Goal: Task Accomplishment & Management: Manage account settings

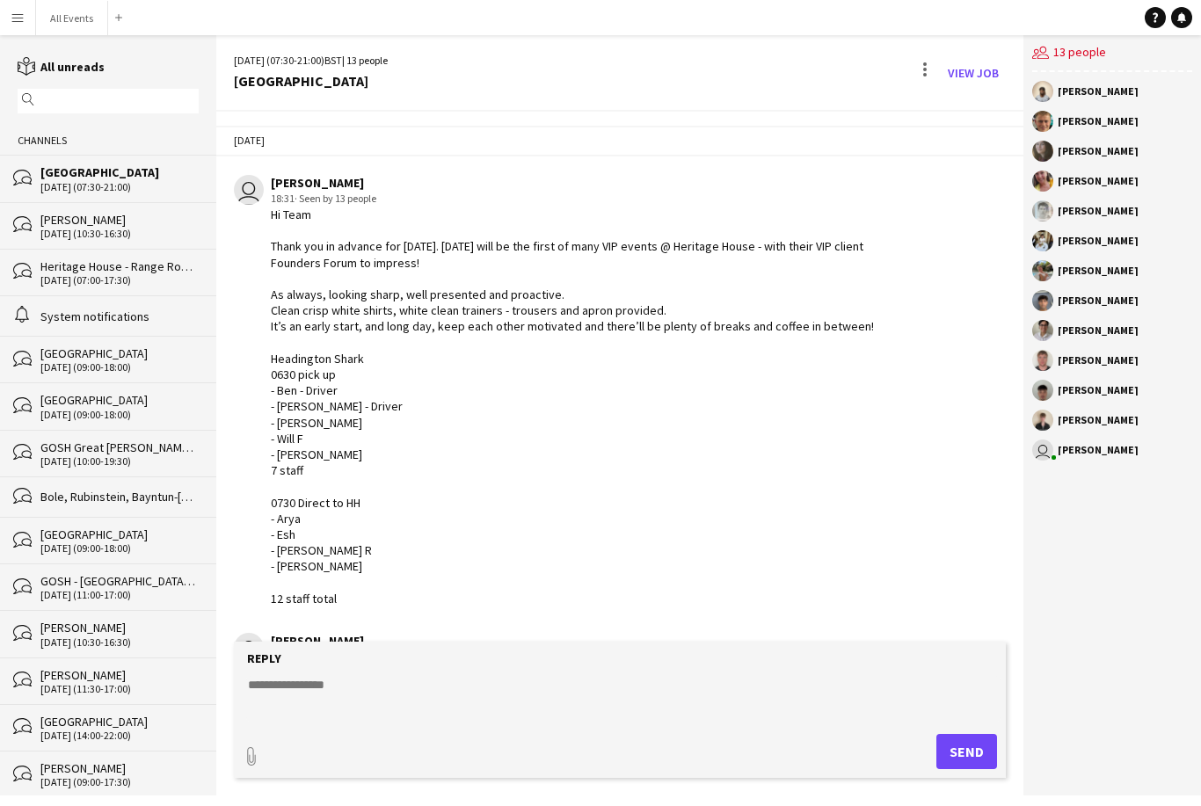
scroll to position [1161, 0]
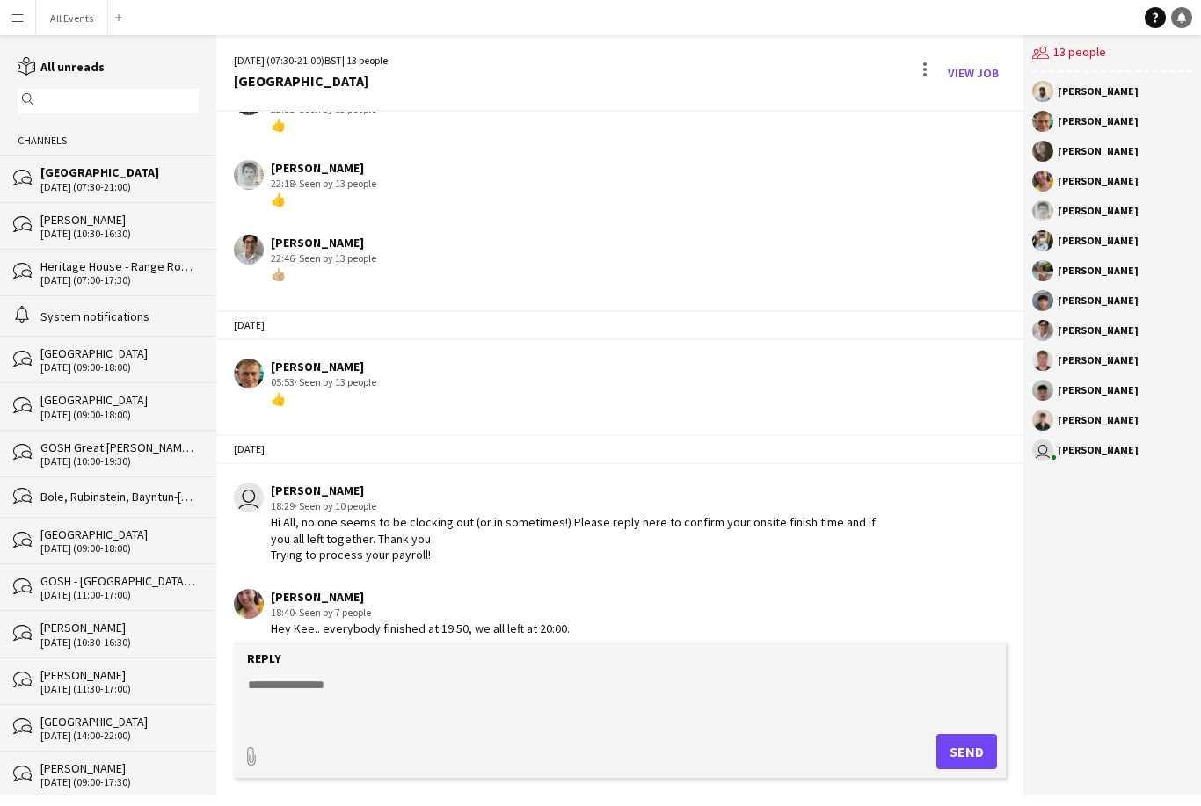
click at [1189, 11] on link "Notifications" at bounding box center [1181, 17] width 21 height 21
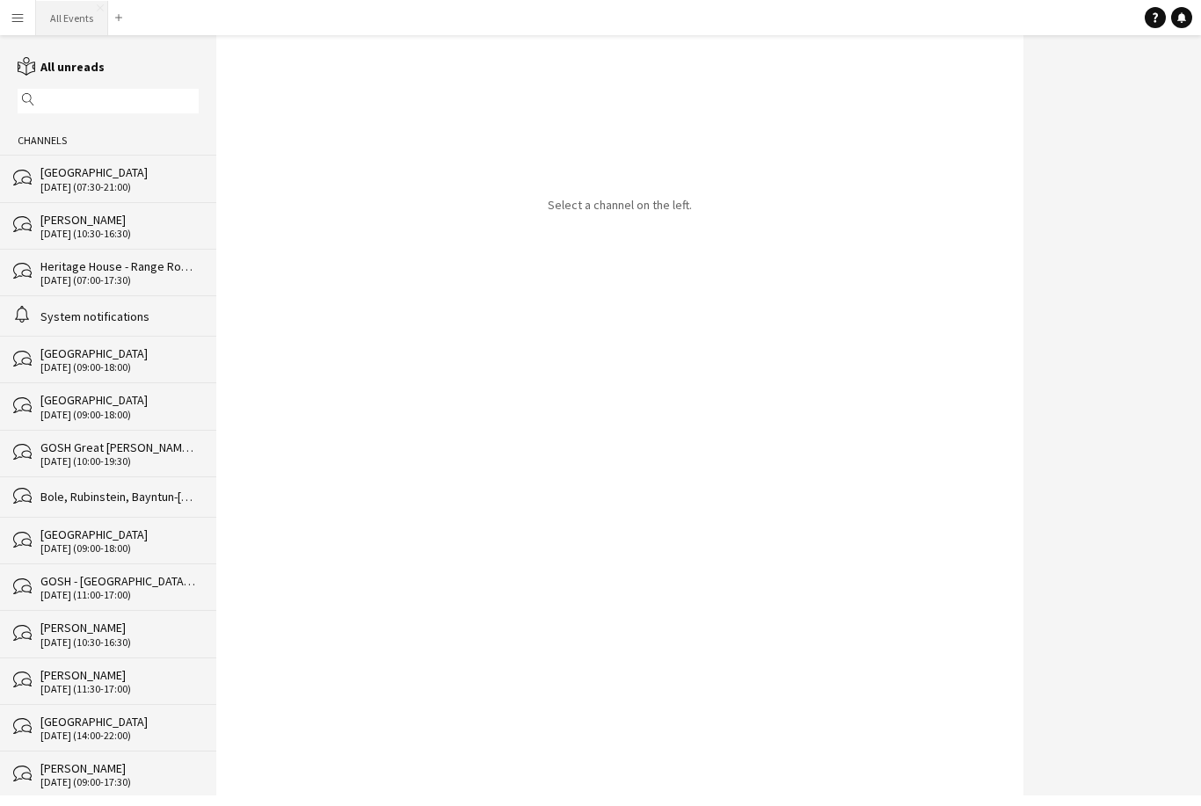
click at [75, 14] on button "All Events Close" at bounding box center [72, 18] width 72 height 34
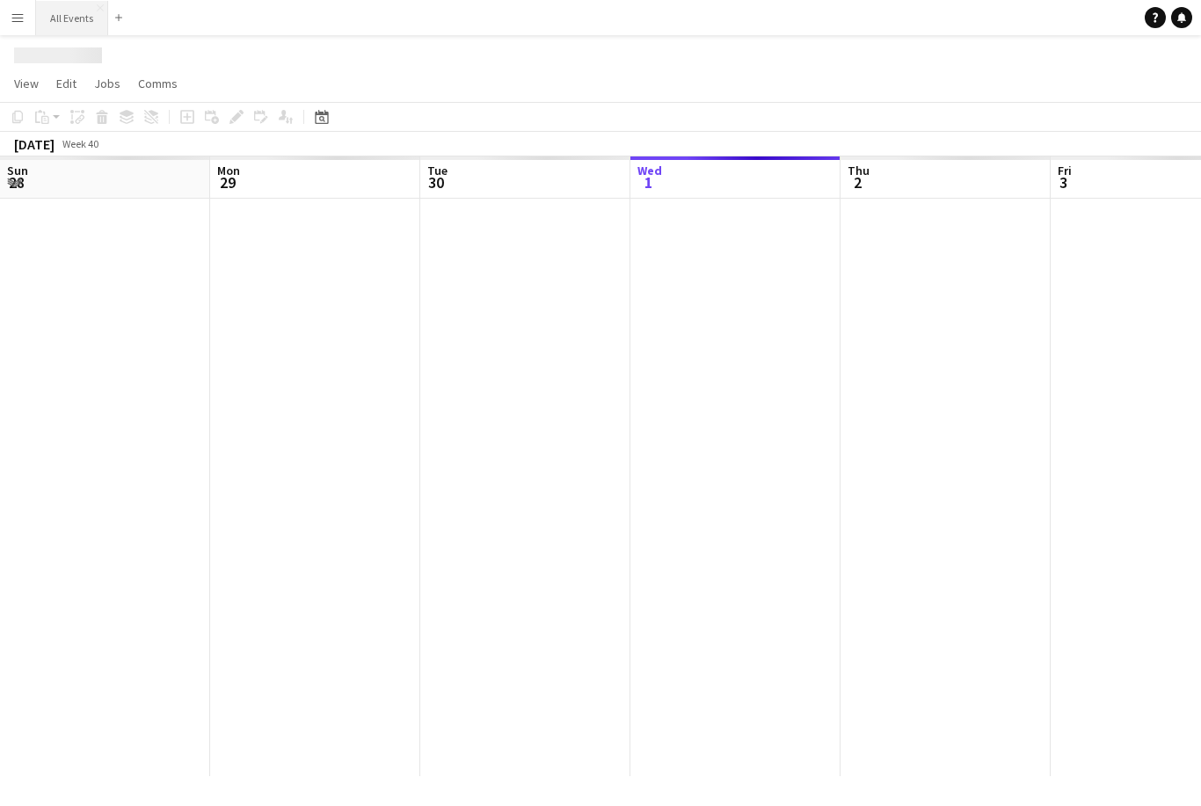
scroll to position [0, 420]
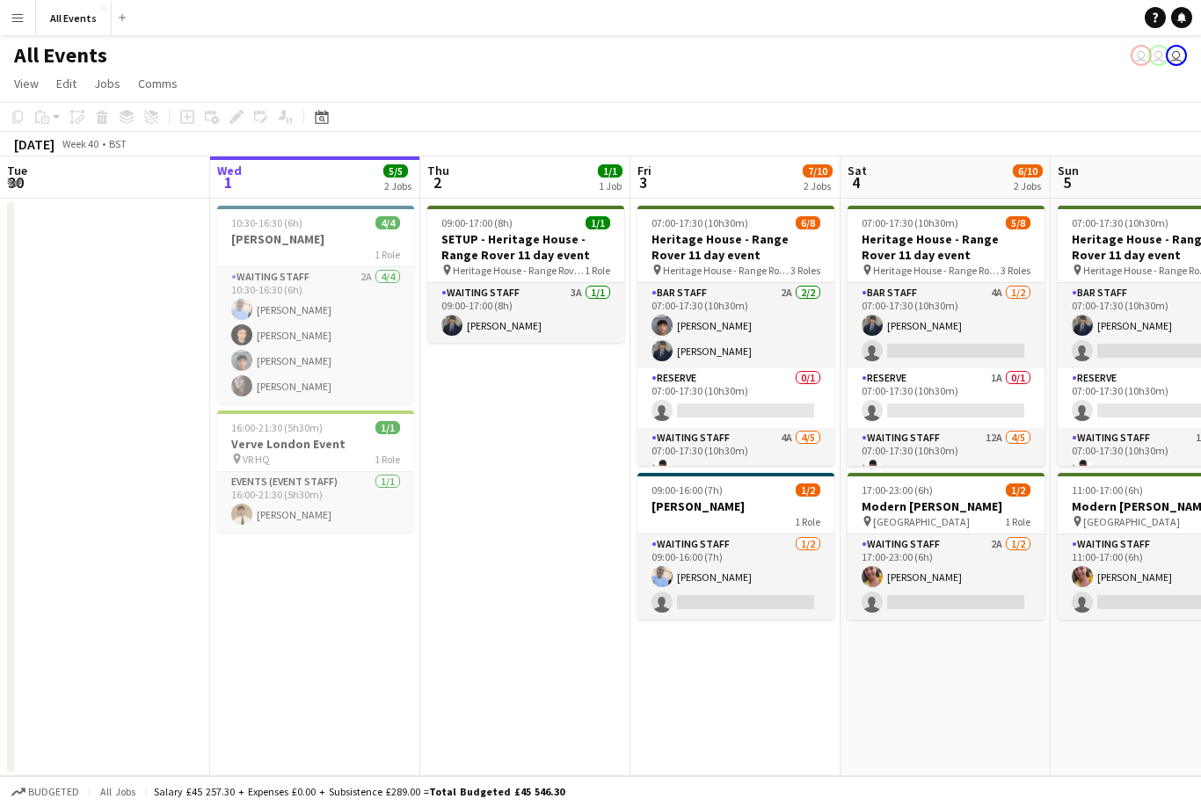
click at [19, 24] on app-icon "Menu" at bounding box center [18, 18] width 14 height 14
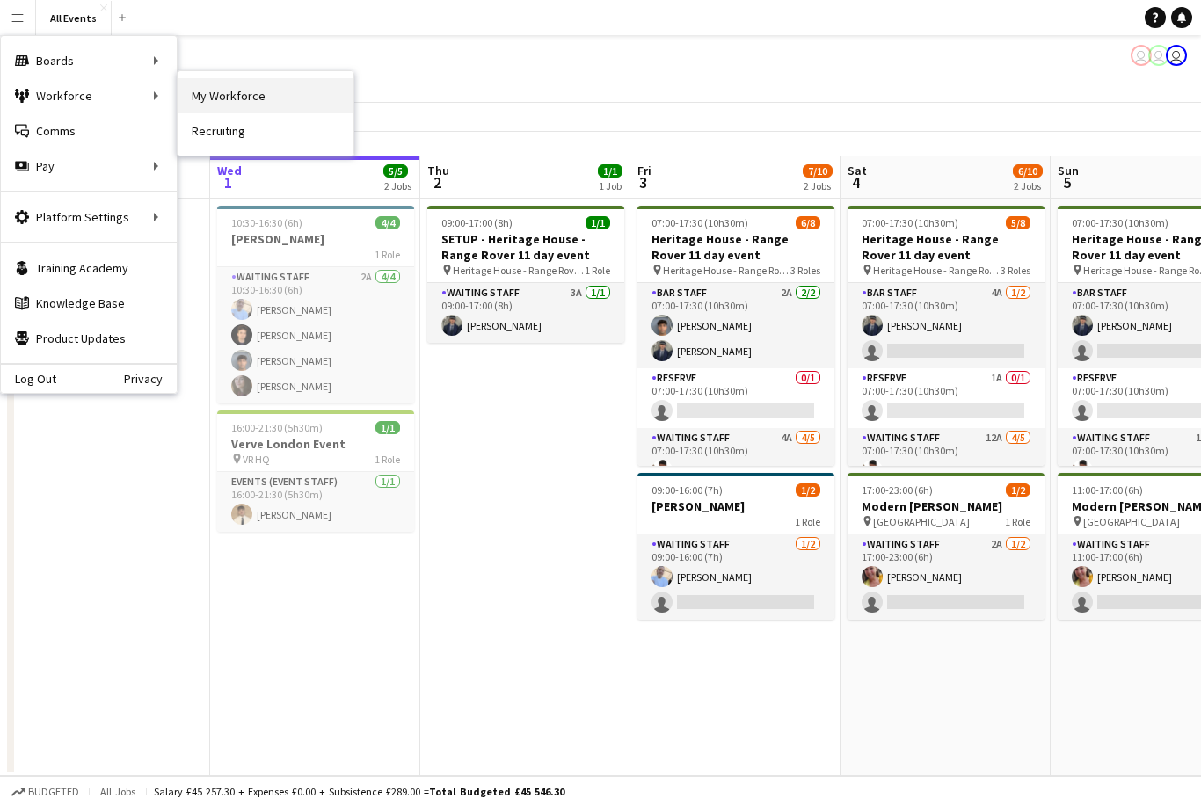
click at [223, 98] on link "My Workforce" at bounding box center [266, 95] width 176 height 35
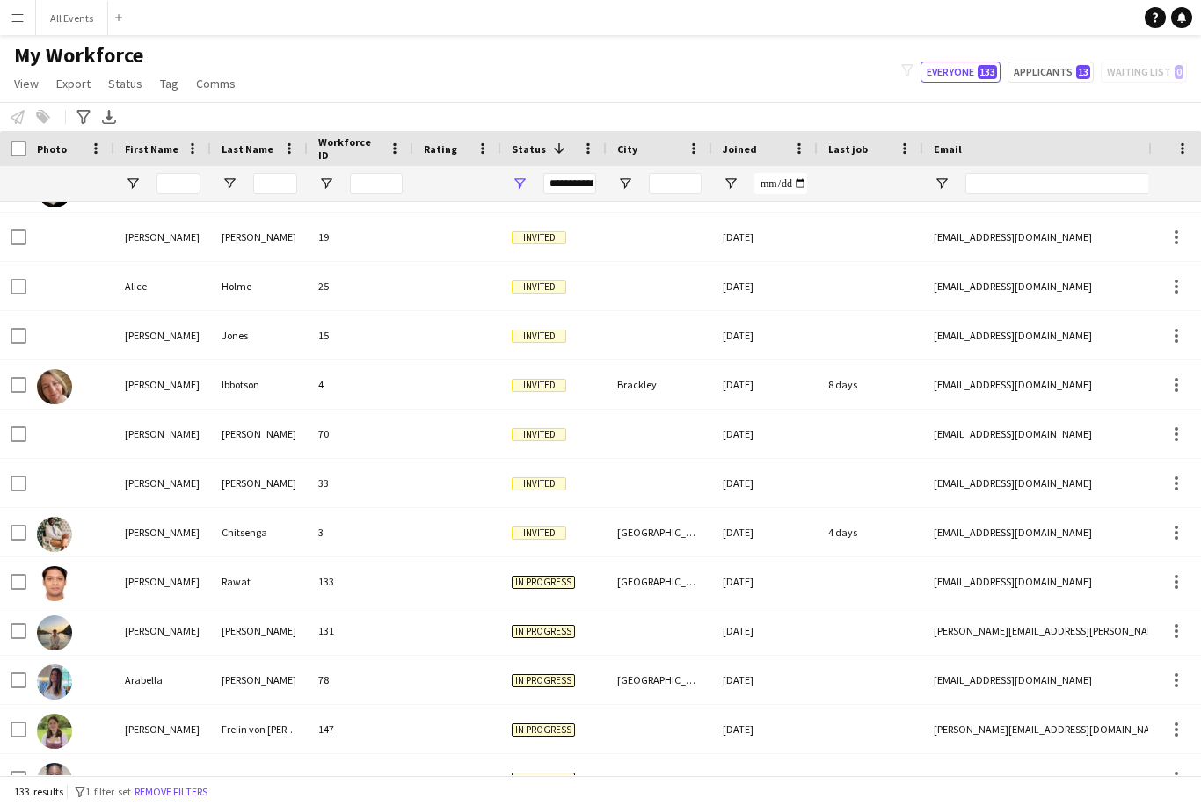
scroll to position [40, 0]
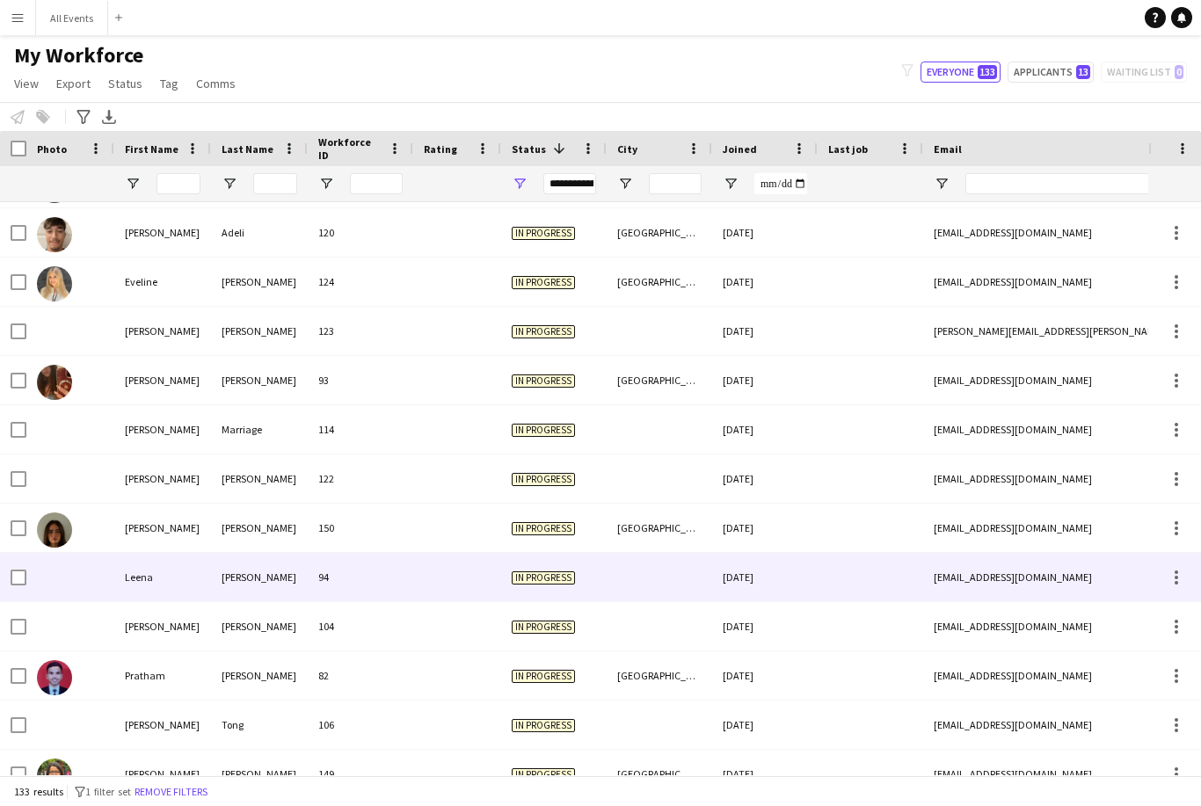
click at [608, 559] on div at bounding box center [659, 577] width 105 height 48
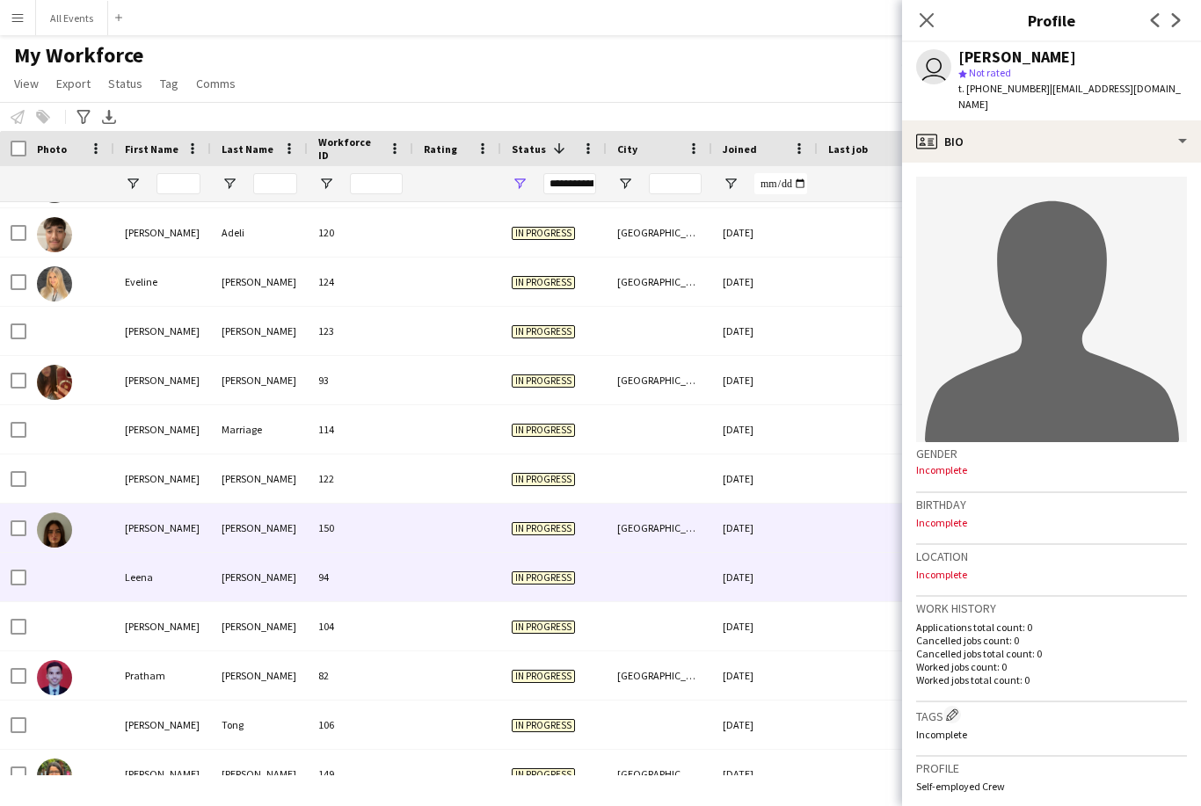
click at [681, 526] on div "Oxford" at bounding box center [659, 528] width 105 height 48
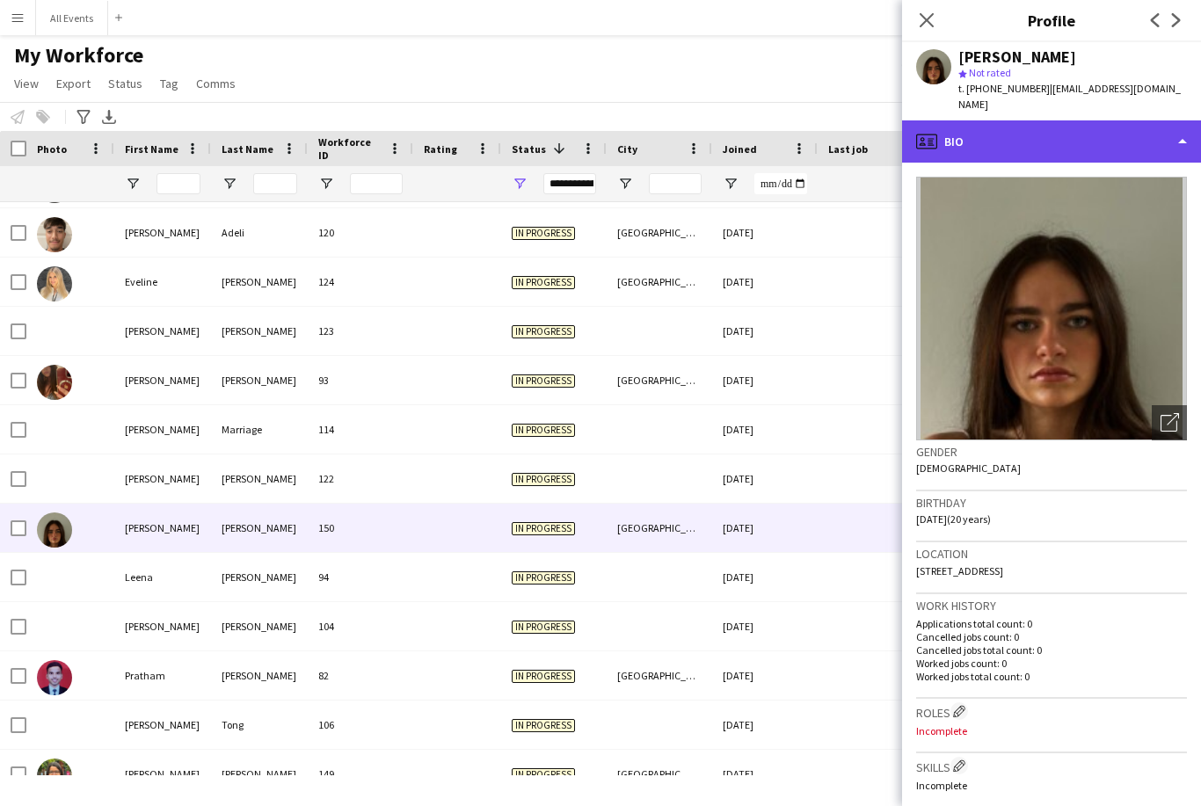
click at [1138, 125] on div "profile Bio" at bounding box center [1051, 141] width 299 height 42
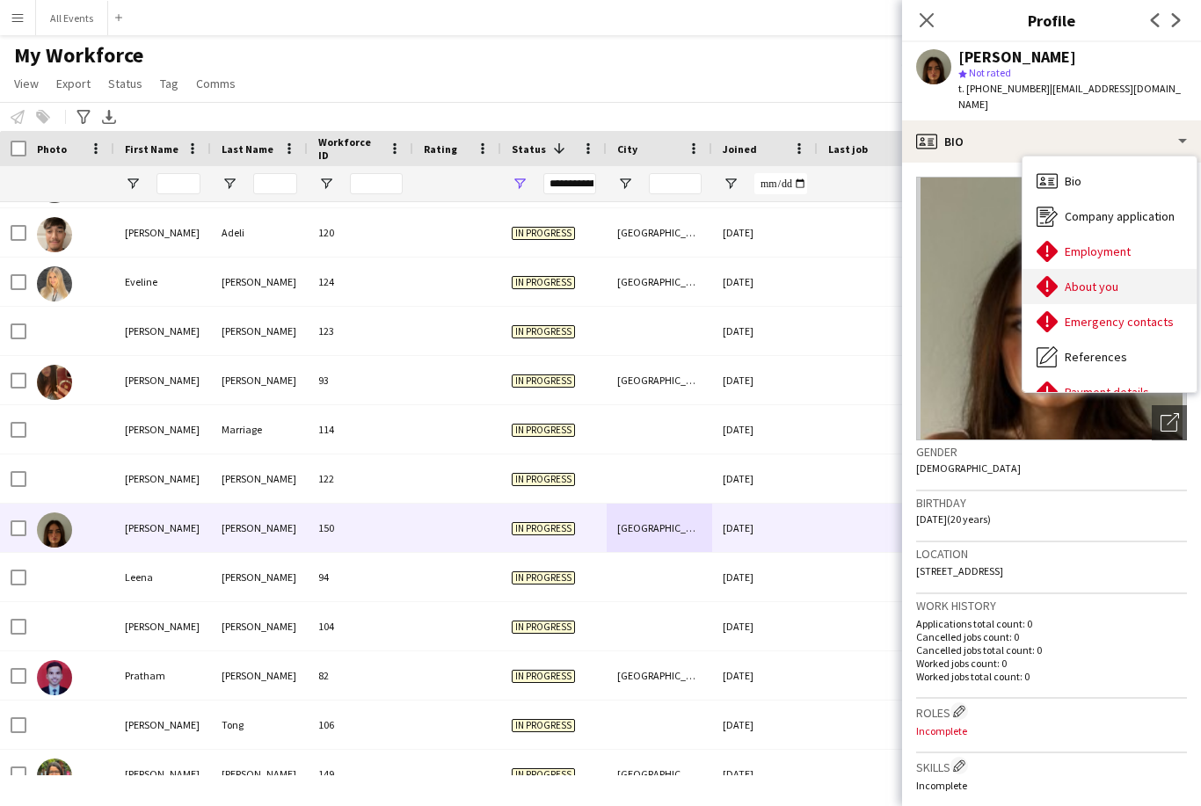
click at [1131, 269] on div "About you About you" at bounding box center [1109, 286] width 174 height 35
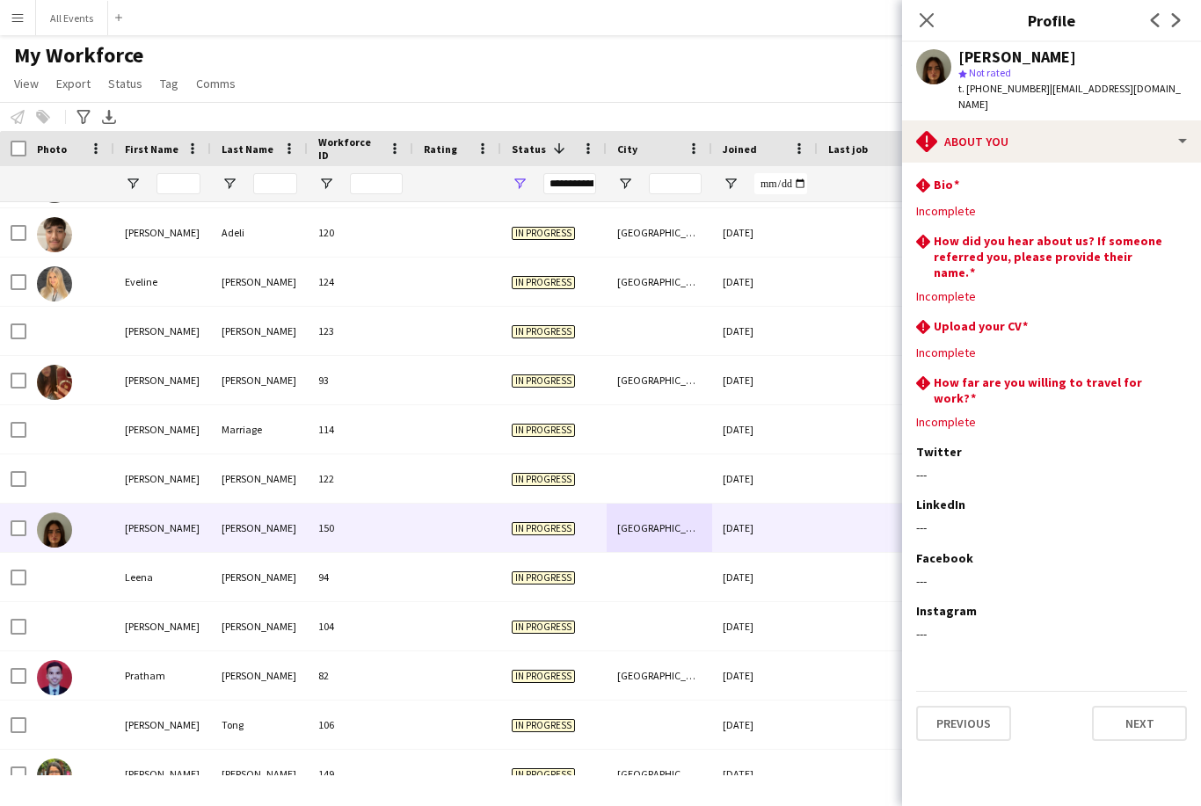
click at [847, 90] on div "My Workforce View Views Default view New view Update view Delete view Edit name…" at bounding box center [600, 72] width 1201 height 60
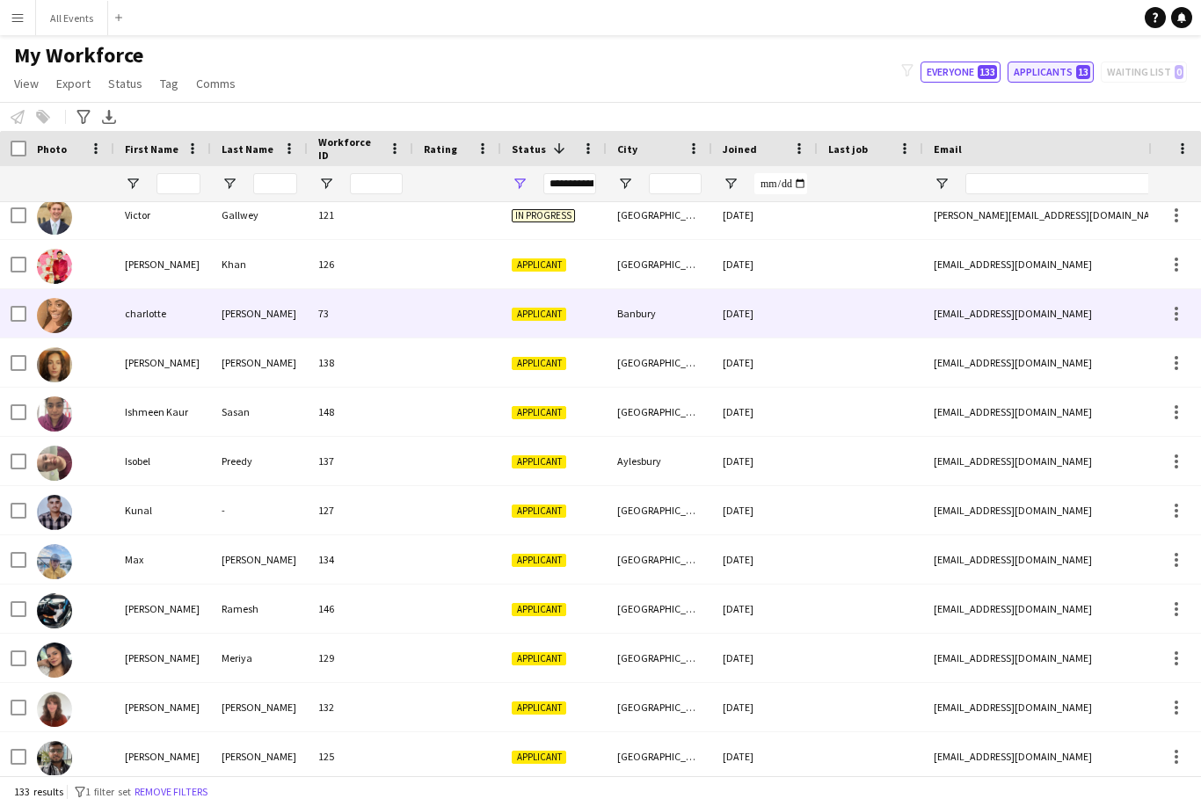
click at [1088, 69] on span "13" at bounding box center [1083, 72] width 14 height 14
type input "**********"
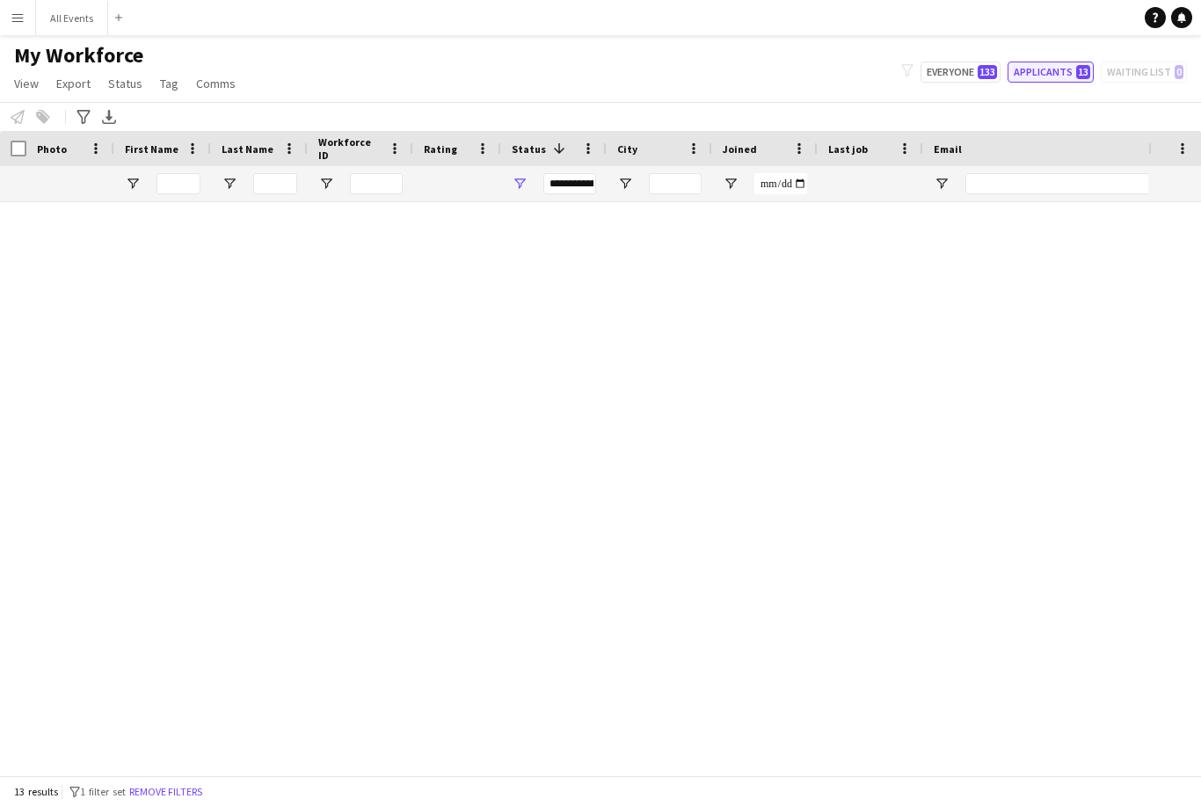
click at [1081, 76] on span "13" at bounding box center [1083, 72] width 14 height 14
click at [1077, 75] on button "Applicants 13" at bounding box center [1051, 72] width 86 height 21
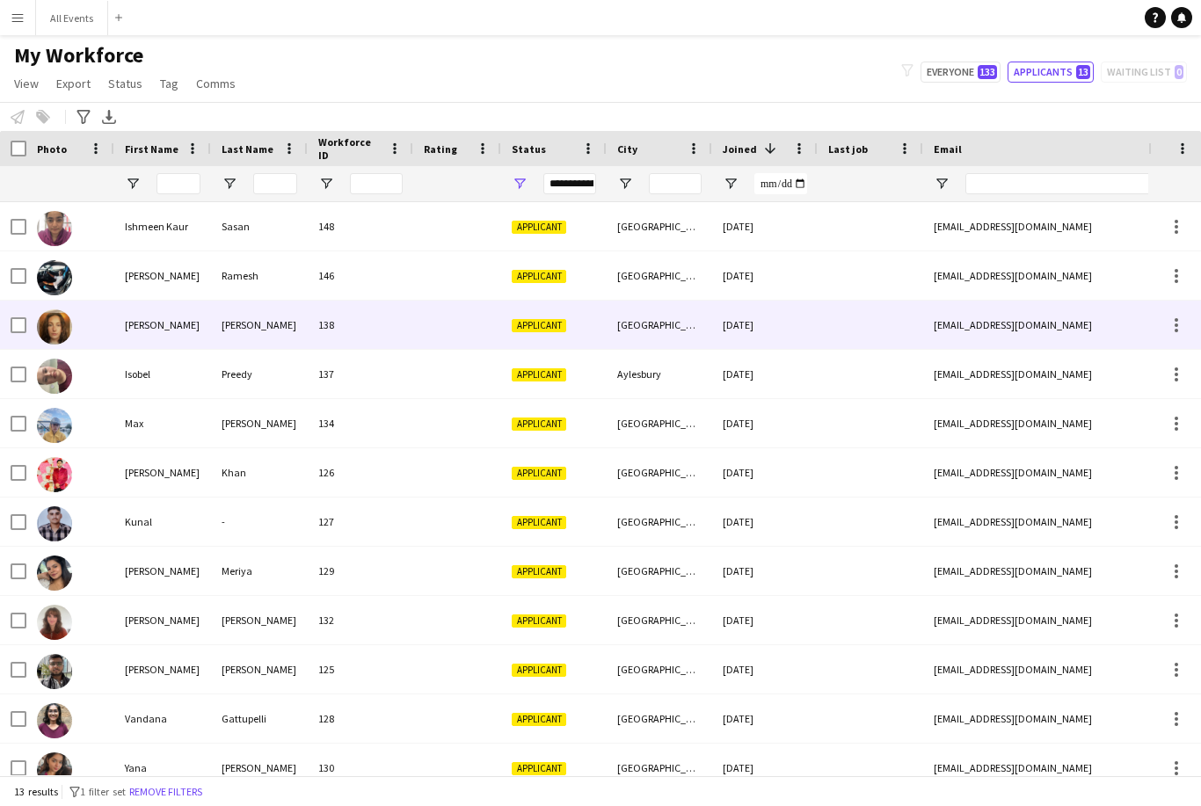
click at [681, 328] on div "Oxford" at bounding box center [659, 325] width 105 height 48
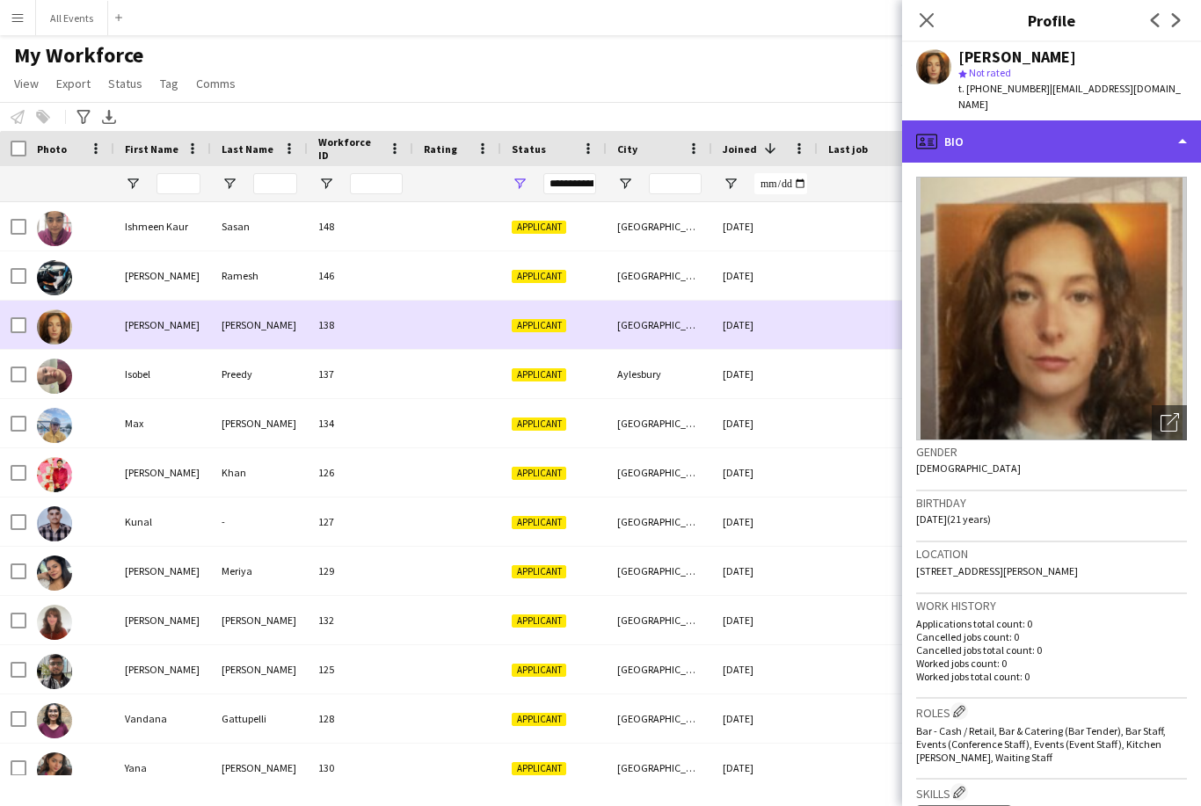
click at [1076, 120] on div "profile Bio" at bounding box center [1051, 141] width 299 height 42
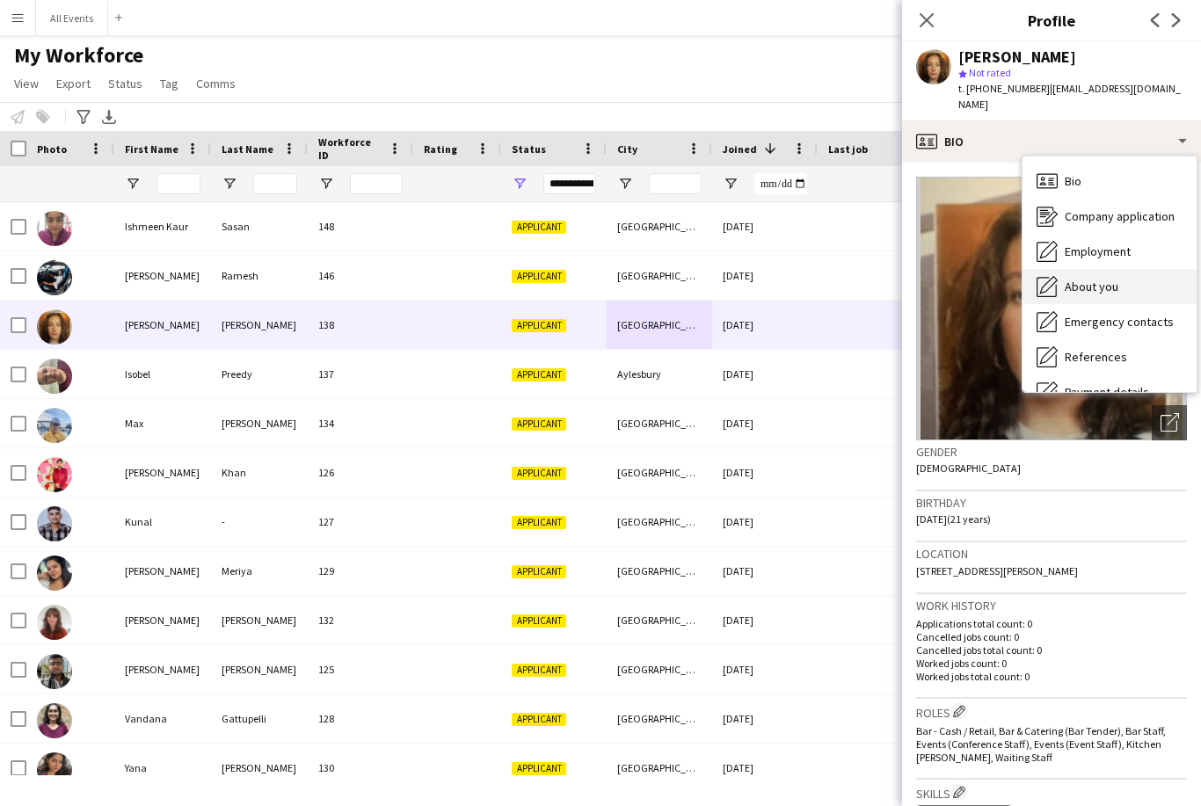
click at [1116, 283] on span "About you" at bounding box center [1092, 287] width 54 height 16
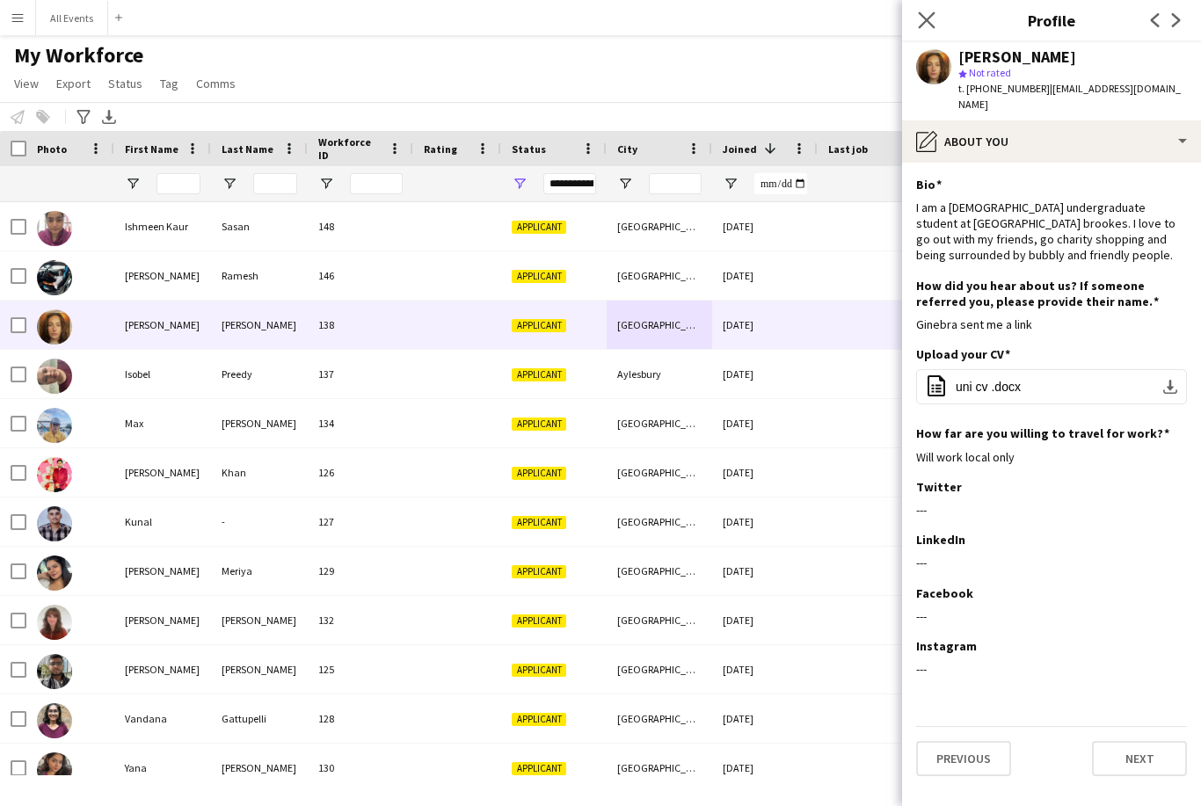
click at [935, 26] on icon "Close pop-in" at bounding box center [926, 19] width 17 height 17
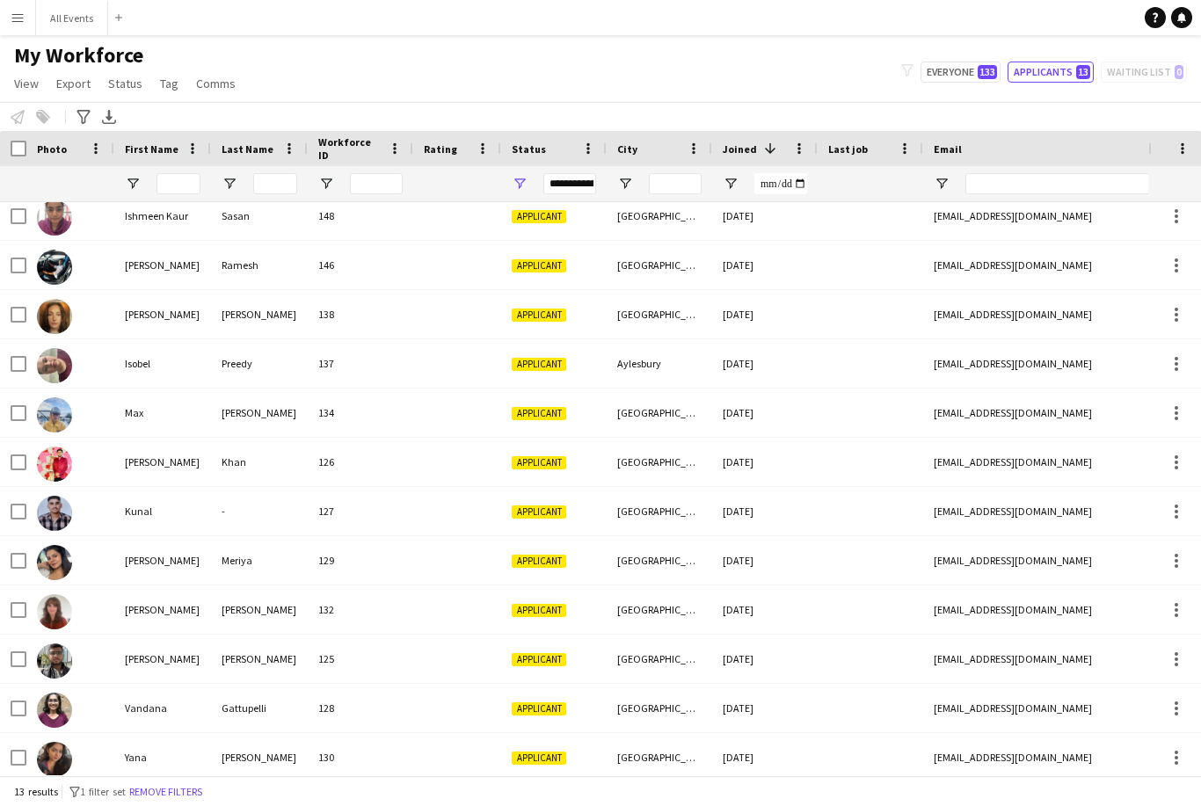
scroll to position [11, 0]
click at [204, 793] on button "Remove filters" at bounding box center [166, 791] width 80 height 19
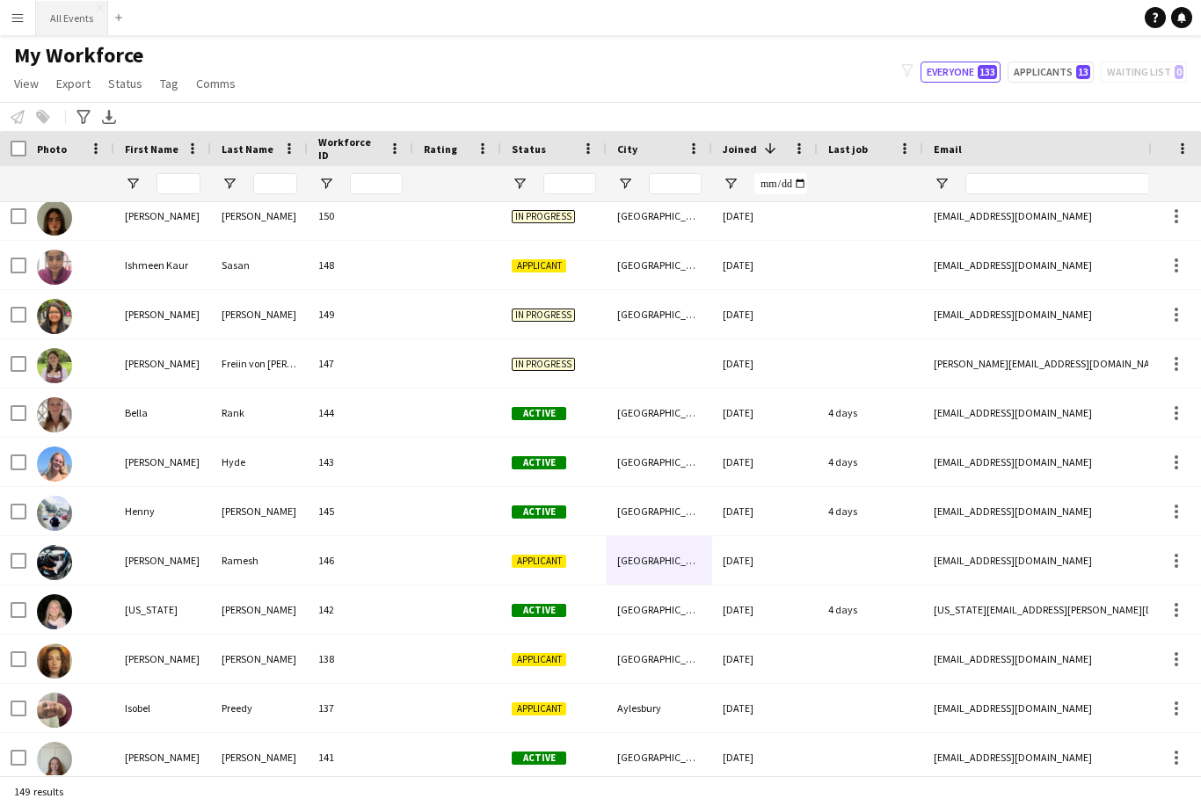
click at [64, 28] on button "All Events Close" at bounding box center [72, 18] width 72 height 34
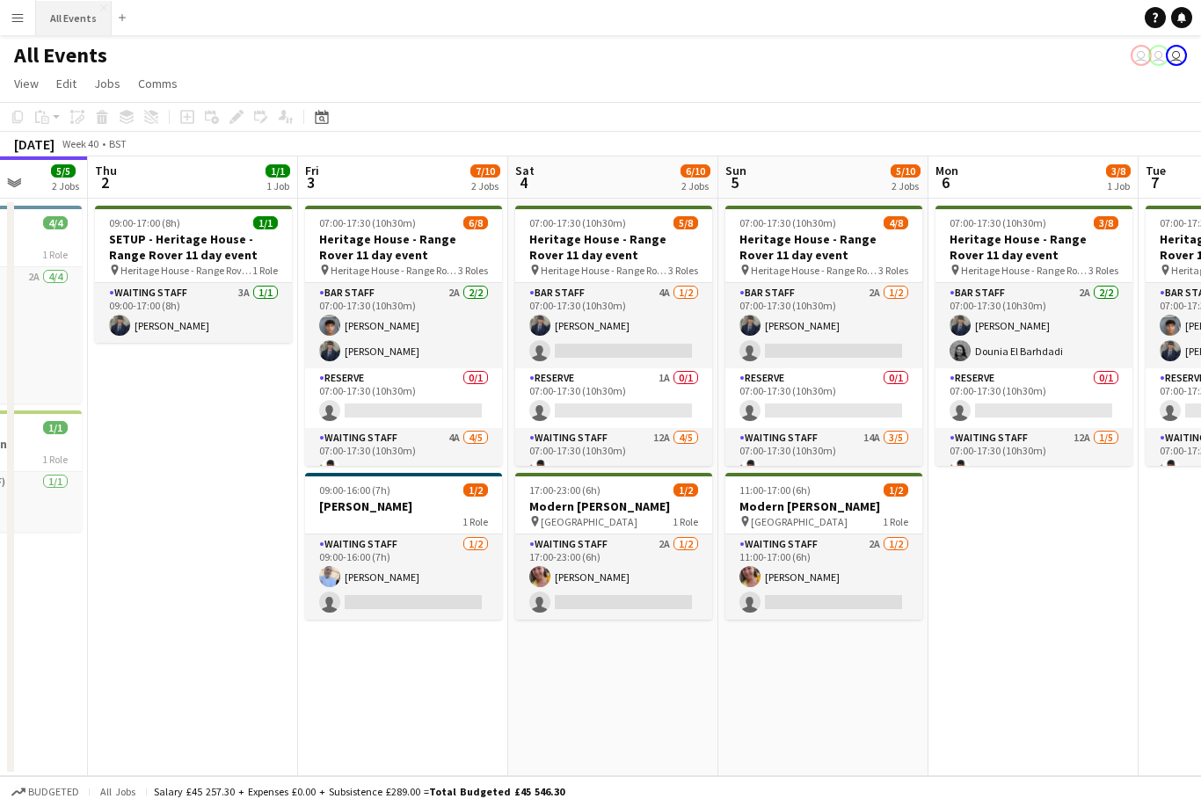
scroll to position [0, 753]
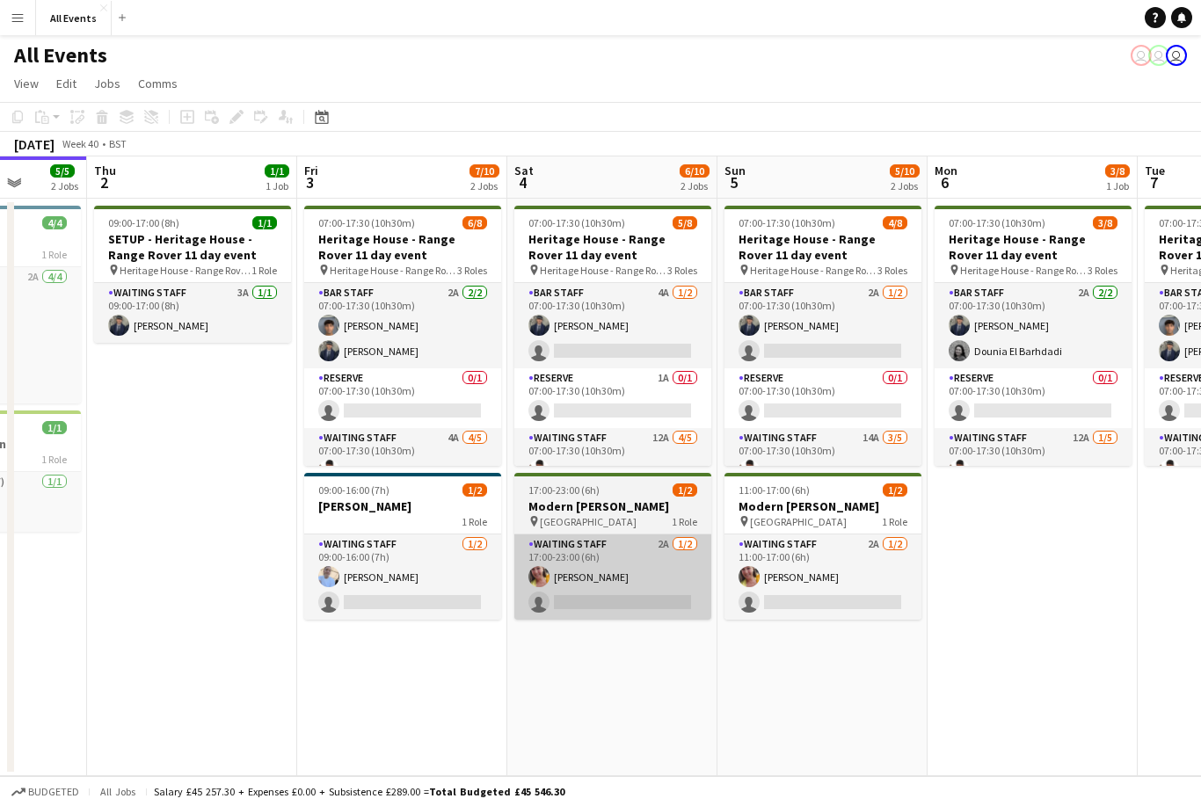
click at [600, 599] on app-card-role "Waiting Staff 2A 1/2 17:00-23:00 (6h) Ruth Danieli single-neutral-actions" at bounding box center [612, 577] width 197 height 85
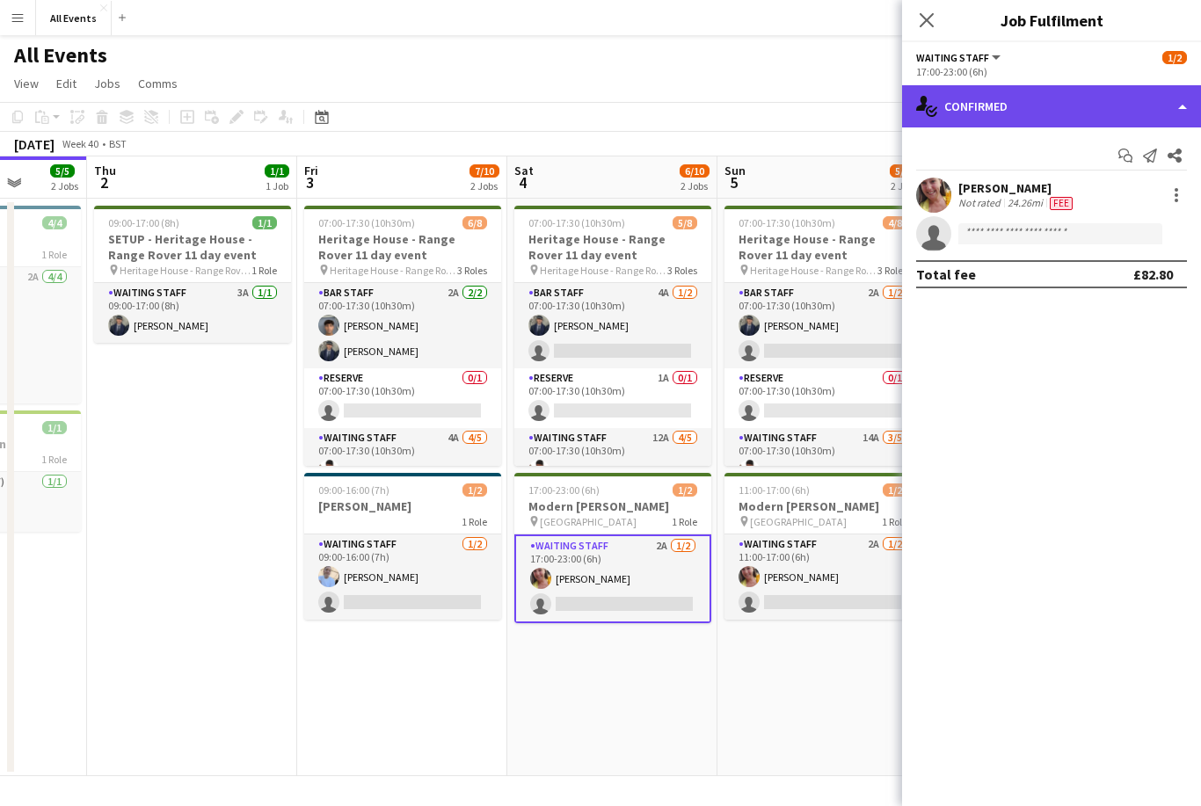
click at [1025, 118] on div "single-neutral-actions-check-2 Confirmed" at bounding box center [1051, 106] width 299 height 42
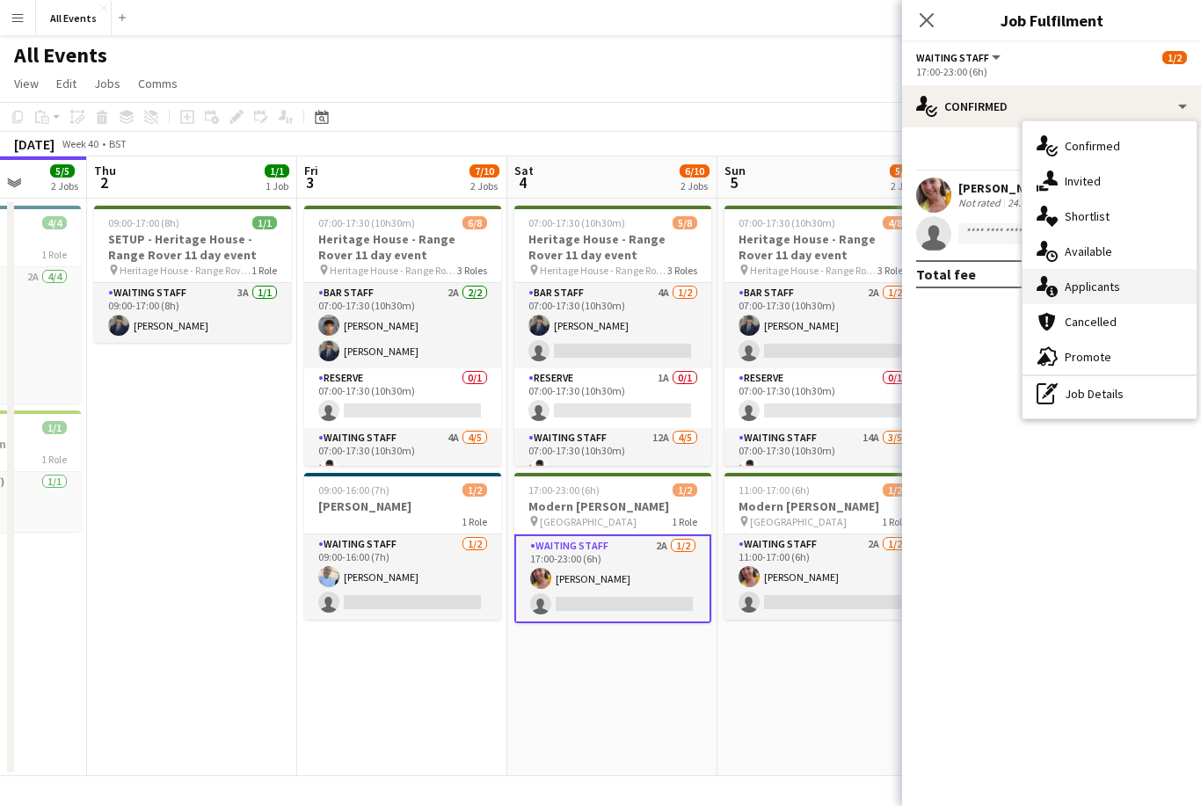
click at [1113, 292] on span "Applicants" at bounding box center [1092, 287] width 55 height 16
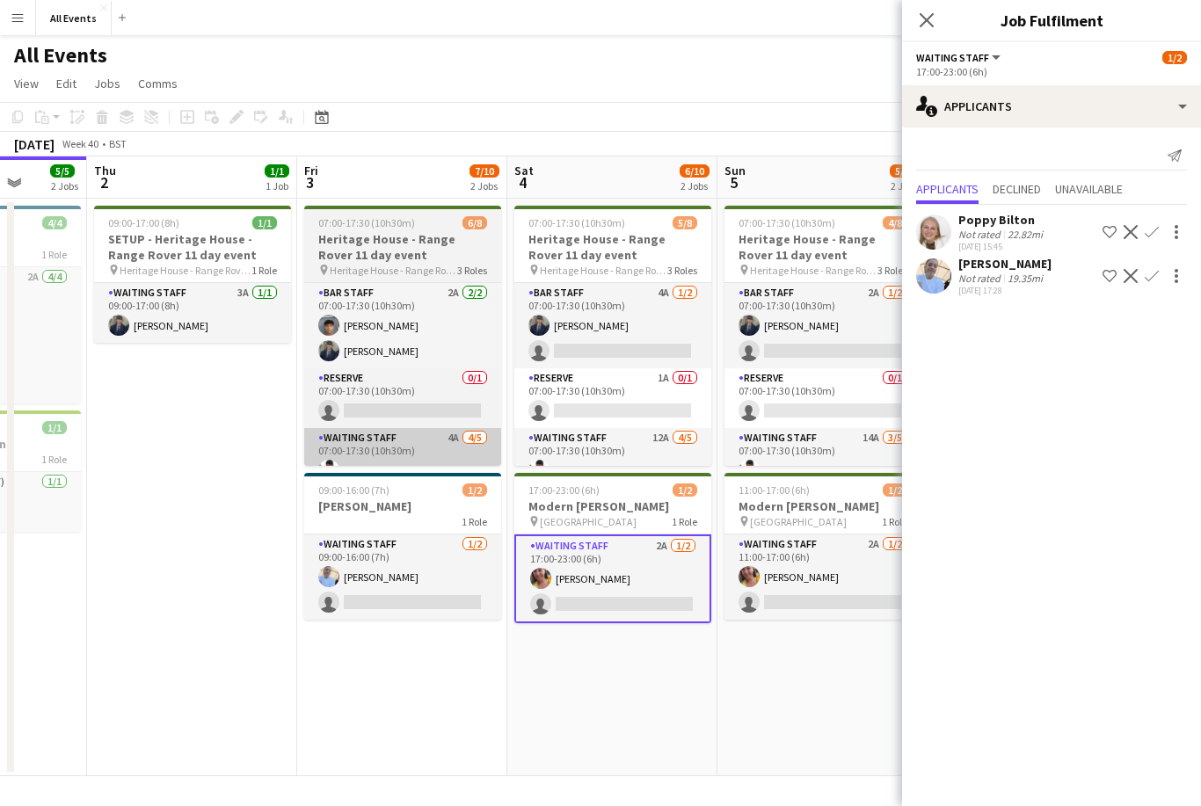
click at [436, 451] on app-card-role "Waiting Staff 4A 4/5 07:00-17:30 (10h30m) Ahmed Al-Khayat Isobel Crabb Flora Mc…" at bounding box center [402, 509] width 197 height 162
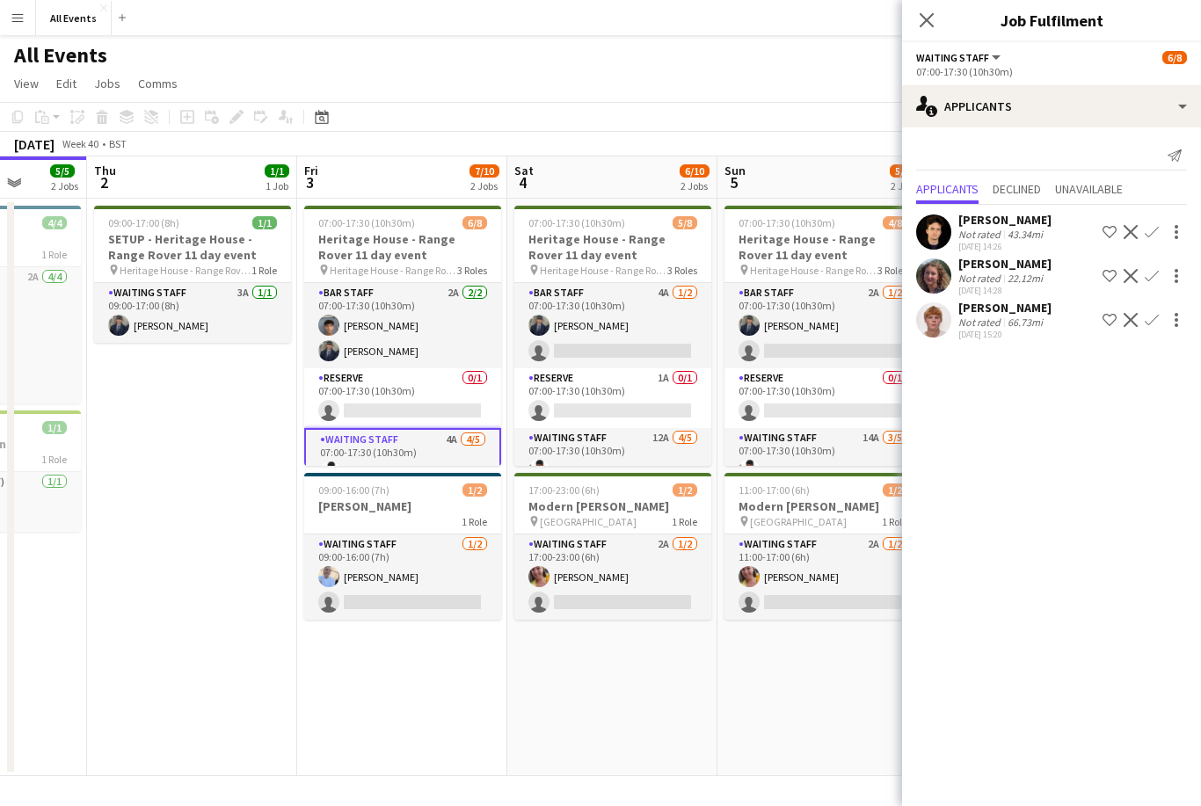
scroll to position [0, 0]
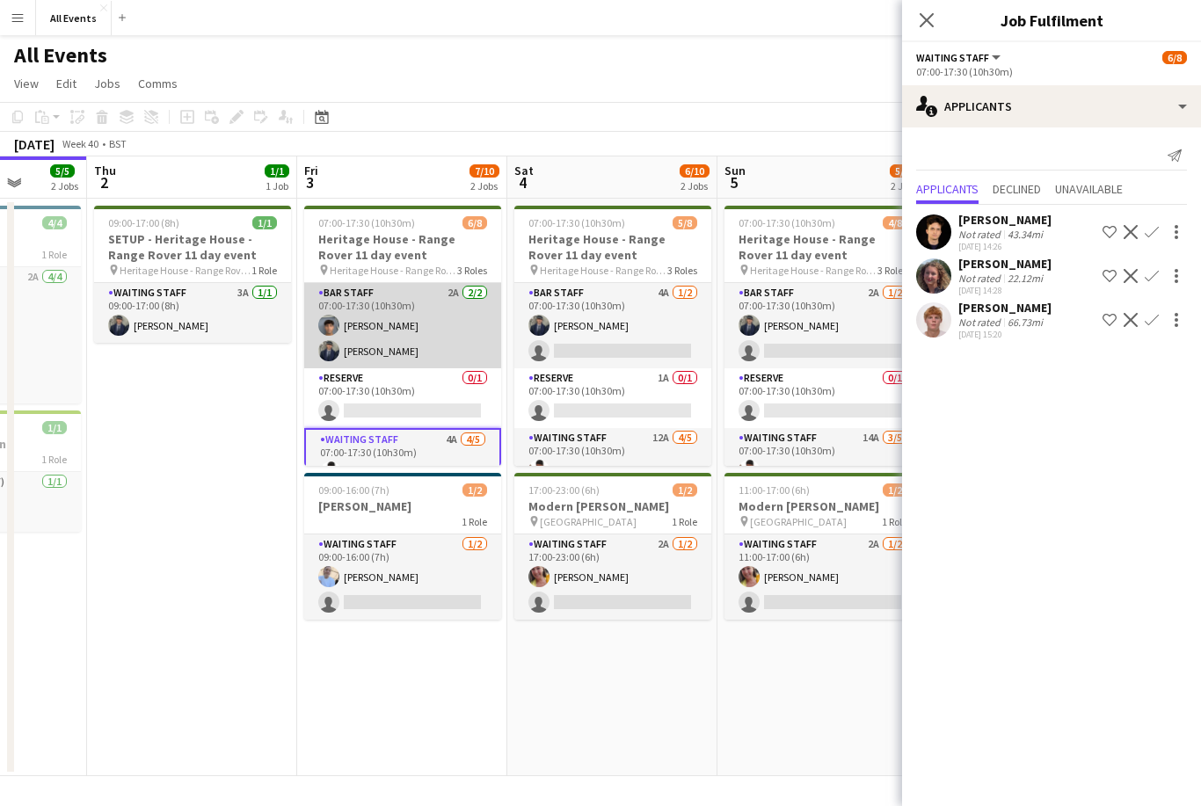
click at [471, 344] on app-card-role "Bar Staff 2A 2/2 07:00-17:30 (10h30m) Arya Firake Charlie Hill" at bounding box center [402, 325] width 197 height 85
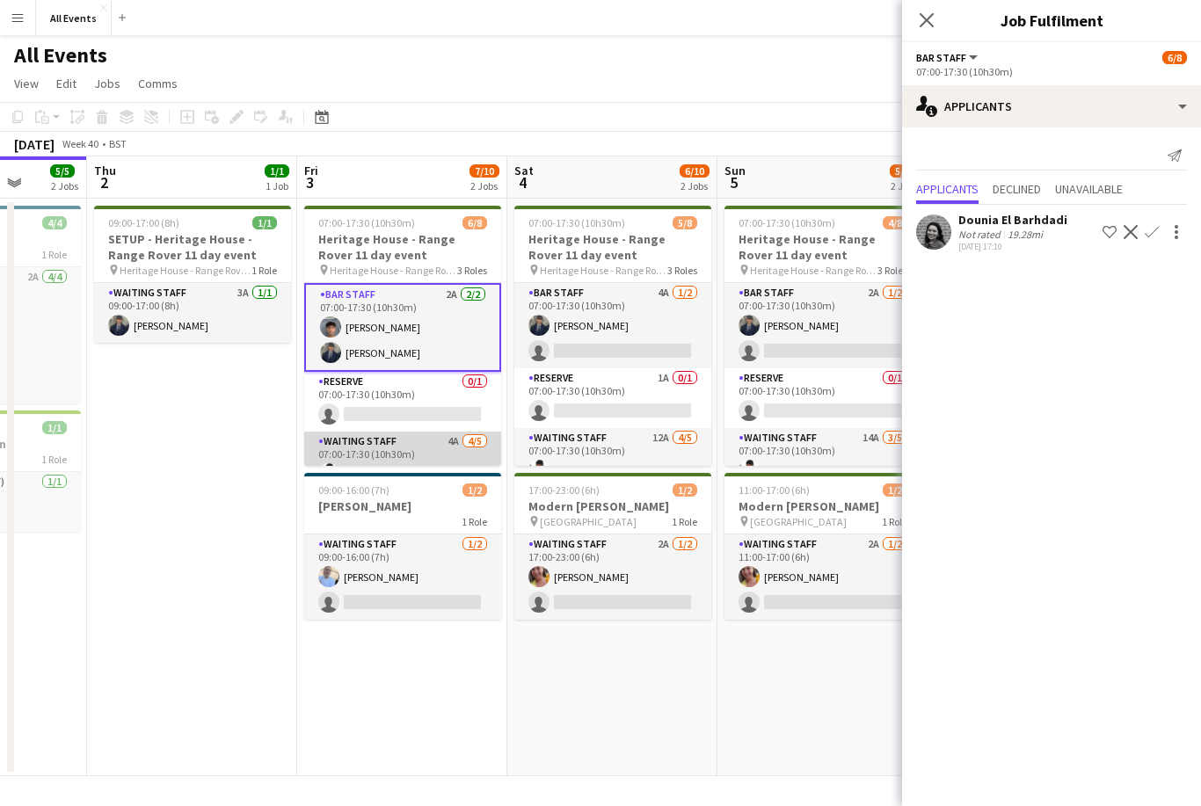
click at [447, 456] on app-card-role "Waiting Staff 4A 4/5 07:00-17:30 (10h30m) Ahmed Al-Khayat Isobel Crabb Flora Mc…" at bounding box center [402, 513] width 197 height 162
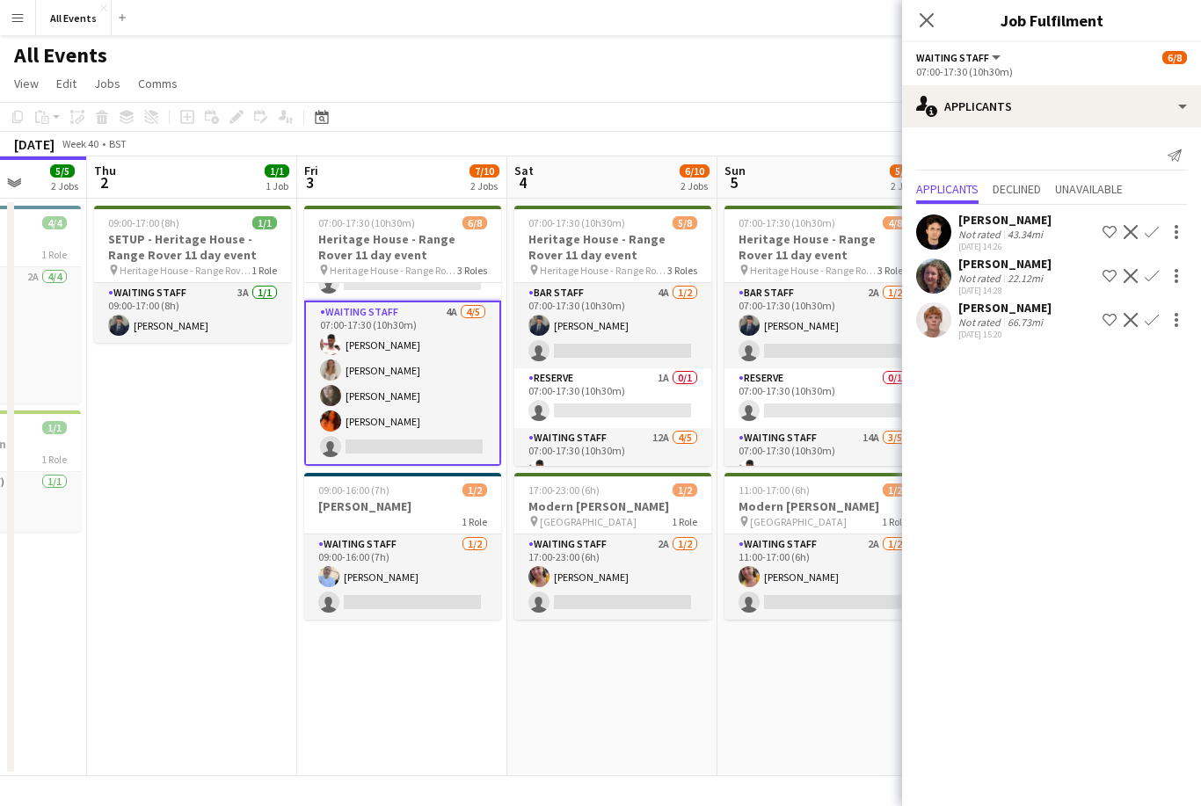
scroll to position [127, 0]
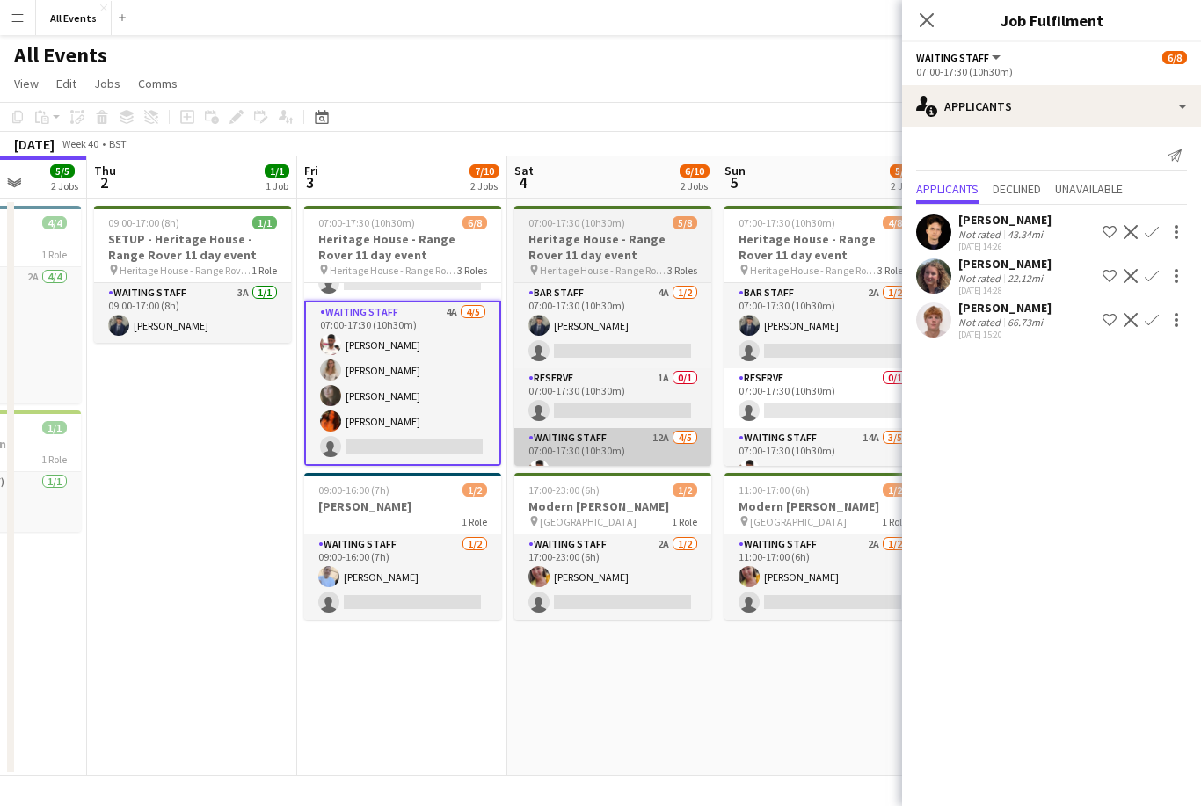
click at [591, 449] on app-card-role "Waiting Staff 12A 4/5 07:00-17:30 (10h30m) Ahmed Al-Khayat Clover Bayntun-Cowar…" at bounding box center [612, 509] width 197 height 162
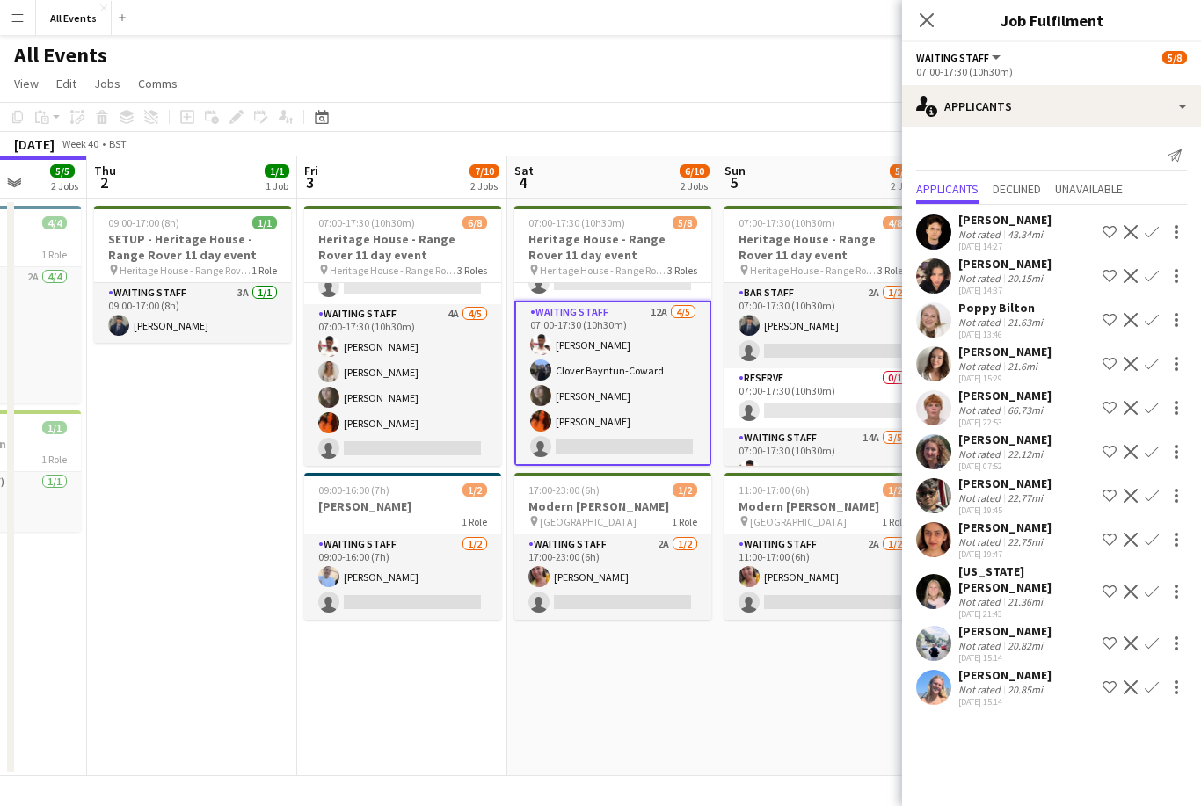
click at [943, 584] on app-user-avatar at bounding box center [933, 591] width 35 height 35
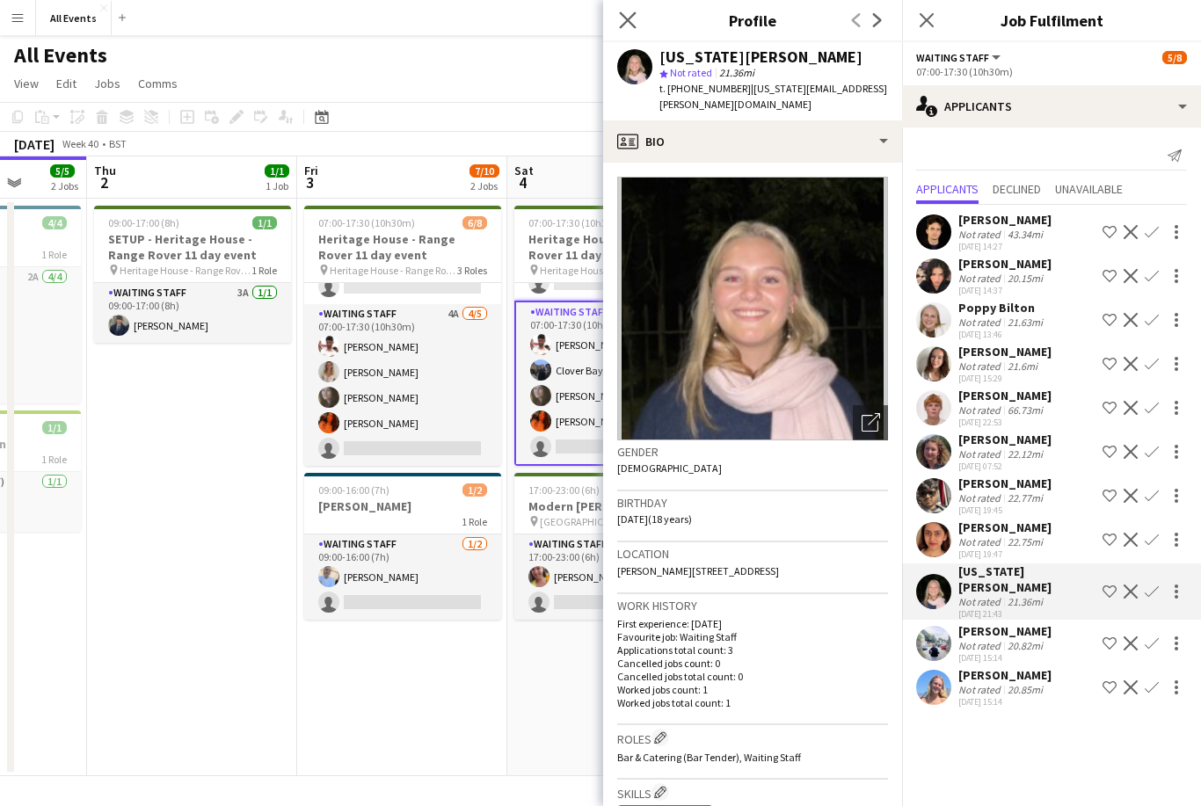
click at [637, 27] on app-icon "Close pop-in" at bounding box center [627, 20] width 25 height 25
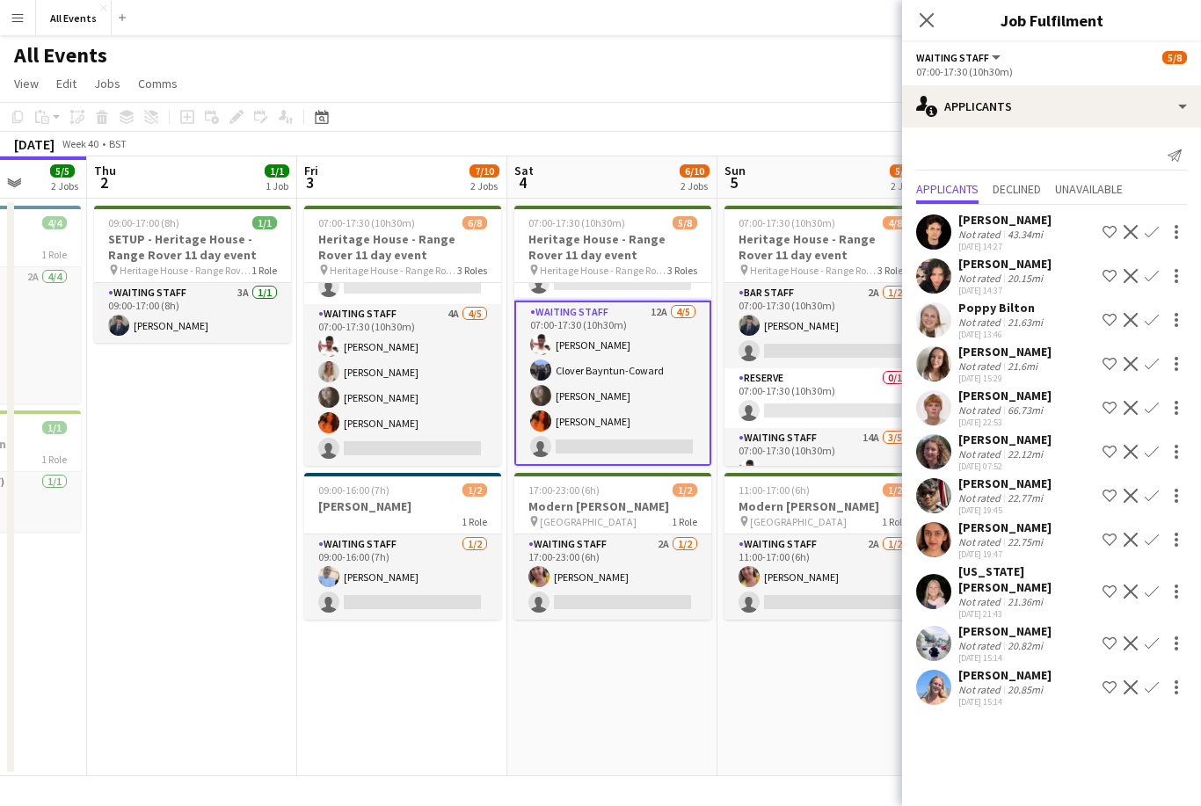
click at [966, 595] on div "Not rated" at bounding box center [981, 601] width 46 height 13
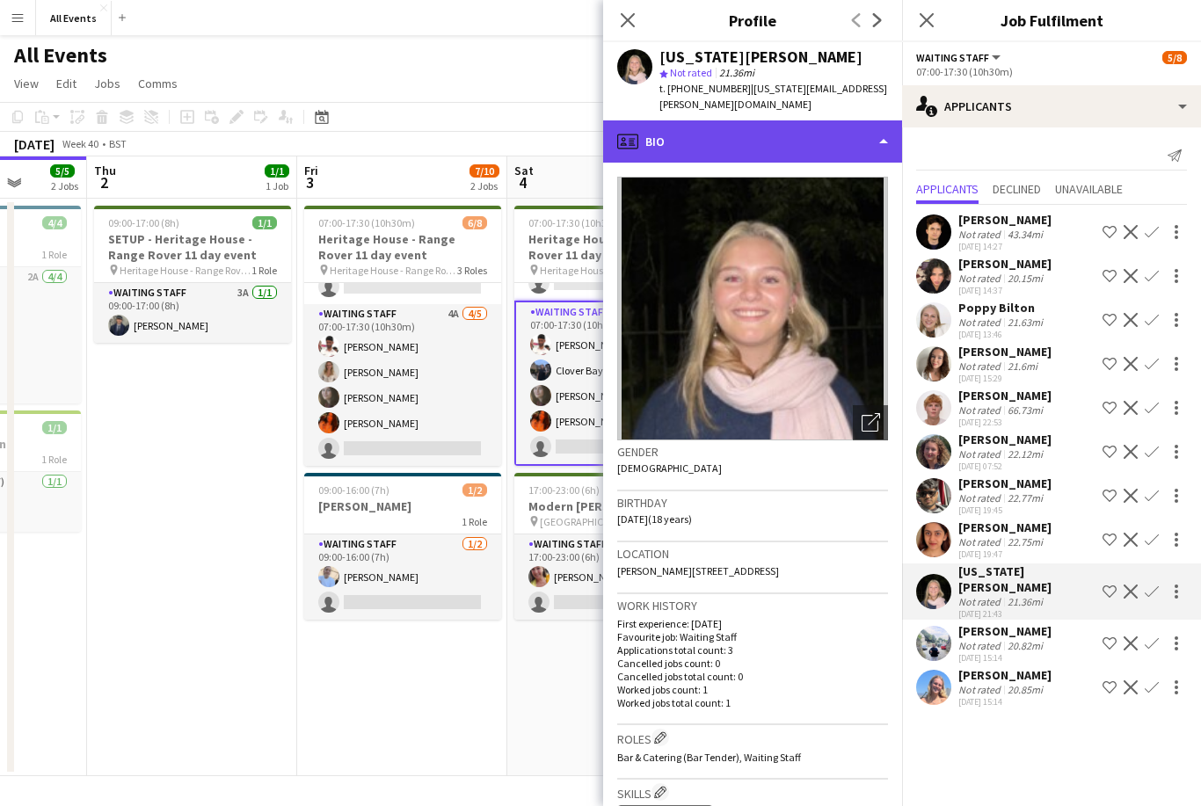
click at [772, 120] on div "profile Bio" at bounding box center [752, 141] width 299 height 42
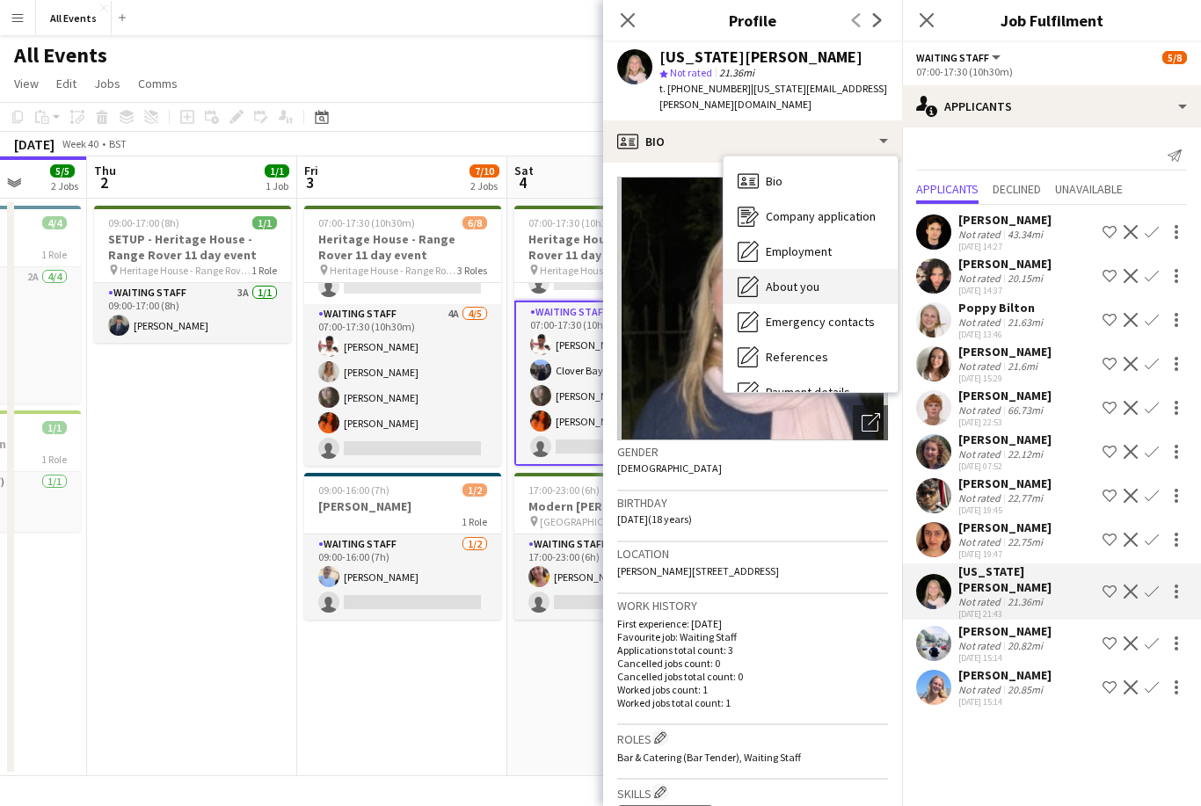
click at [841, 274] on div "About you About you" at bounding box center [811, 286] width 174 height 35
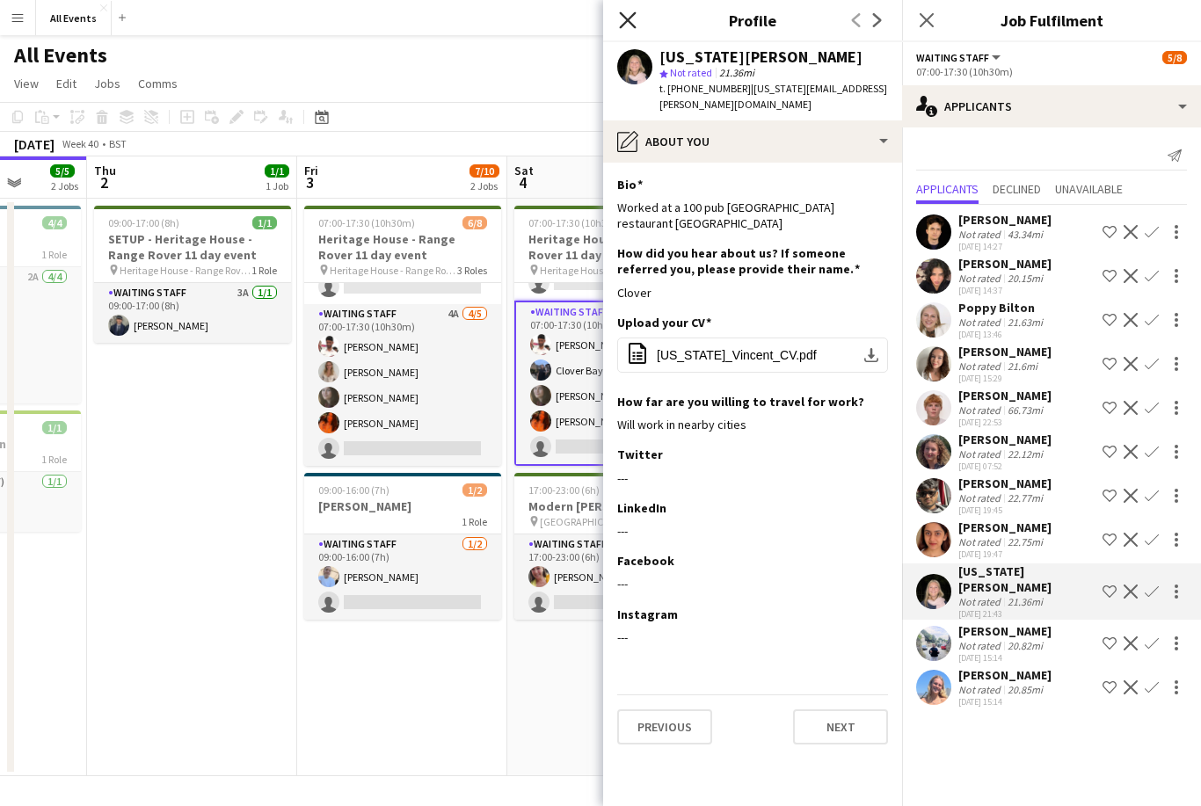
click at [634, 24] on icon "Close pop-in" at bounding box center [627, 19] width 17 height 17
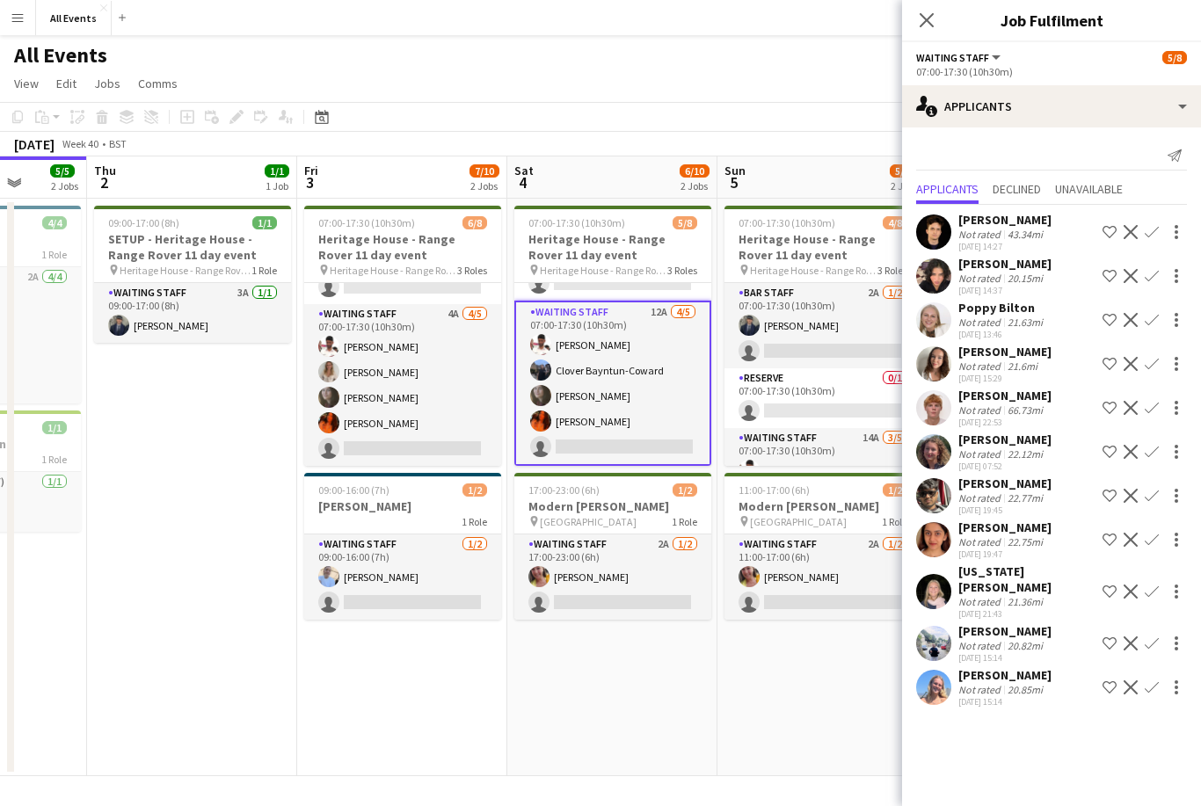
click at [989, 595] on div "Not rated" at bounding box center [981, 601] width 46 height 13
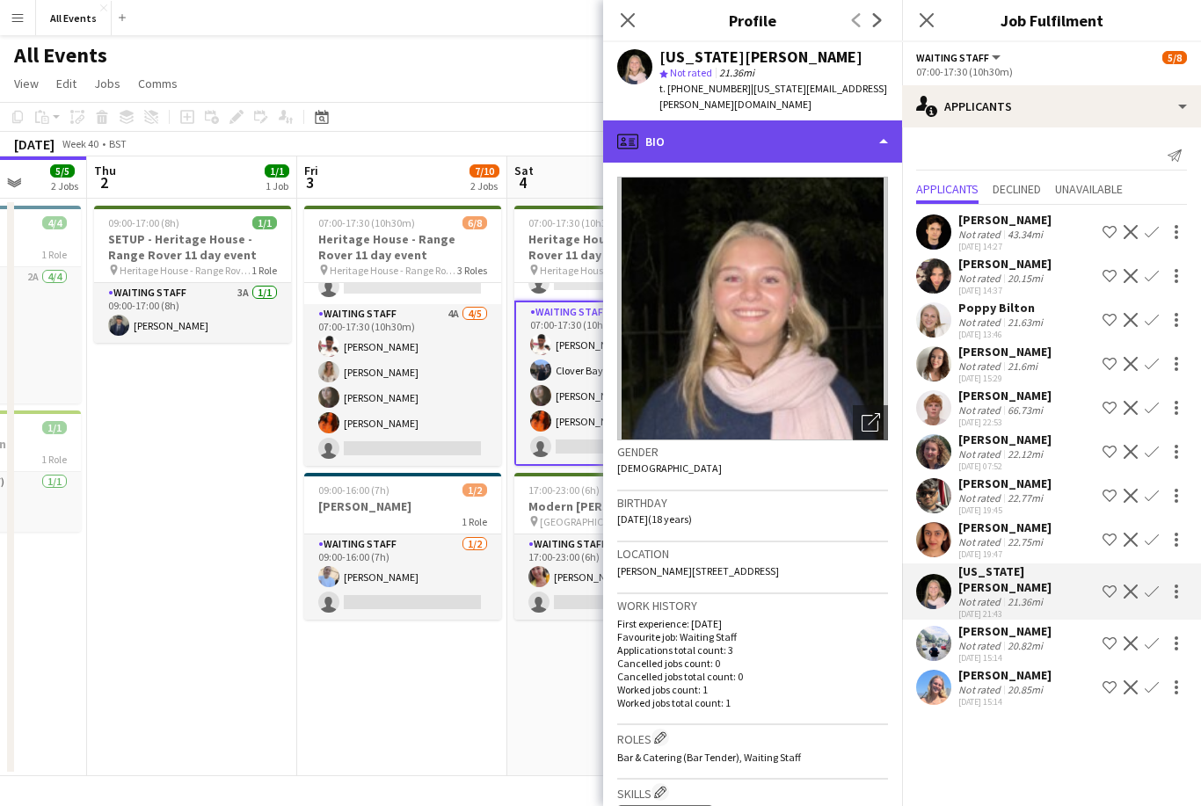
click at [768, 120] on div "profile Bio" at bounding box center [752, 141] width 299 height 42
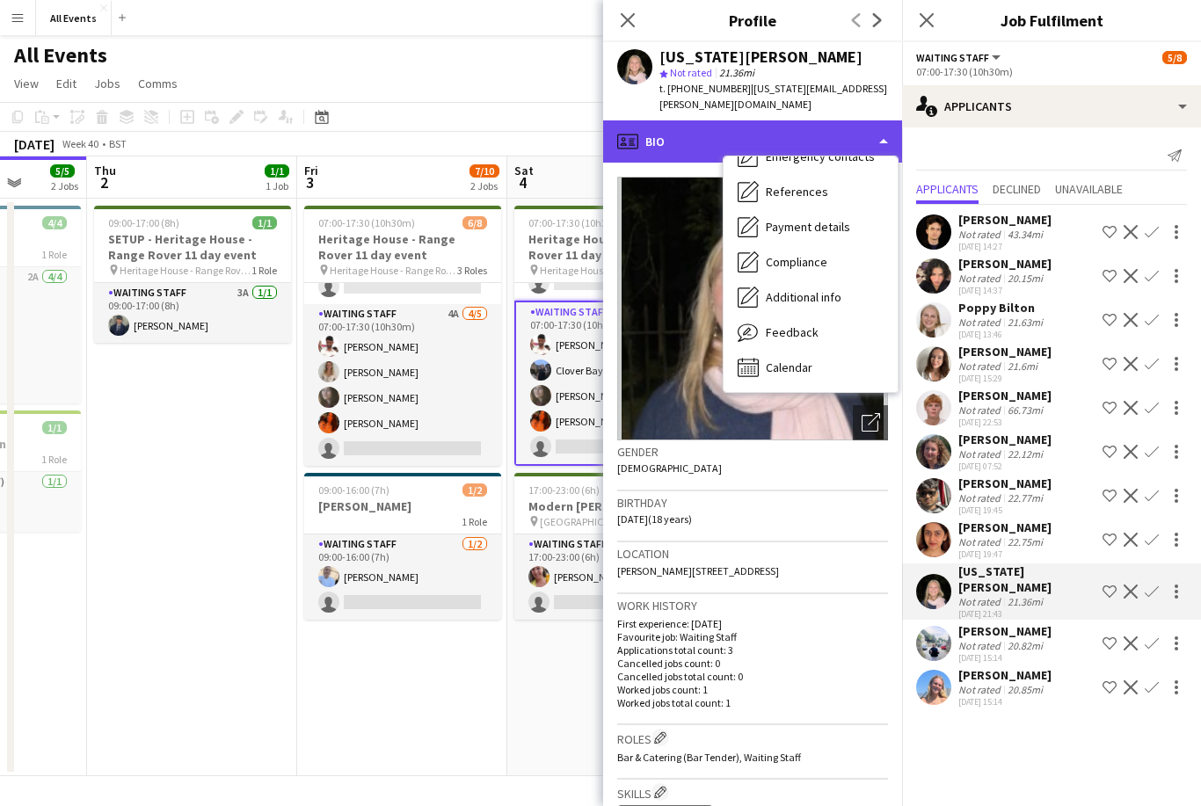
scroll to position [165, 0]
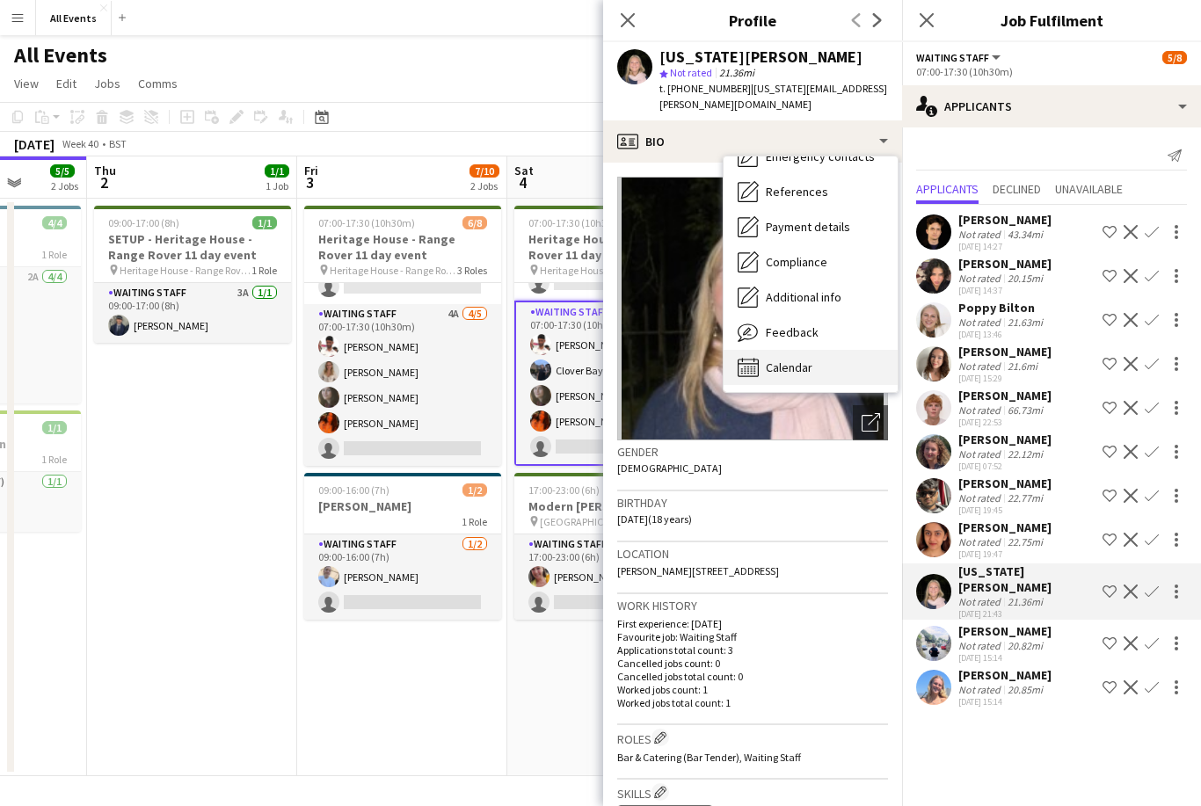
click at [819, 355] on div "Calendar Calendar" at bounding box center [811, 367] width 174 height 35
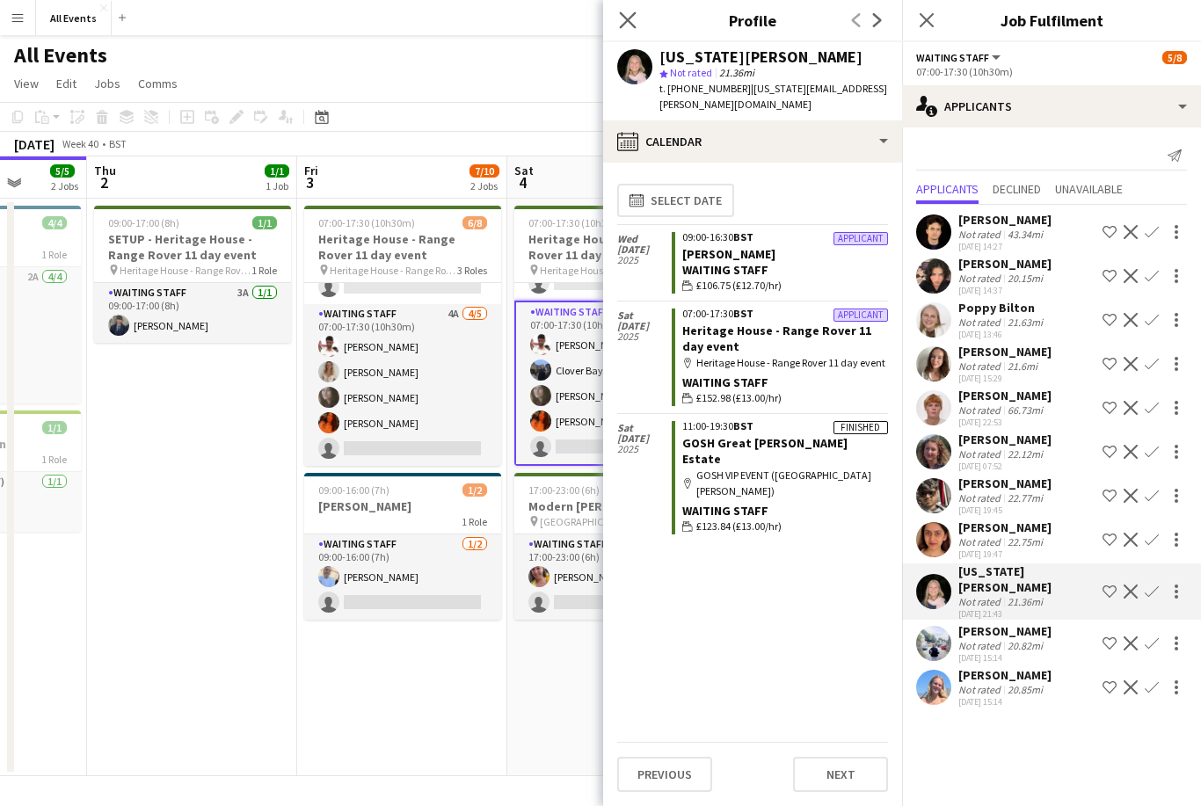
click at [637, 31] on app-icon "Close pop-in" at bounding box center [627, 20] width 25 height 25
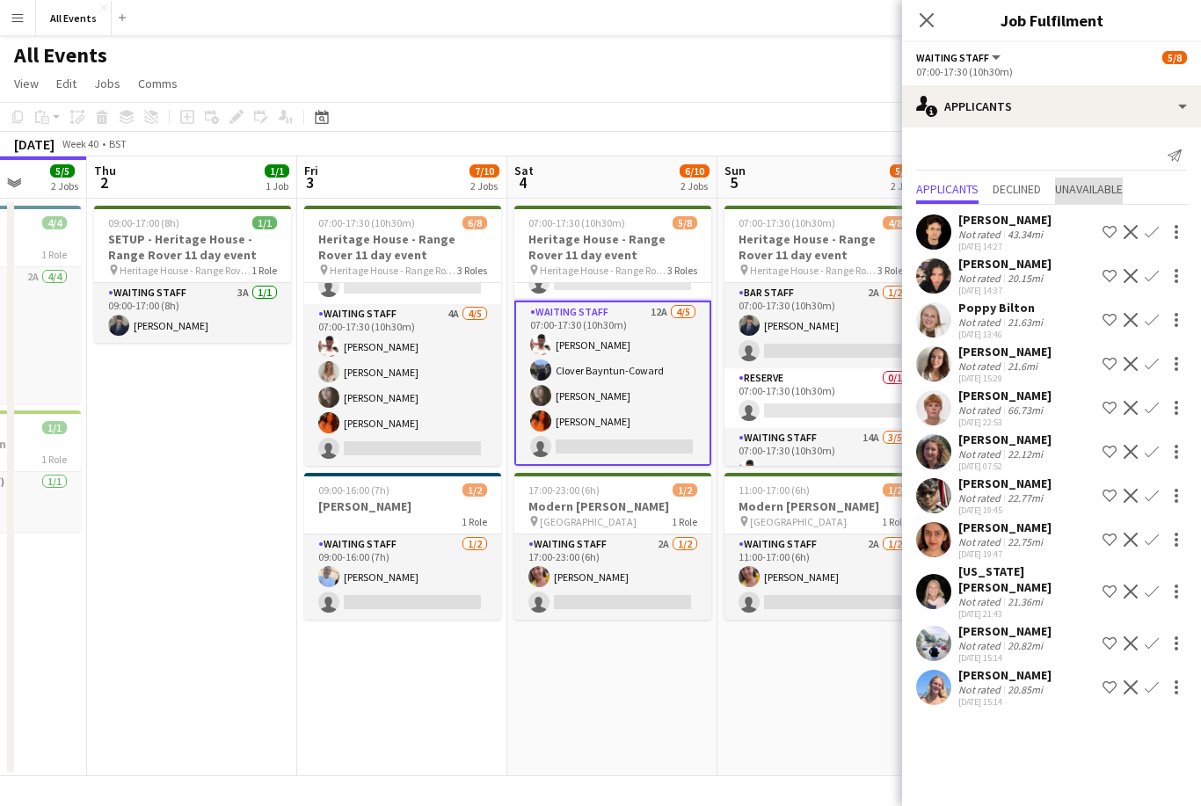
click at [1105, 192] on span "Unavailable" at bounding box center [1089, 189] width 68 height 12
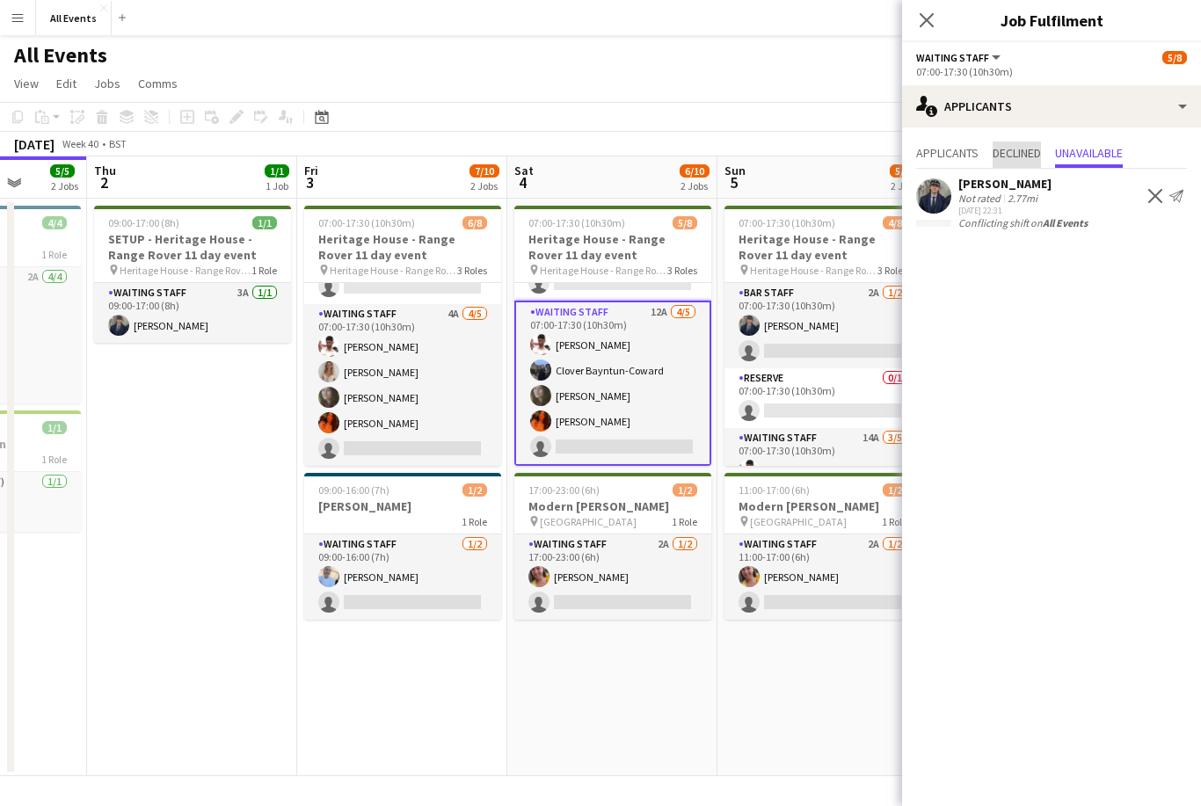
click at [1040, 147] on span "Declined" at bounding box center [1017, 153] width 48 height 12
click at [941, 149] on span "Applicants" at bounding box center [947, 153] width 62 height 12
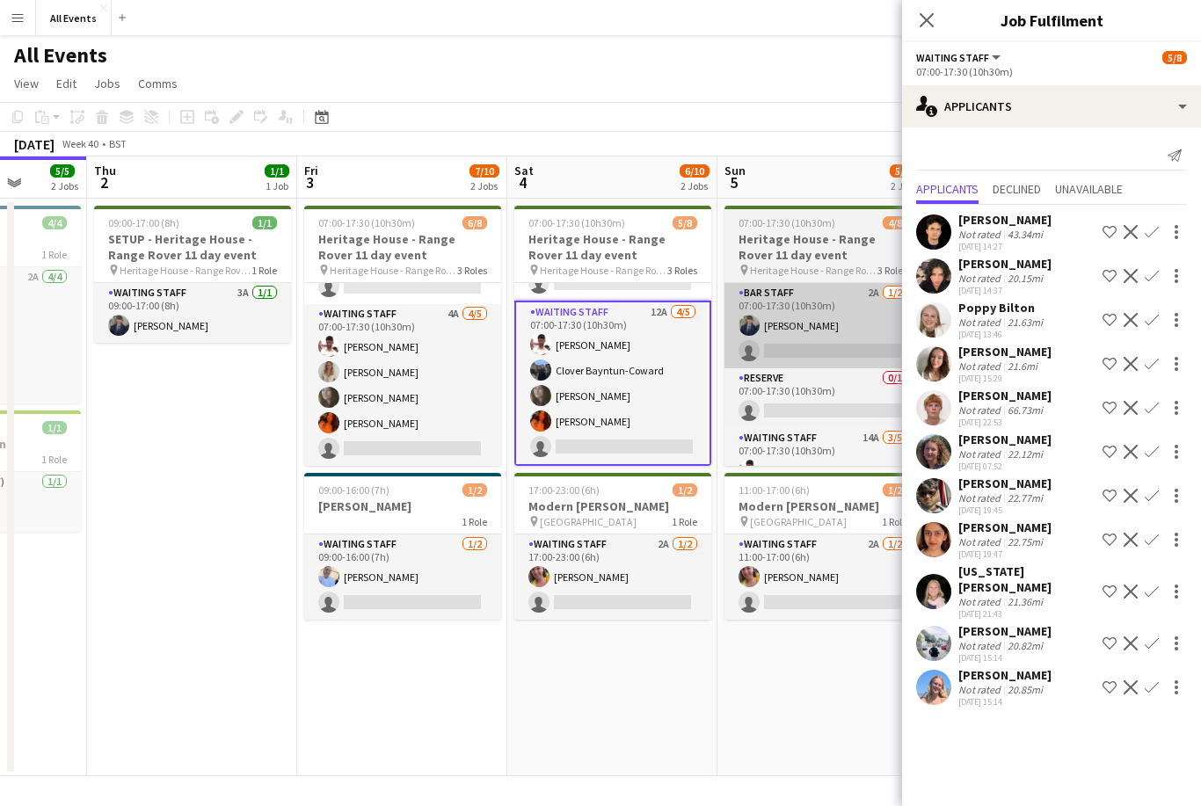
click at [818, 331] on app-card-role "Bar Staff 2A 1/2 07:00-17:30 (10h30m) Charlie Hill single-neutral-actions" at bounding box center [822, 325] width 197 height 85
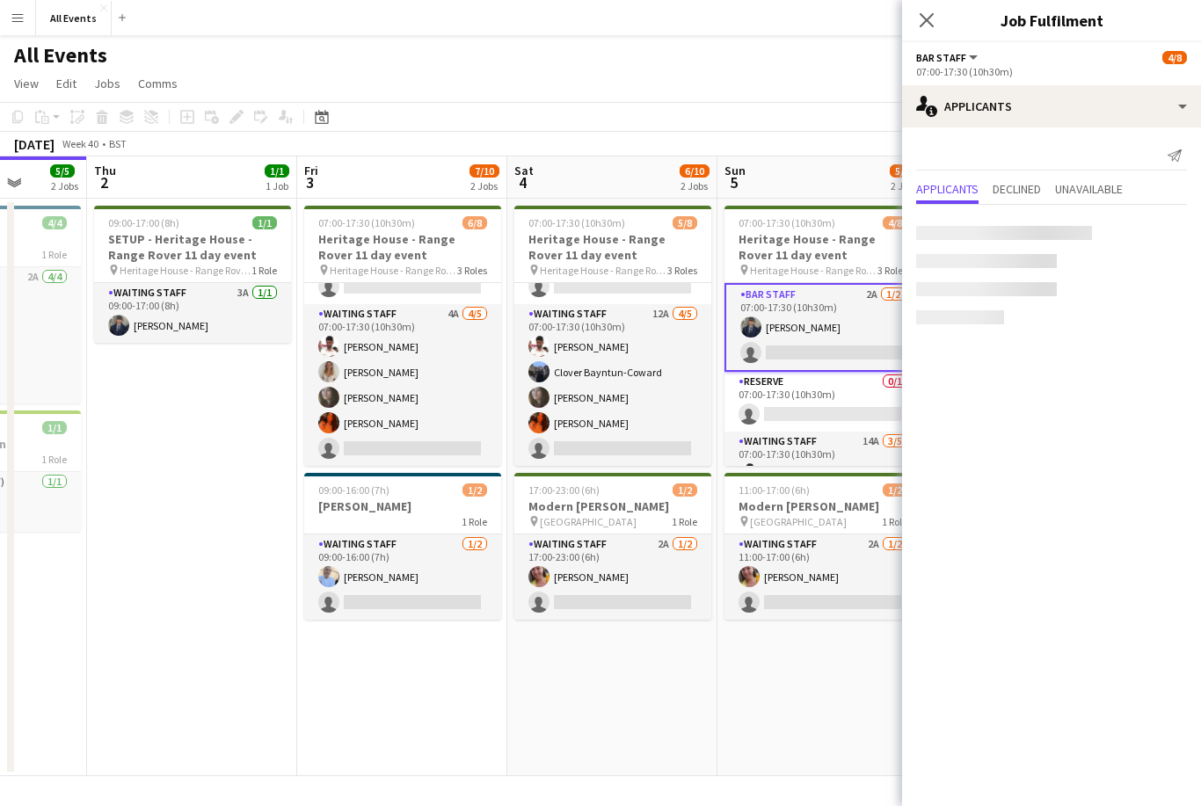
scroll to position [124, 0]
click at [1004, 229] on div "44.77mi" at bounding box center [1025, 234] width 42 height 13
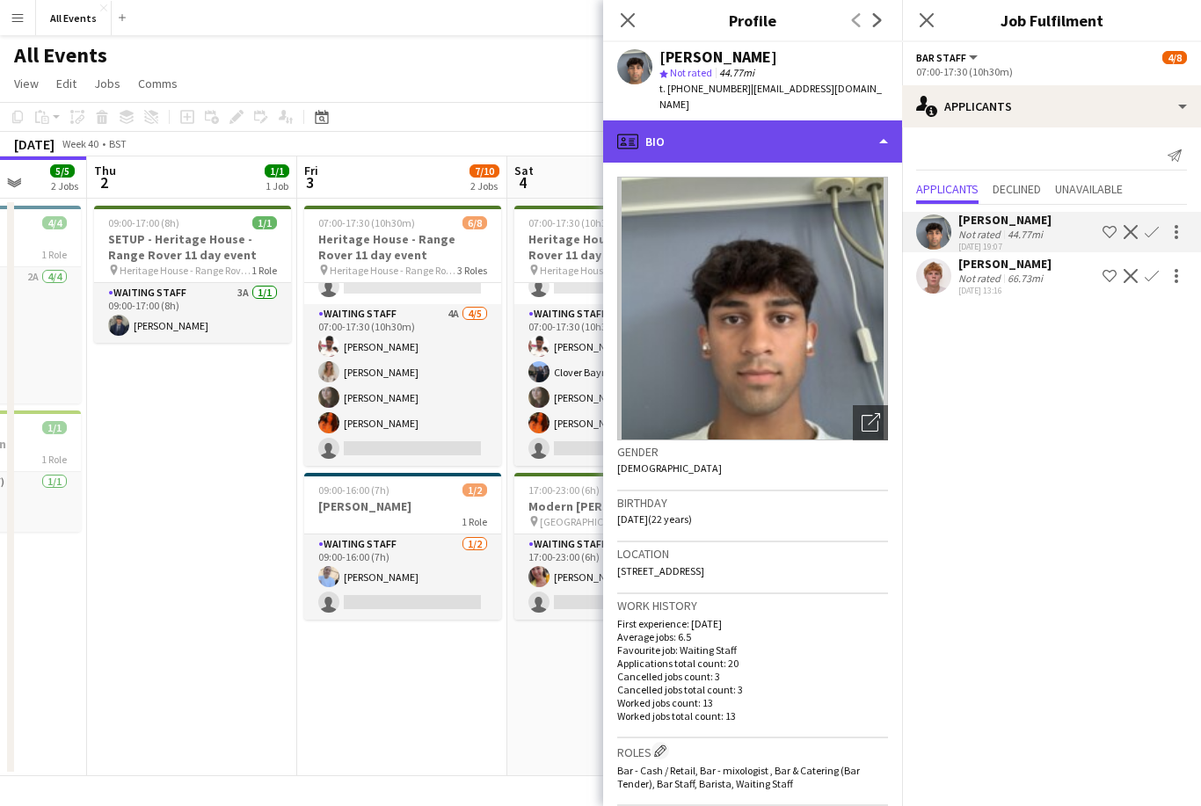
click at [847, 120] on div "profile Bio" at bounding box center [752, 141] width 299 height 42
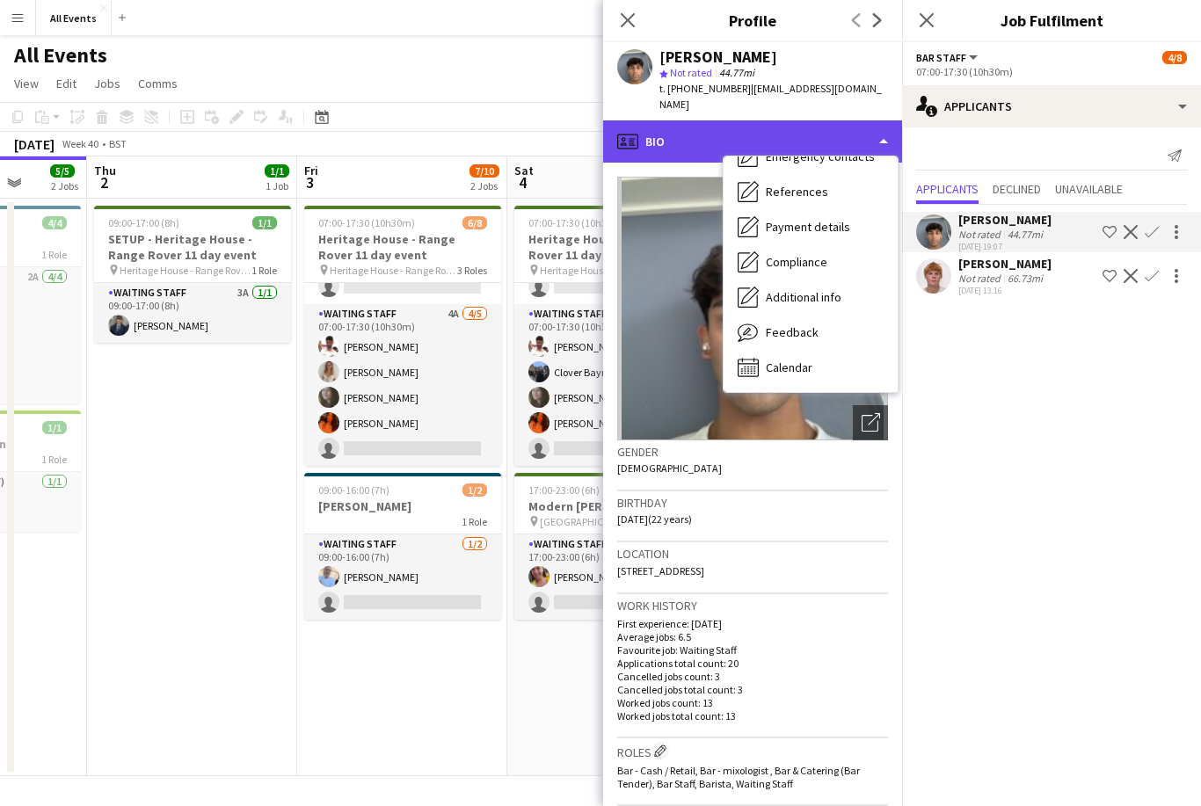
scroll to position [165, 0]
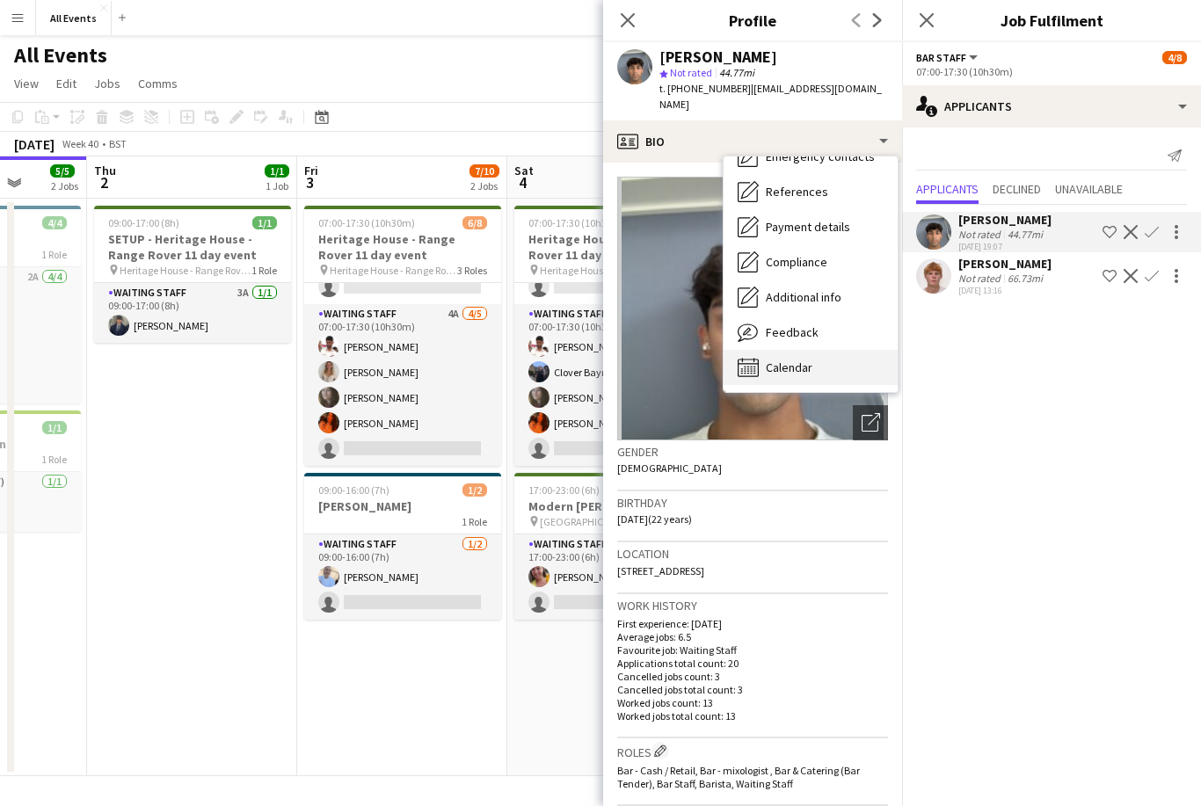
click at [823, 353] on div "Calendar Calendar" at bounding box center [811, 367] width 174 height 35
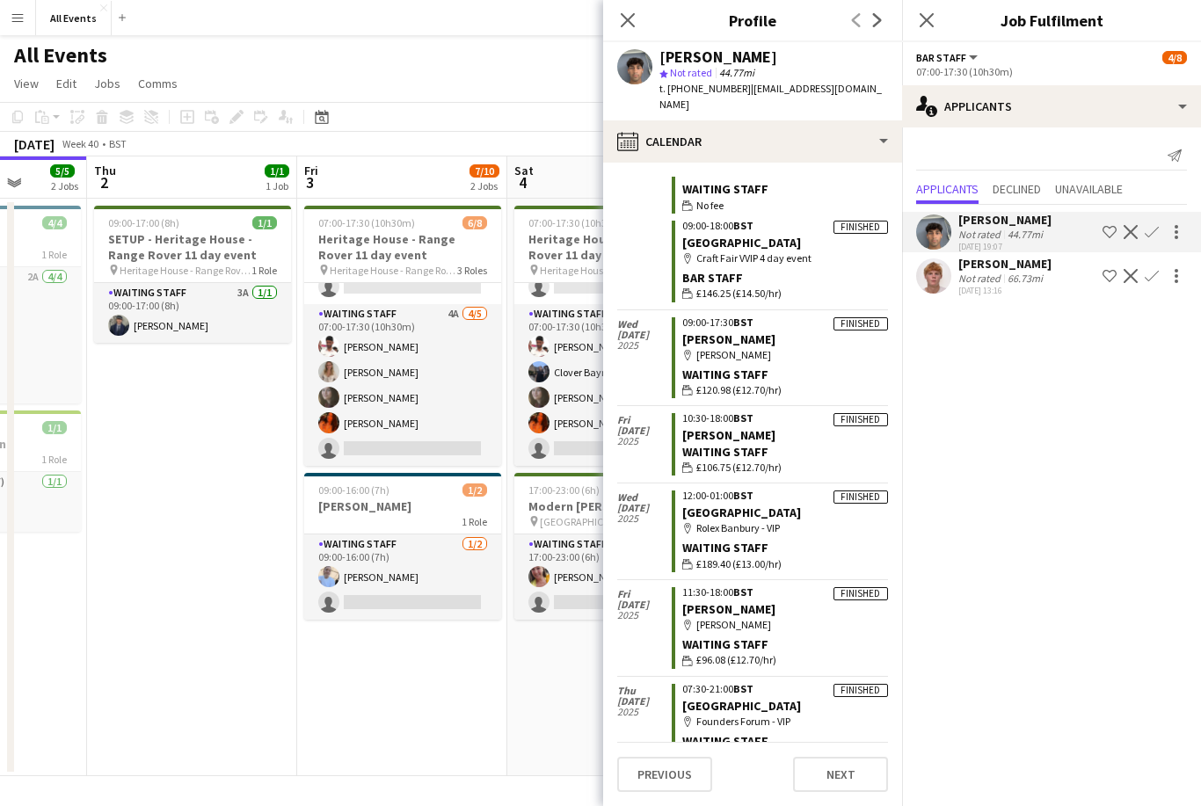
scroll to position [1270, 0]
click at [628, 25] on icon "Close pop-in" at bounding box center [627, 19] width 17 height 17
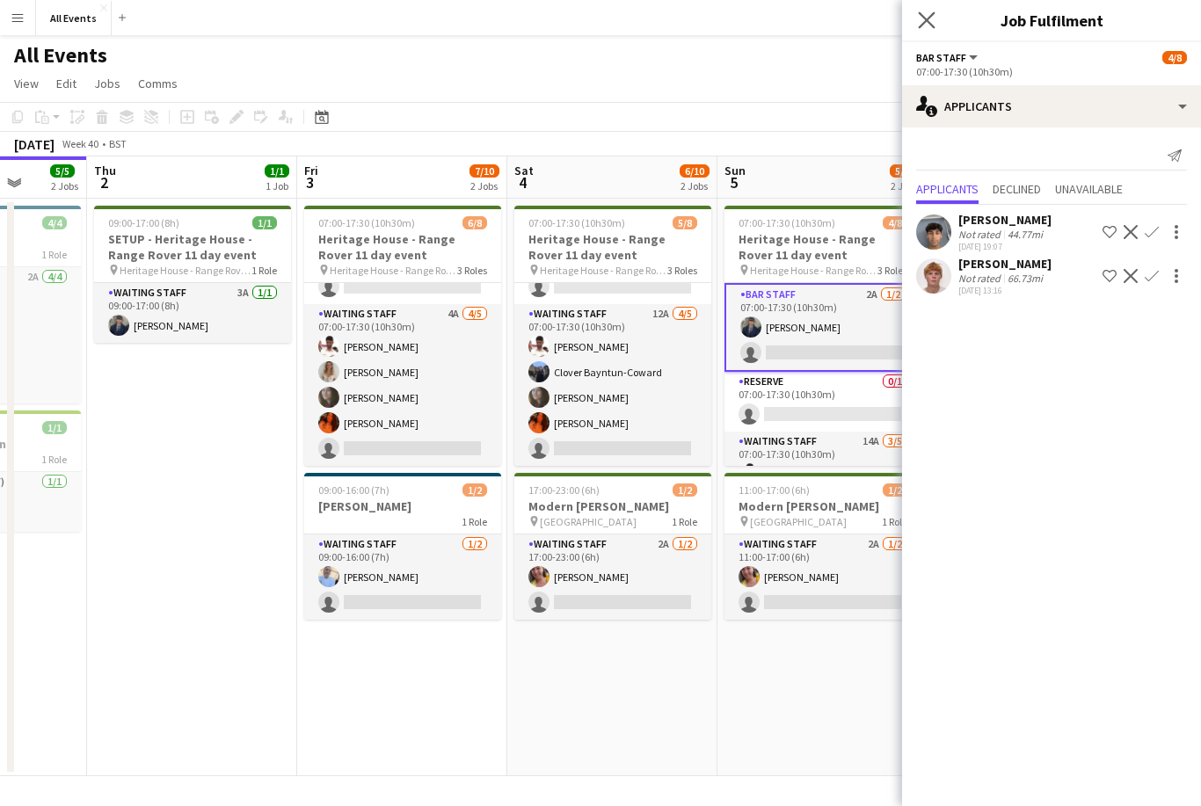
click at [927, 29] on app-icon "Close pop-in" at bounding box center [926, 20] width 25 height 25
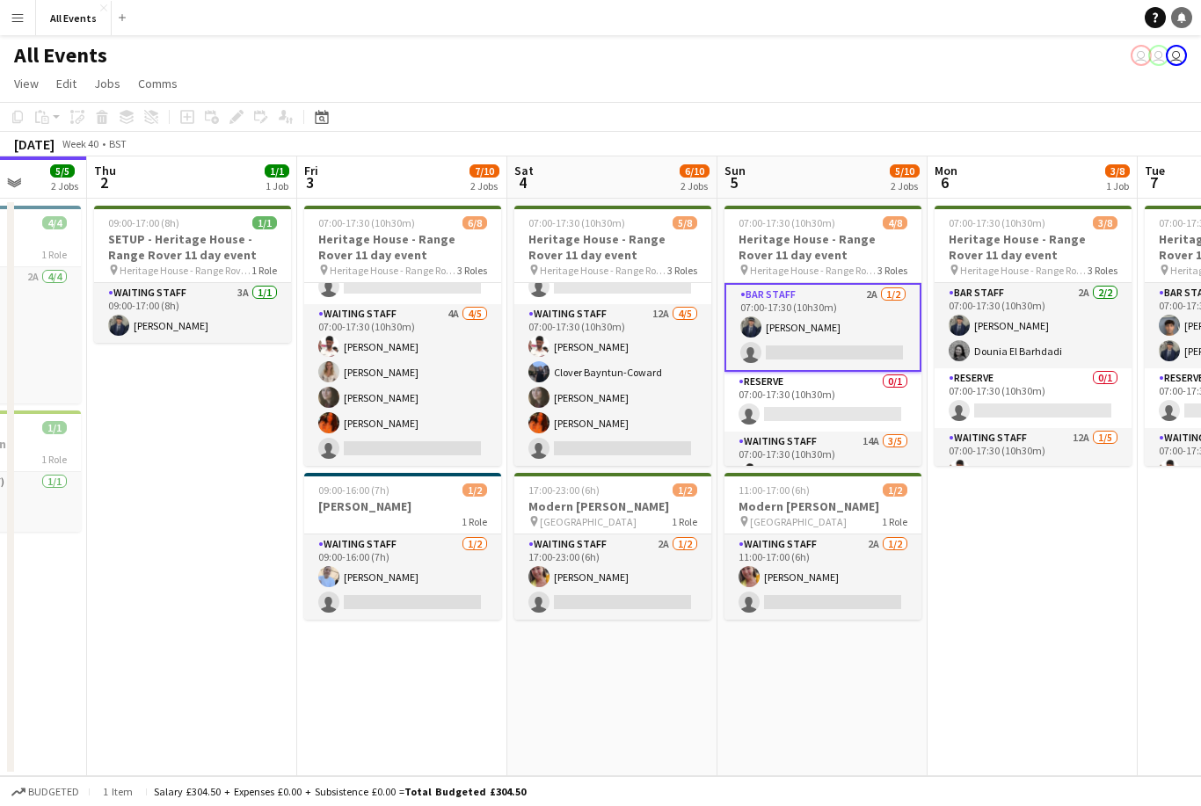
click at [1189, 15] on link "Notifications" at bounding box center [1181, 17] width 21 height 21
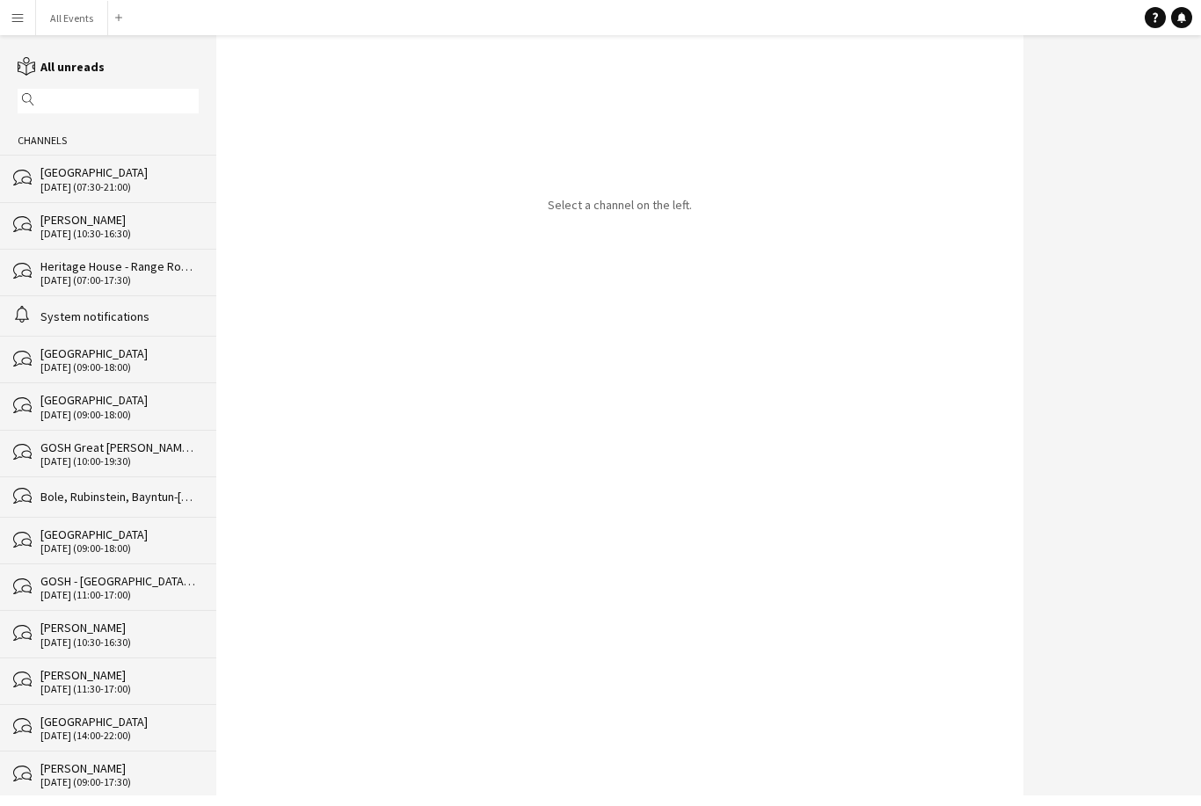
click at [156, 328] on div "alarm System notifications" at bounding box center [108, 315] width 216 height 40
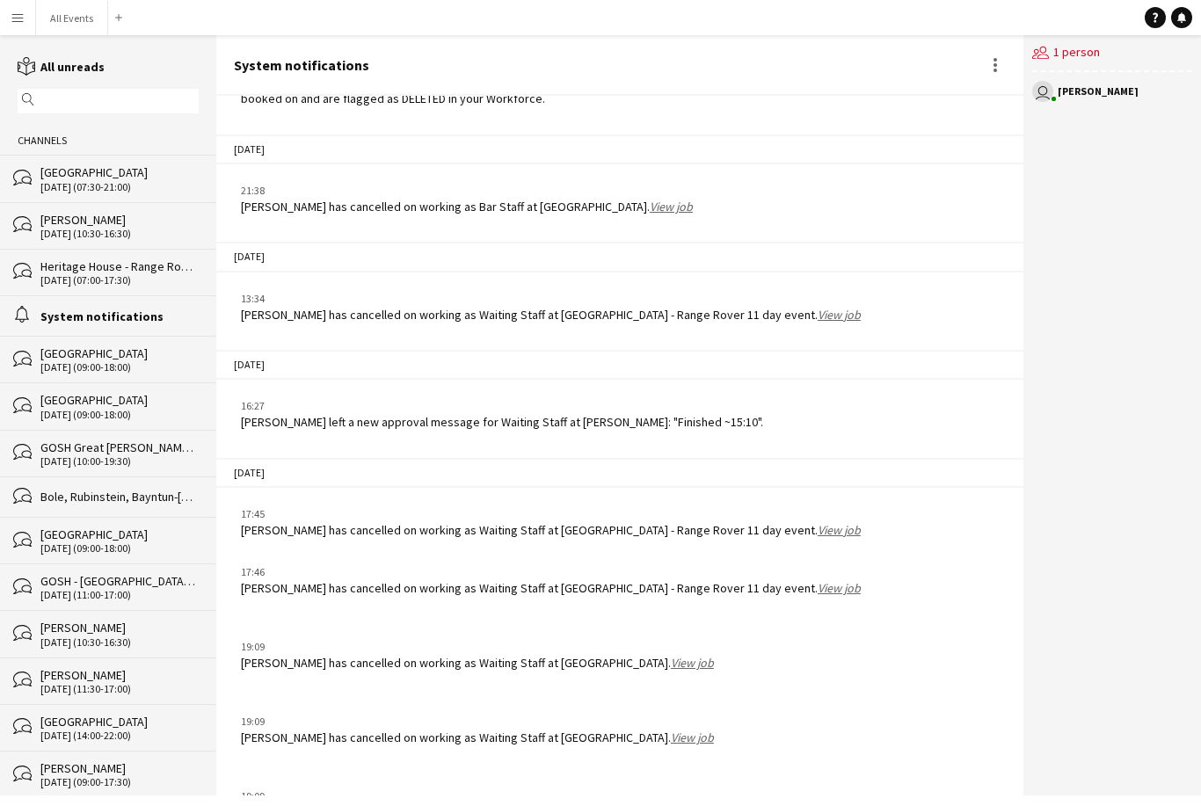
scroll to position [56, 0]
click at [671, 655] on link "View job" at bounding box center [692, 663] width 43 height 16
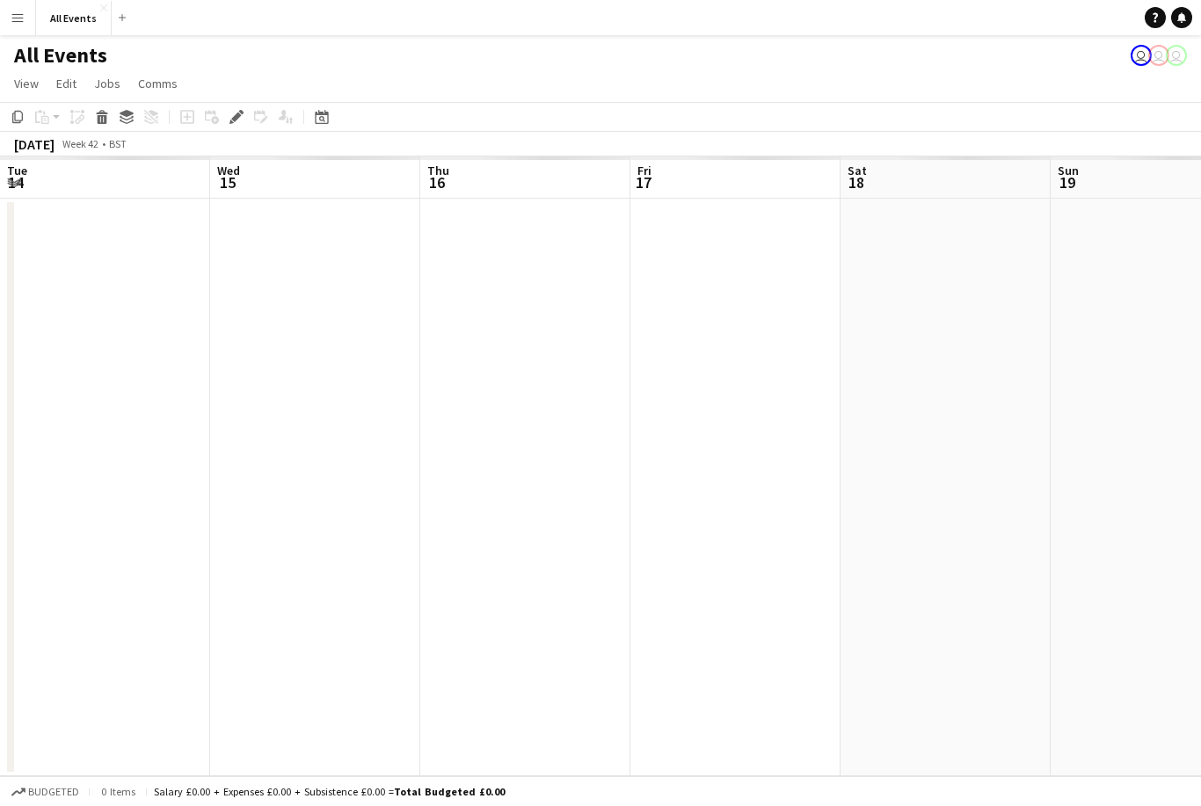
scroll to position [0, 604]
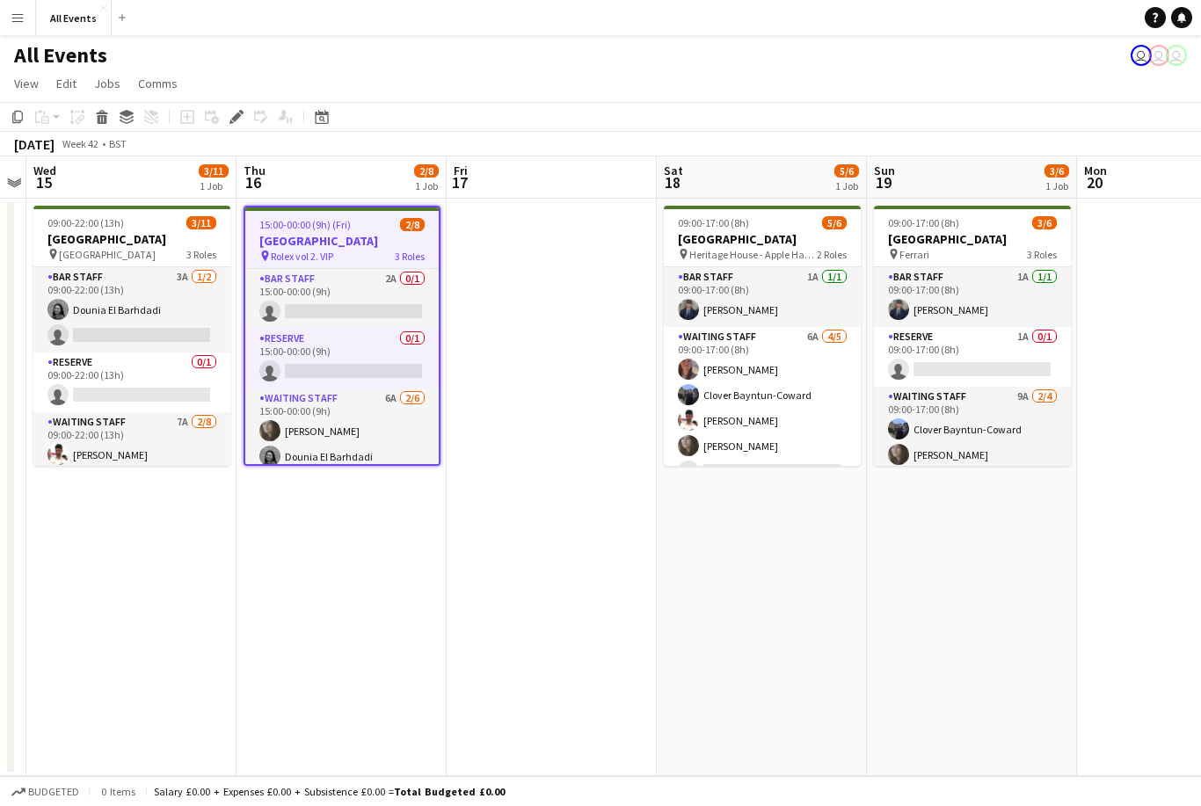
click at [1186, 80] on app-page-menu "View Day view expanded Day view collapsed Month view Date picker Jump to today …" at bounding box center [600, 85] width 1201 height 33
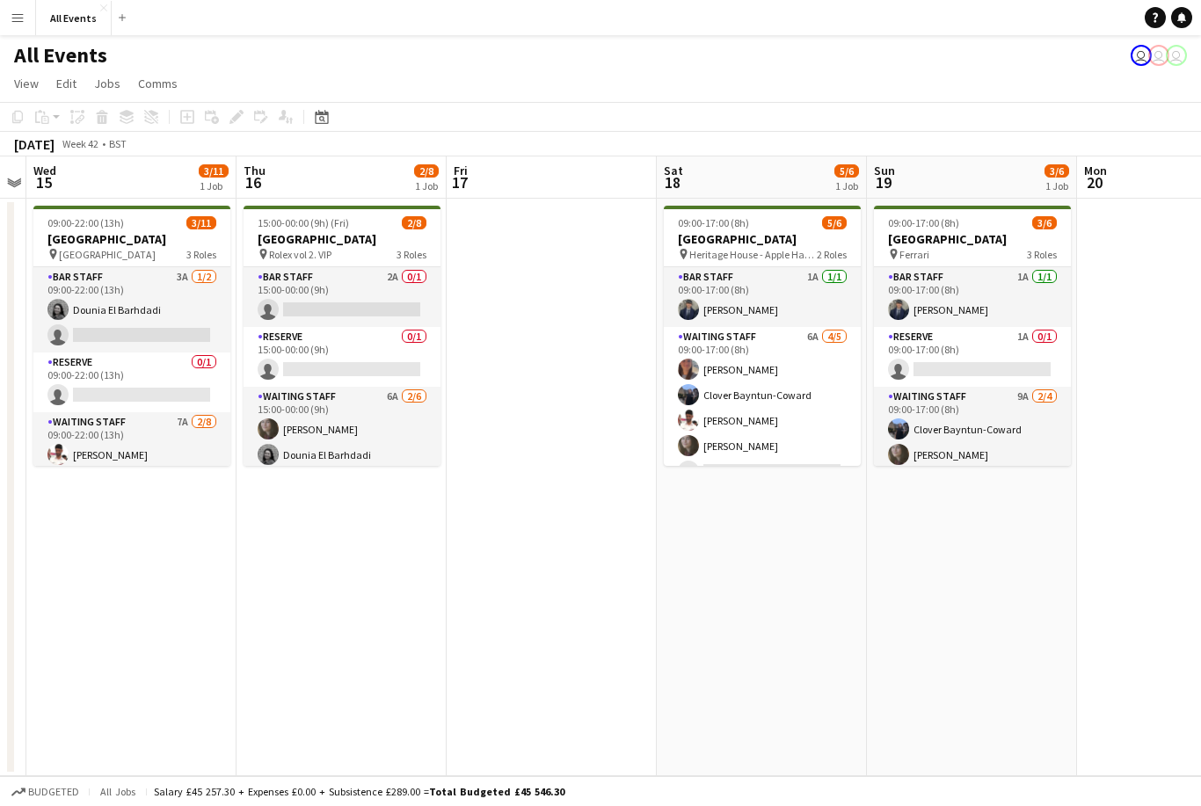
click at [1184, 78] on app-page-menu "View Day view expanded Day view collapsed Month view Date picker Jump to today …" at bounding box center [600, 85] width 1201 height 33
click at [1185, 78] on app-page-menu "View Day view expanded Day view collapsed Month view Date picker Jump to today …" at bounding box center [600, 85] width 1201 height 33
click at [1198, 76] on app-page-menu "View Day view expanded Day view collapsed Month view Date picker Jump to today …" at bounding box center [600, 85] width 1201 height 33
click at [1193, 71] on app-page-menu "View Day view expanded Day view collapsed Month view Date picker Jump to today …" at bounding box center [600, 85] width 1201 height 33
click at [1190, 76] on app-page-menu "View Day view expanded Day view collapsed Month view Date picker Jump to today …" at bounding box center [600, 85] width 1201 height 33
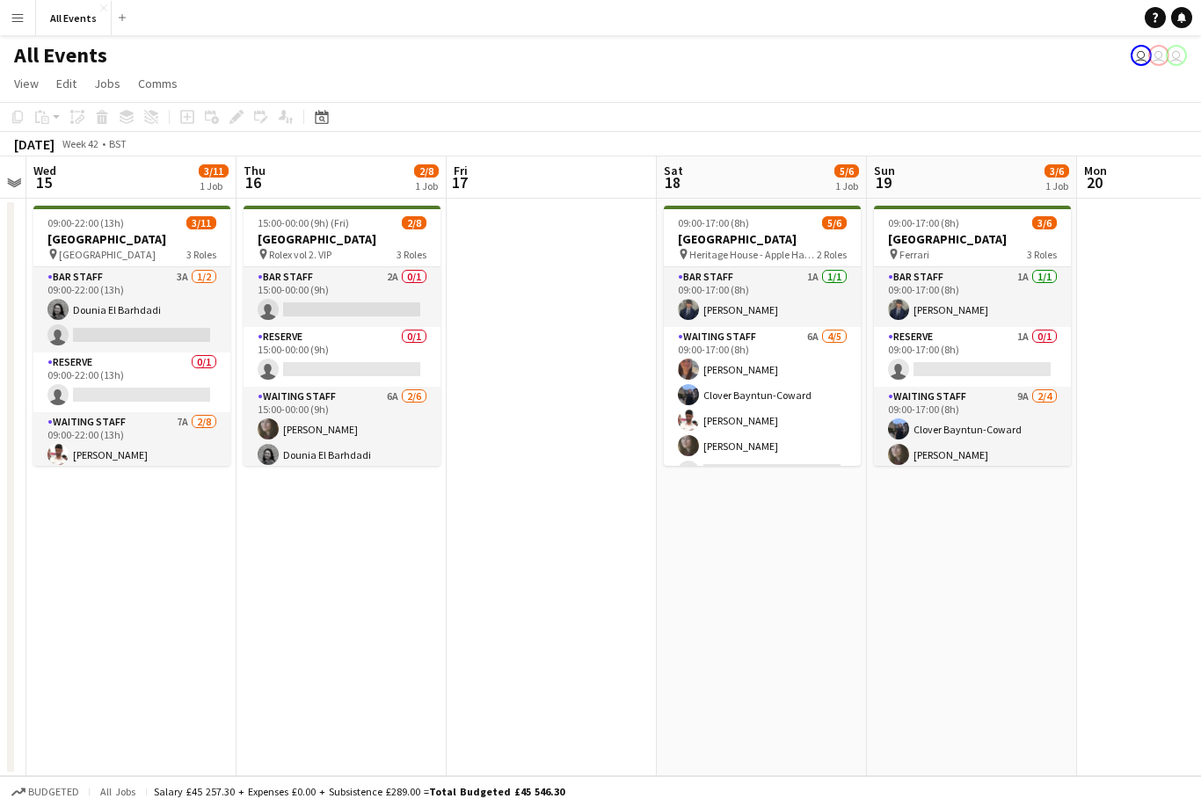
click at [1188, 75] on app-page-menu "View Day view expanded Day view collapsed Month view Date picker Jump to today …" at bounding box center [600, 85] width 1201 height 33
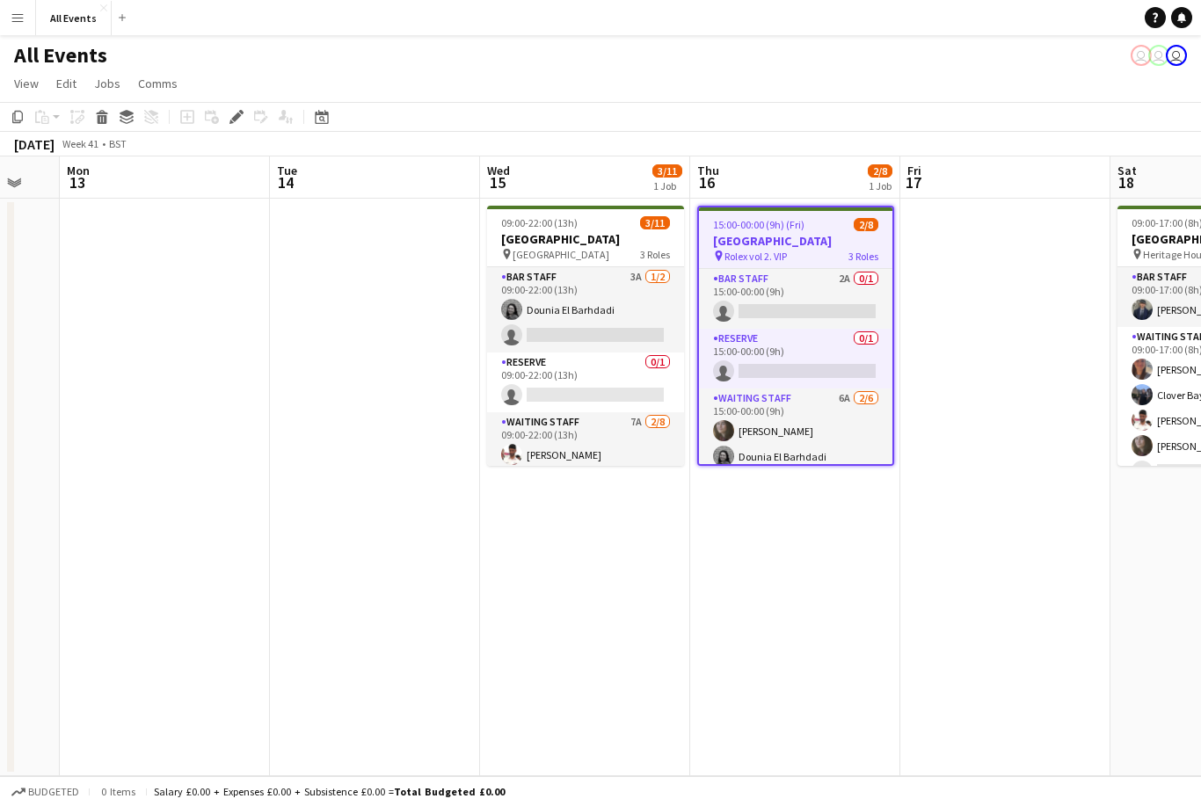
scroll to position [0, 537]
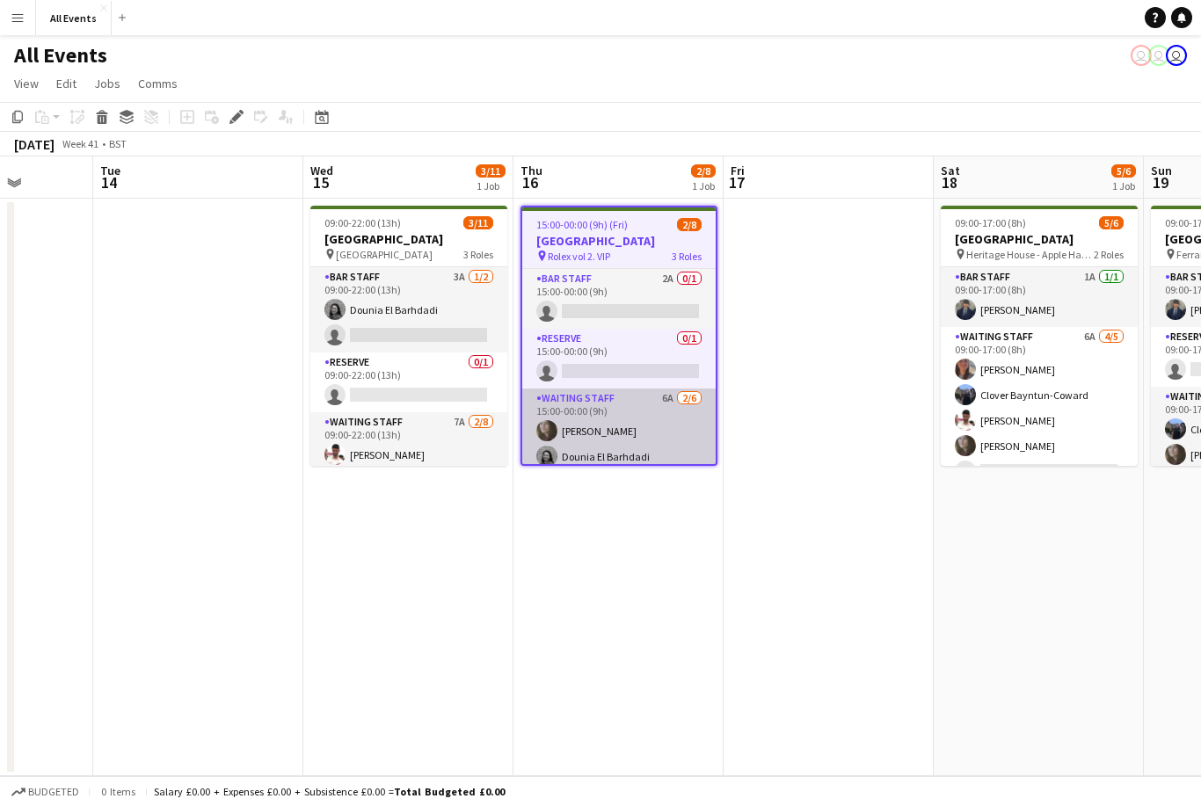
click at [716, 445] on app-card-role "Waiting Staff 6A 2/6 15:00-00:00 (9h) Flora McCullough Dounia El Barhdadi singl…" at bounding box center [618, 482] width 193 height 187
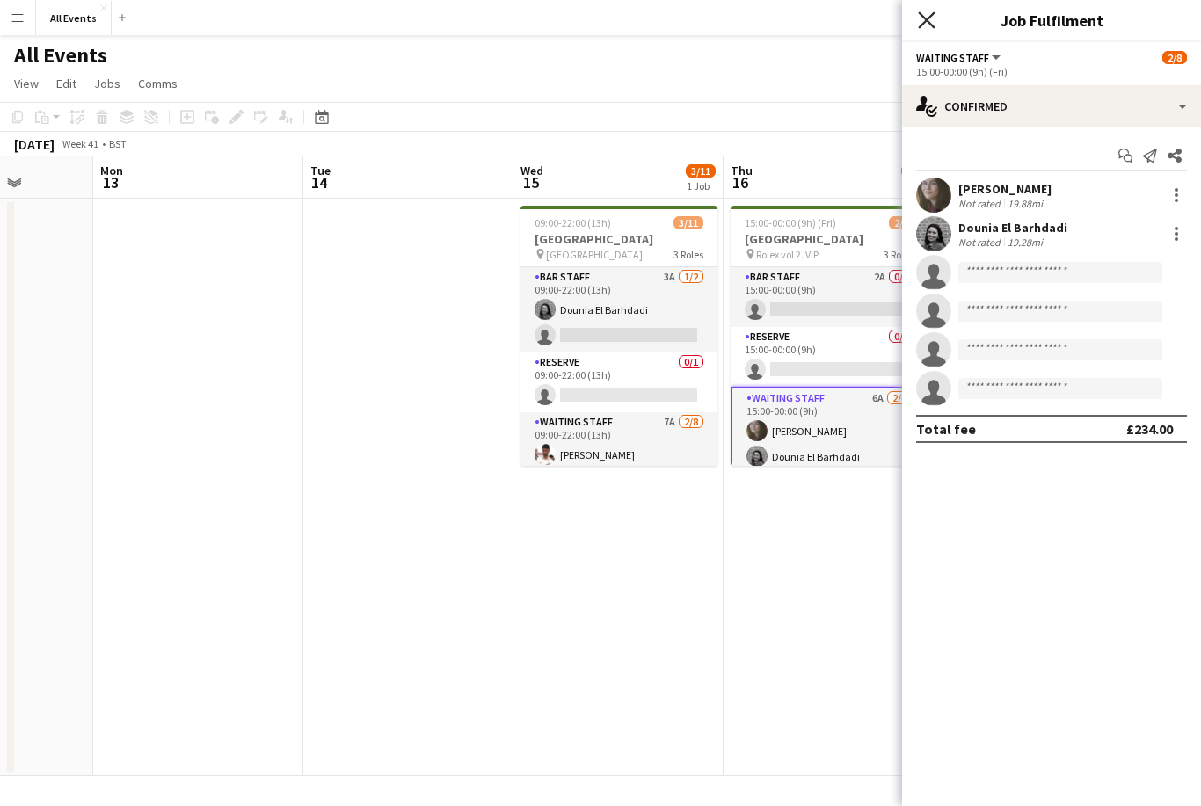
click at [929, 21] on icon "Close pop-in" at bounding box center [926, 19] width 17 height 17
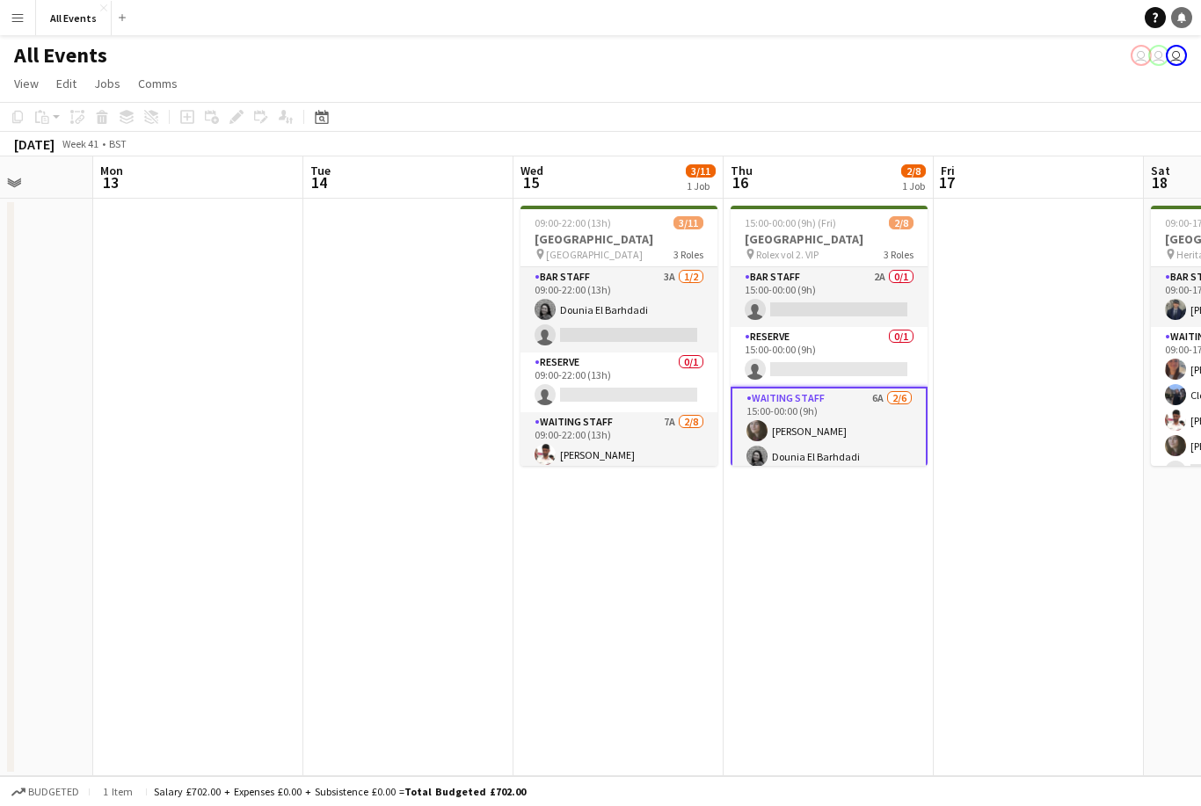
click at [1177, 18] on icon "Notifications" at bounding box center [1181, 17] width 11 height 11
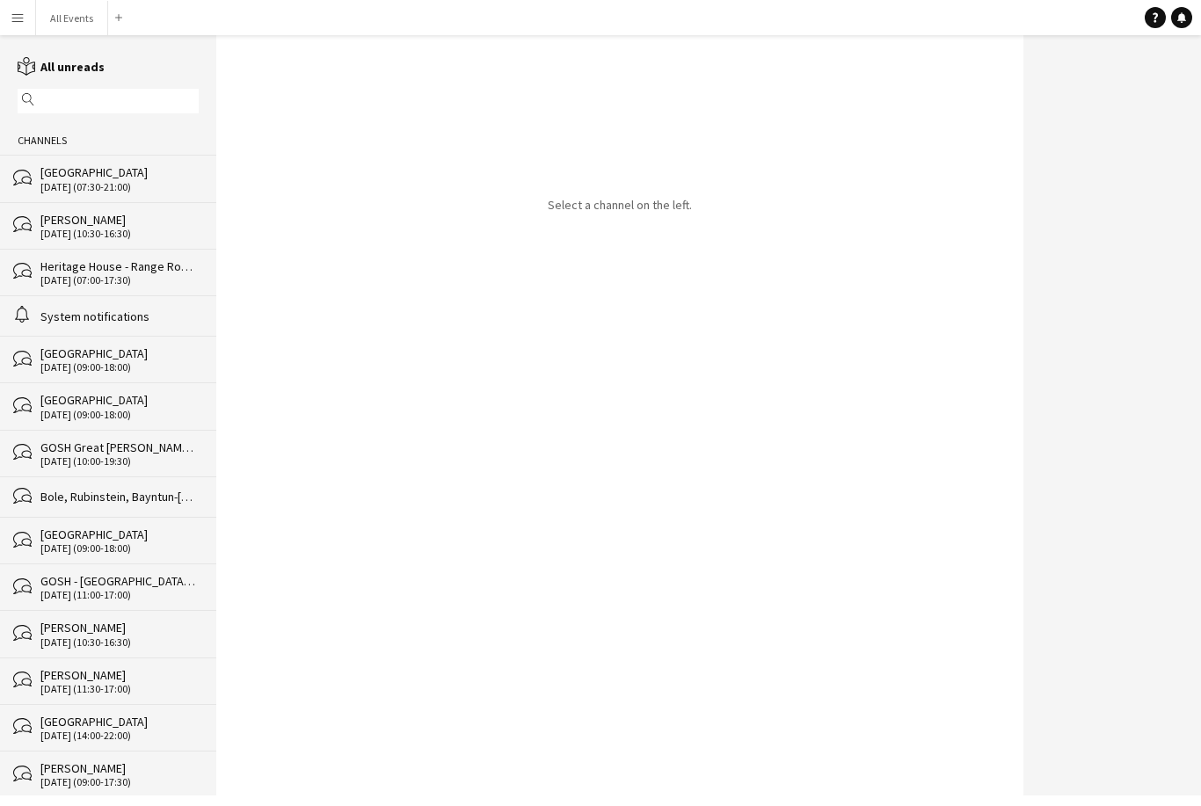
click at [162, 331] on div "alarm System notifications" at bounding box center [108, 315] width 216 height 40
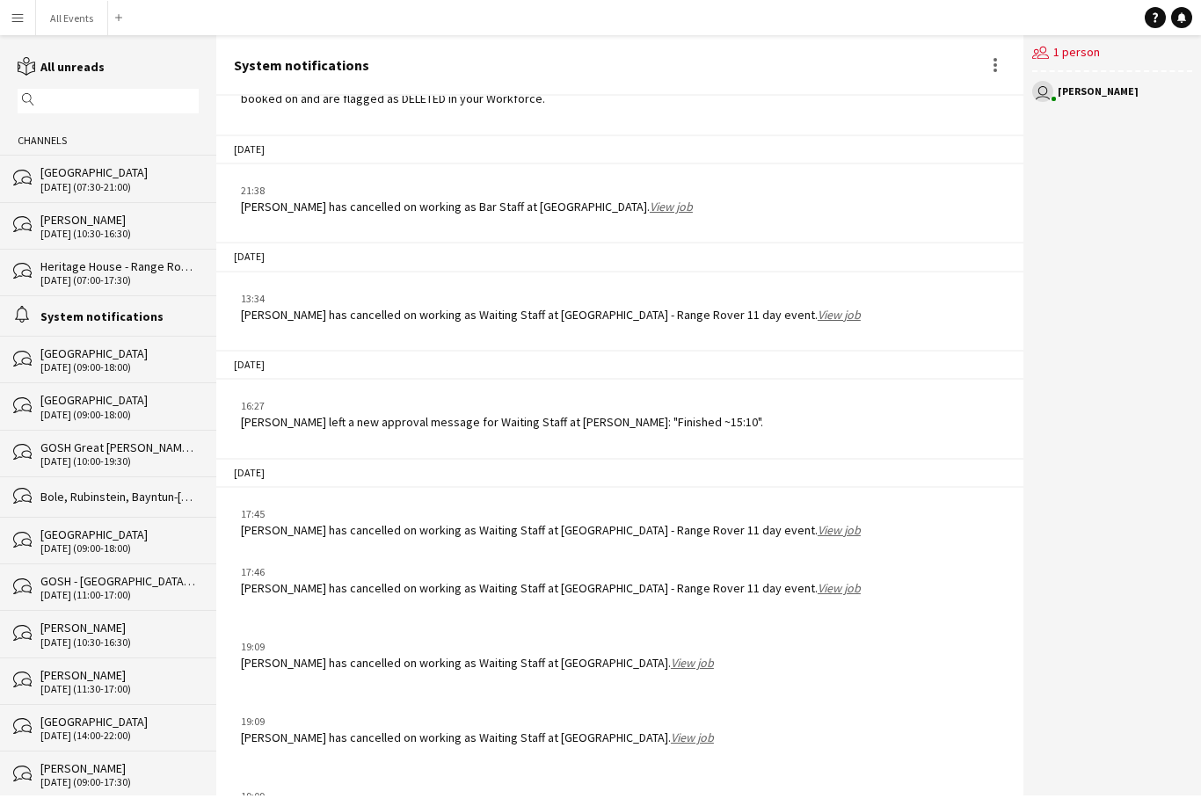
scroll to position [56, 0]
click at [671, 730] on link "View job" at bounding box center [692, 738] width 43 height 16
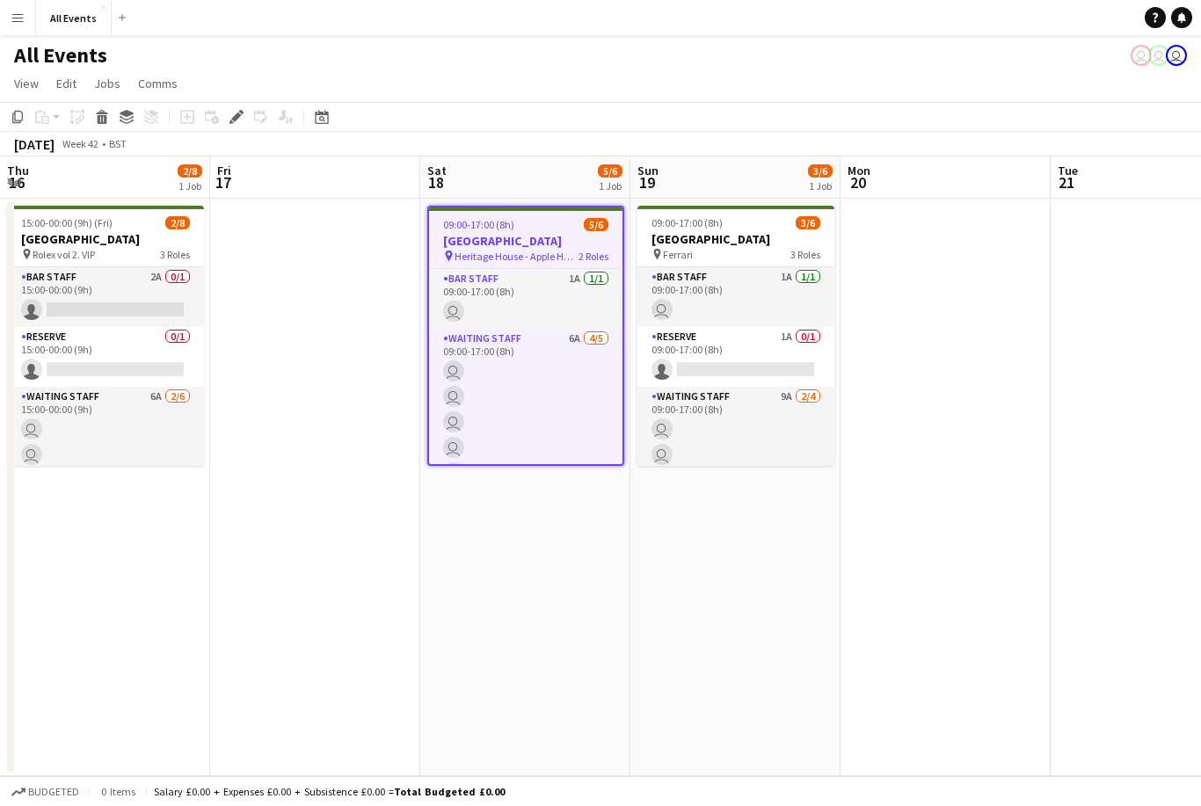
scroll to position [0, 604]
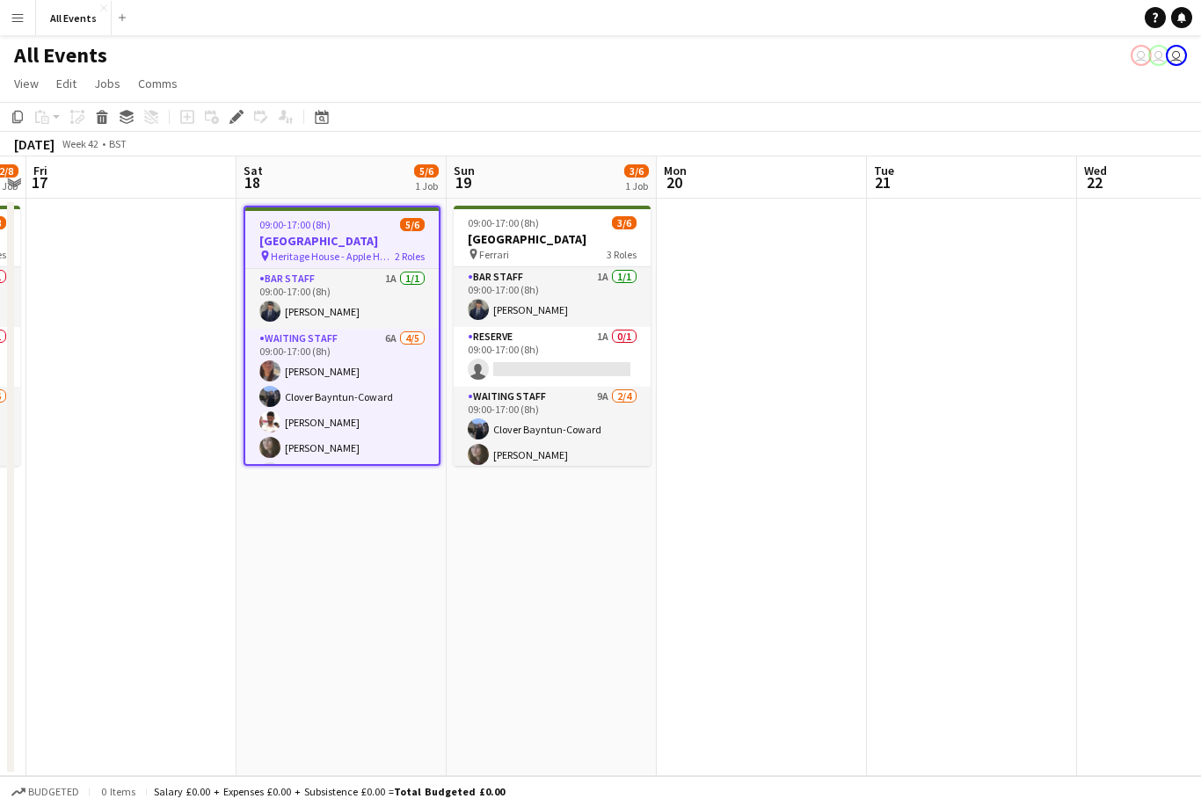
click at [1176, 74] on app-page-menu "View Day view expanded Day view collapsed Month view Date picker Jump to today …" at bounding box center [600, 85] width 1201 height 33
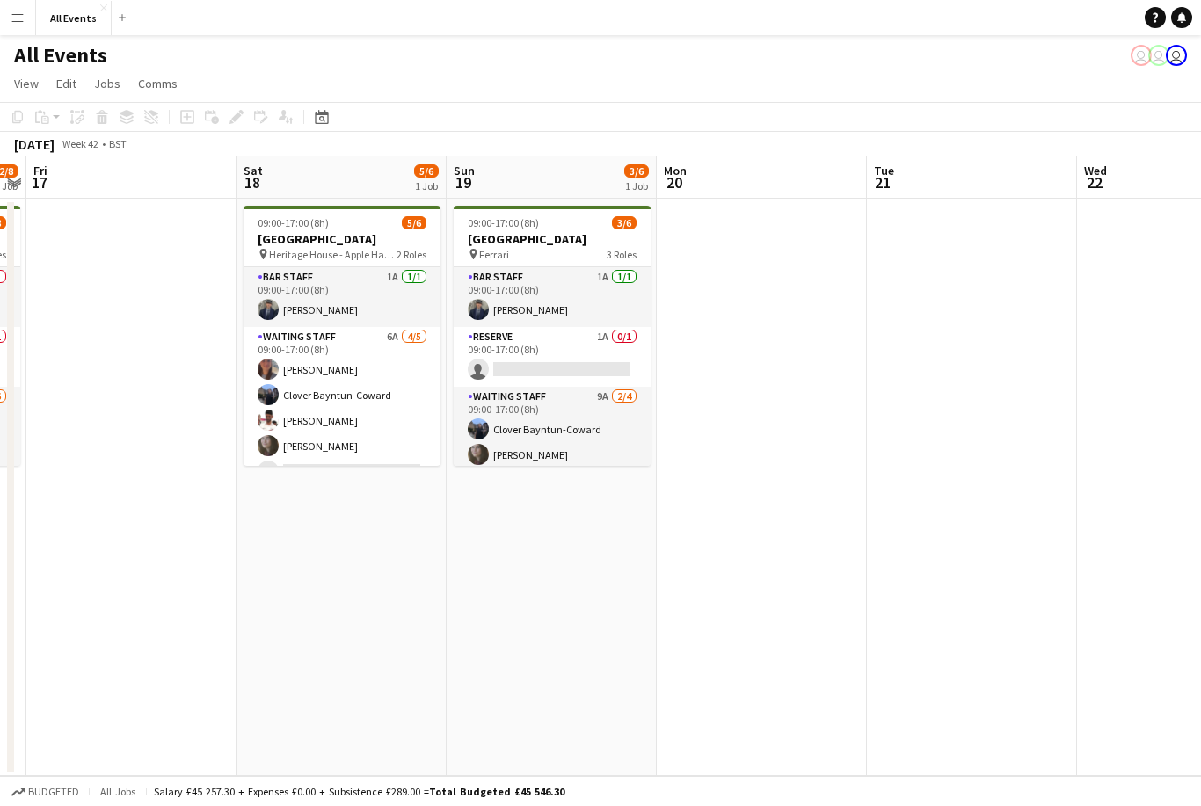
click at [1192, 78] on app-page-menu "View Day view expanded Day view collapsed Month view Date picker Jump to today …" at bounding box center [600, 85] width 1201 height 33
click at [1198, 71] on app-page-menu "View Day view expanded Day view collapsed Month view Date picker Jump to today …" at bounding box center [600, 85] width 1201 height 33
click at [1182, 79] on app-page-menu "View Day view expanded Day view collapsed Month view Date picker Jump to today …" at bounding box center [600, 85] width 1201 height 33
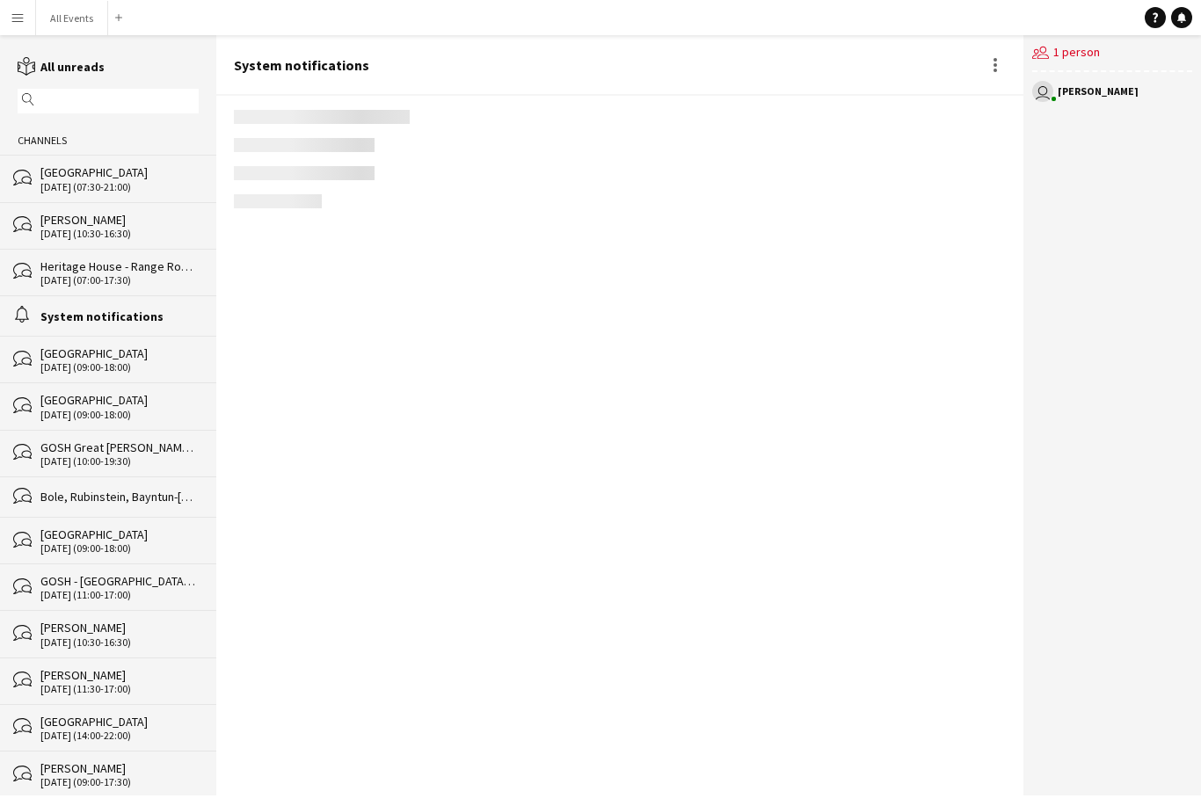
scroll to position [1917, 0]
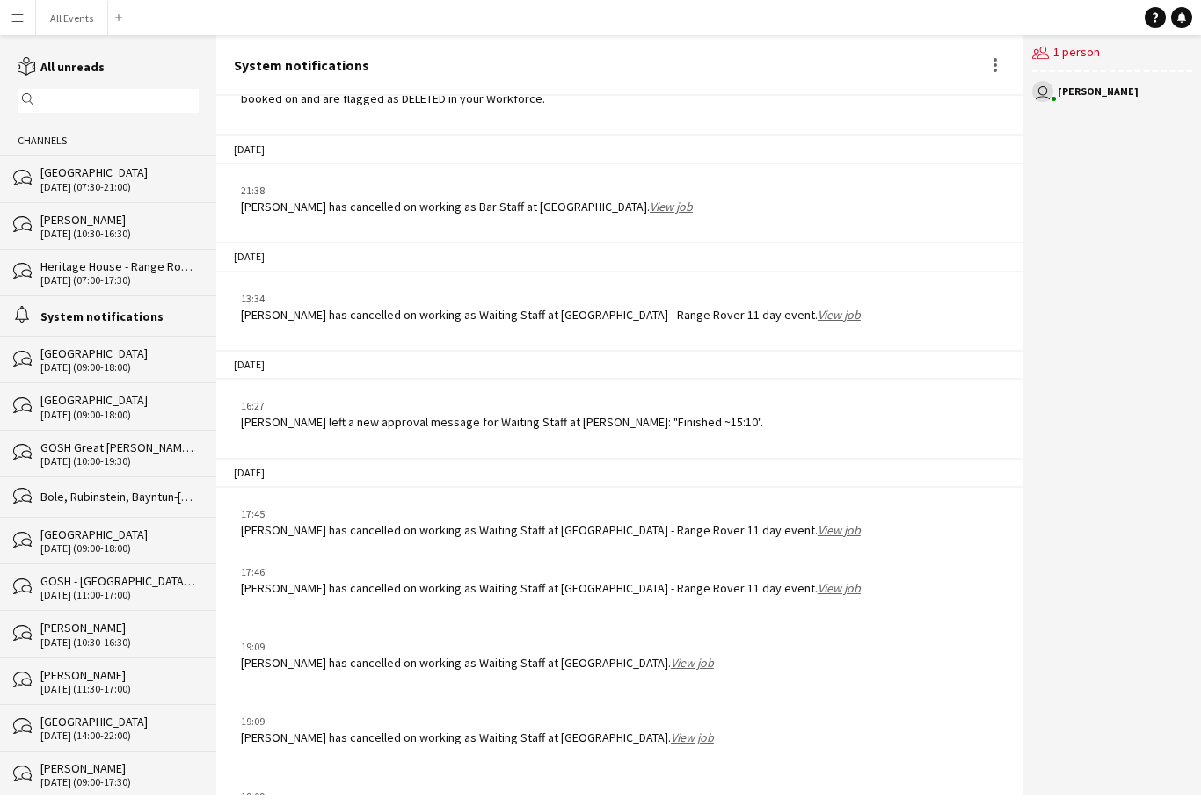
click at [671, 804] on link "View job" at bounding box center [692, 812] width 43 height 16
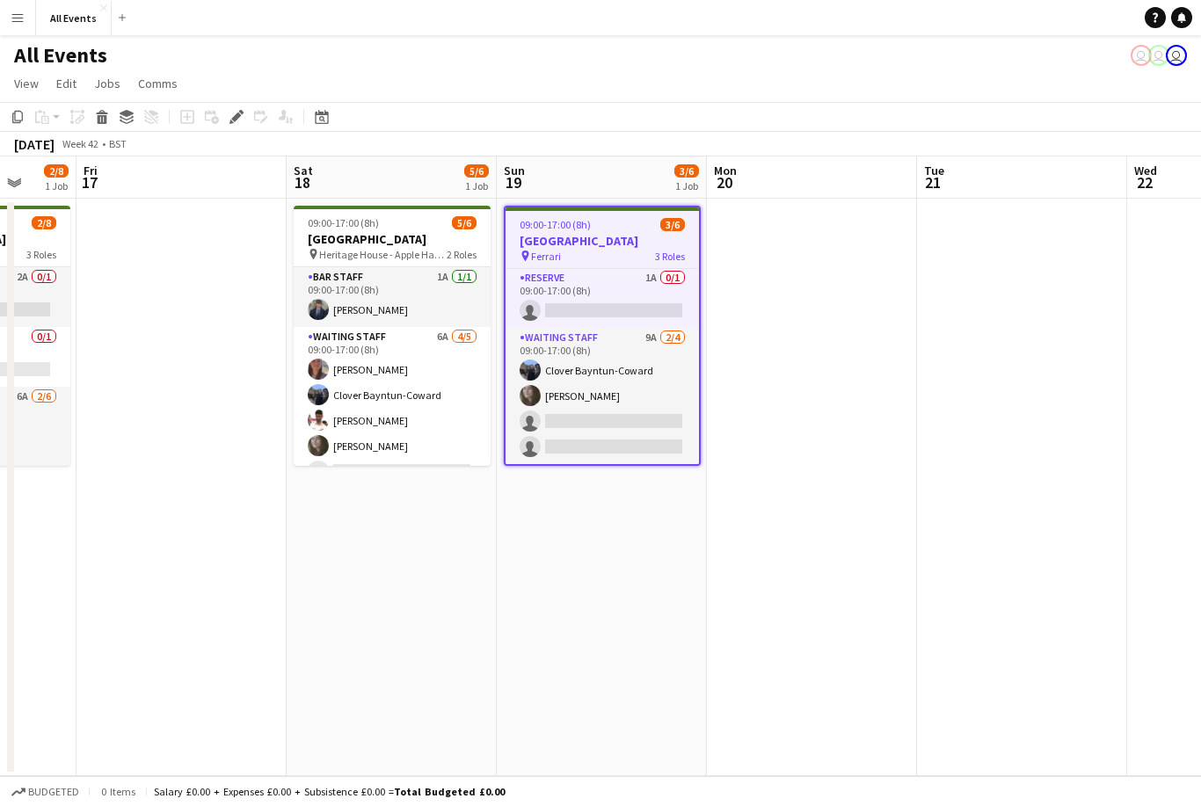
scroll to position [0, 554]
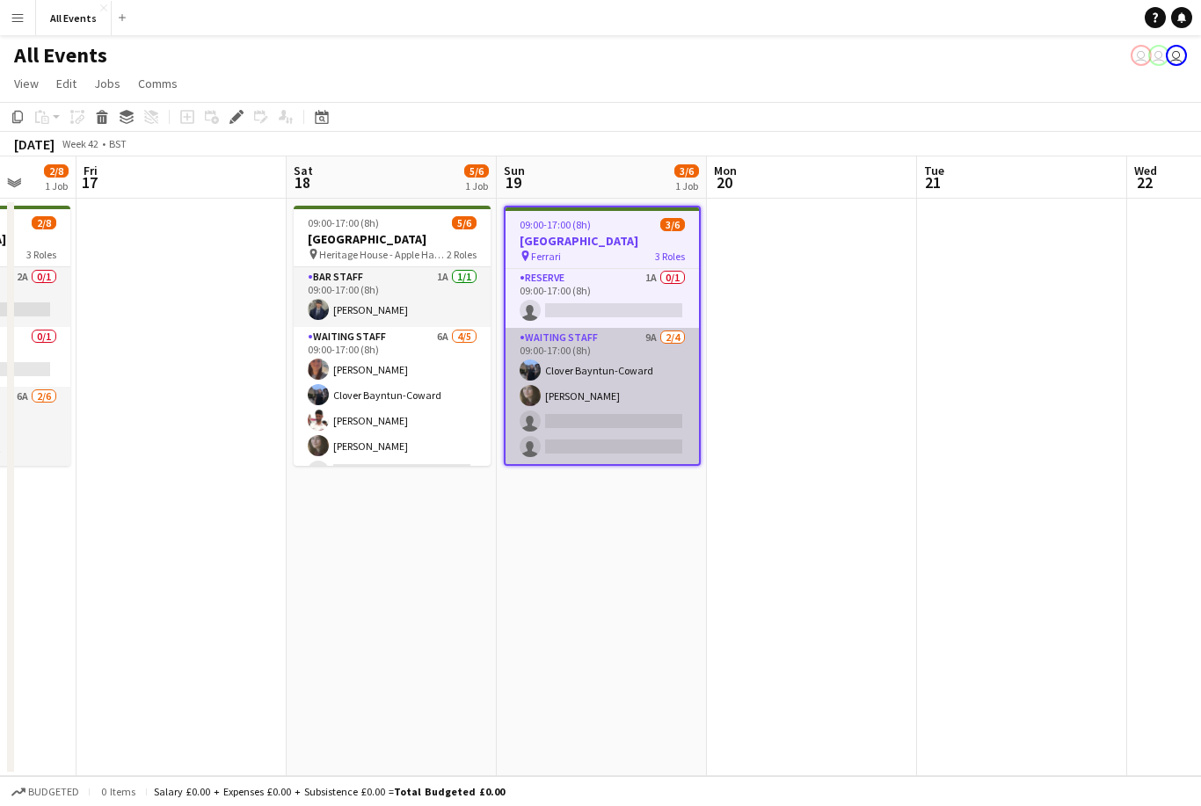
click at [615, 409] on app-card-role "Waiting Staff 9A 2/4 09:00-17:00 (8h) Clover Bayntun-Coward Flora McCullough si…" at bounding box center [602, 396] width 193 height 136
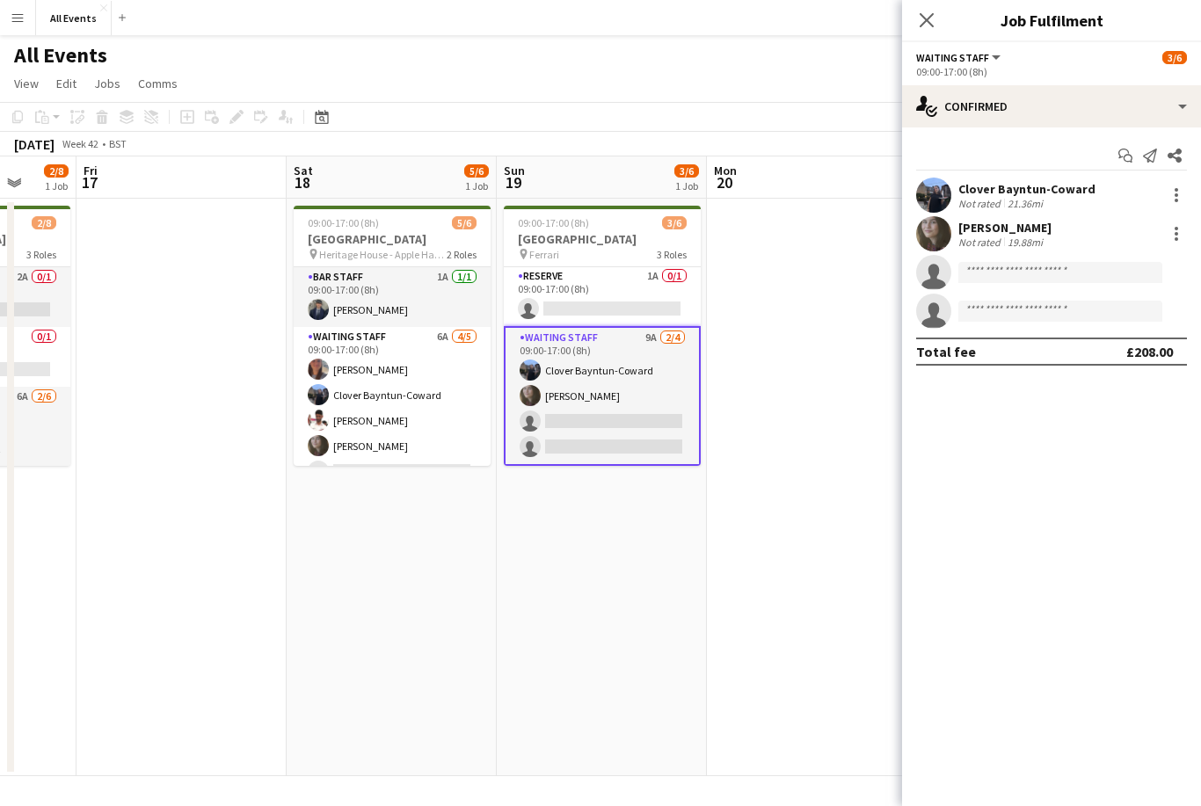
click at [1036, 165] on div "Start chat Send notification Share" at bounding box center [1051, 156] width 271 height 29
click at [1080, 156] on div "Start chat Send notification Share" at bounding box center [1051, 156] width 271 height 29
click at [1127, 167] on app-icon "Start chat" at bounding box center [1125, 155] width 25 height 25
click at [1186, 147] on app-icon "Share" at bounding box center [1174, 155] width 25 height 25
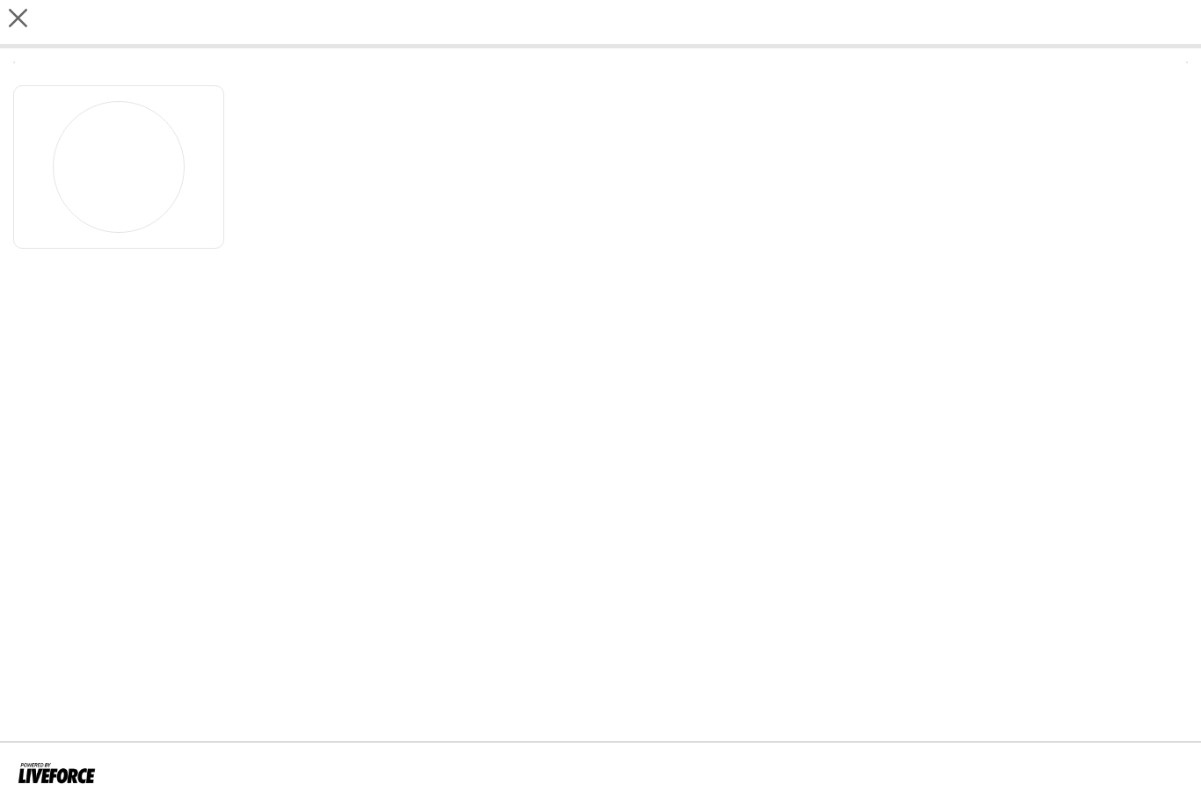
click at [1186, 167] on div at bounding box center [600, 162] width 1175 height 172
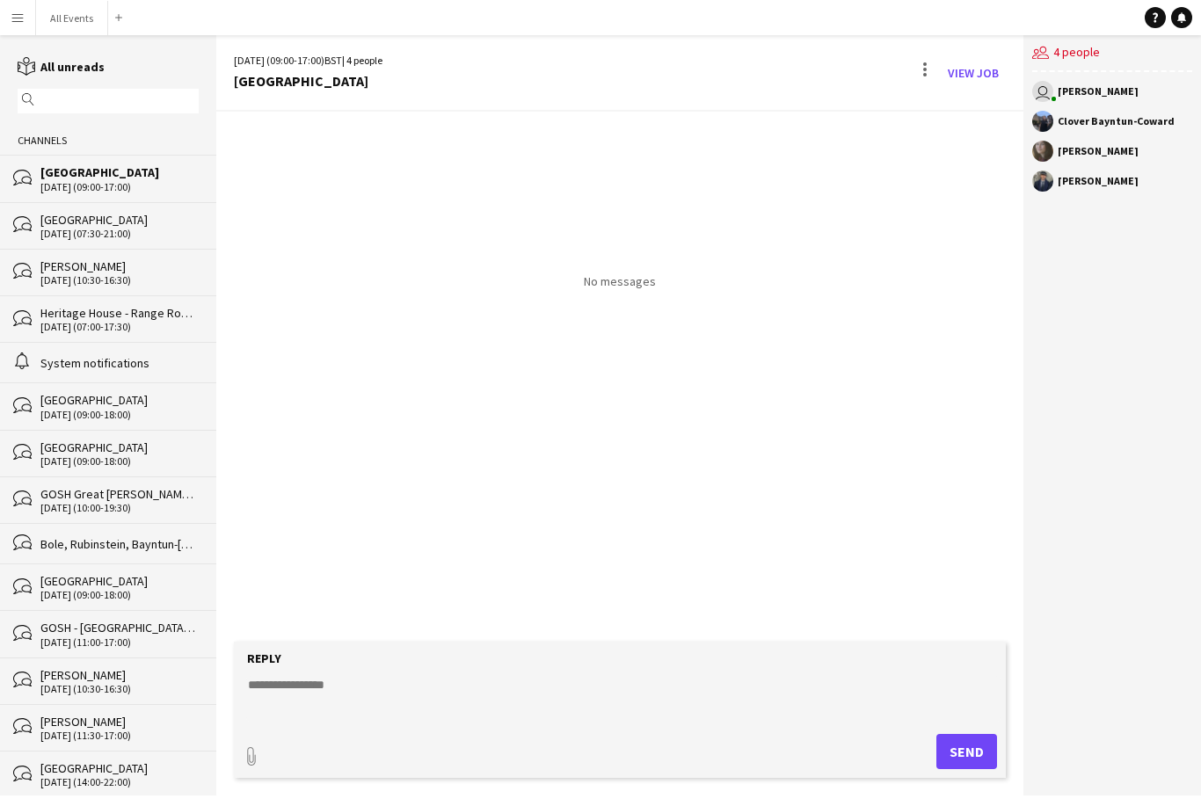
click at [76, 71] on link "reading All unreads" at bounding box center [61, 67] width 87 height 16
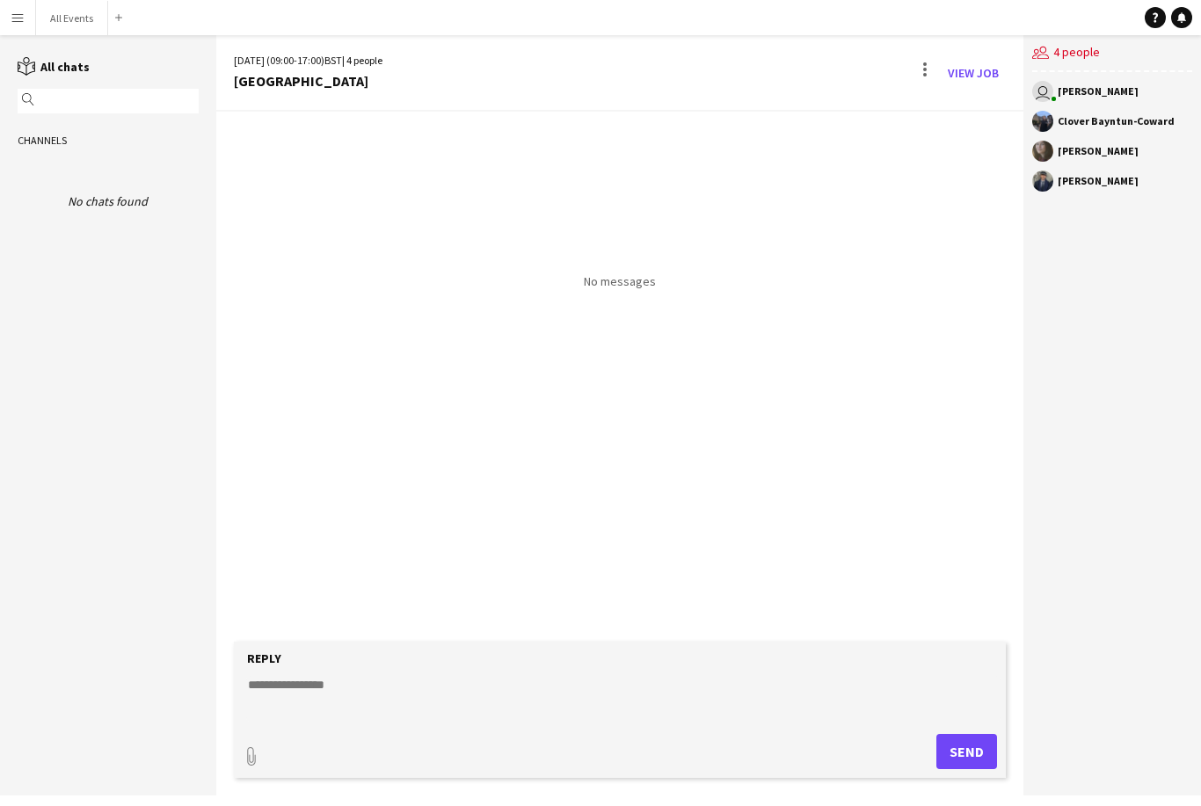
click at [69, 74] on link "reading All chats" at bounding box center [54, 67] width 72 height 16
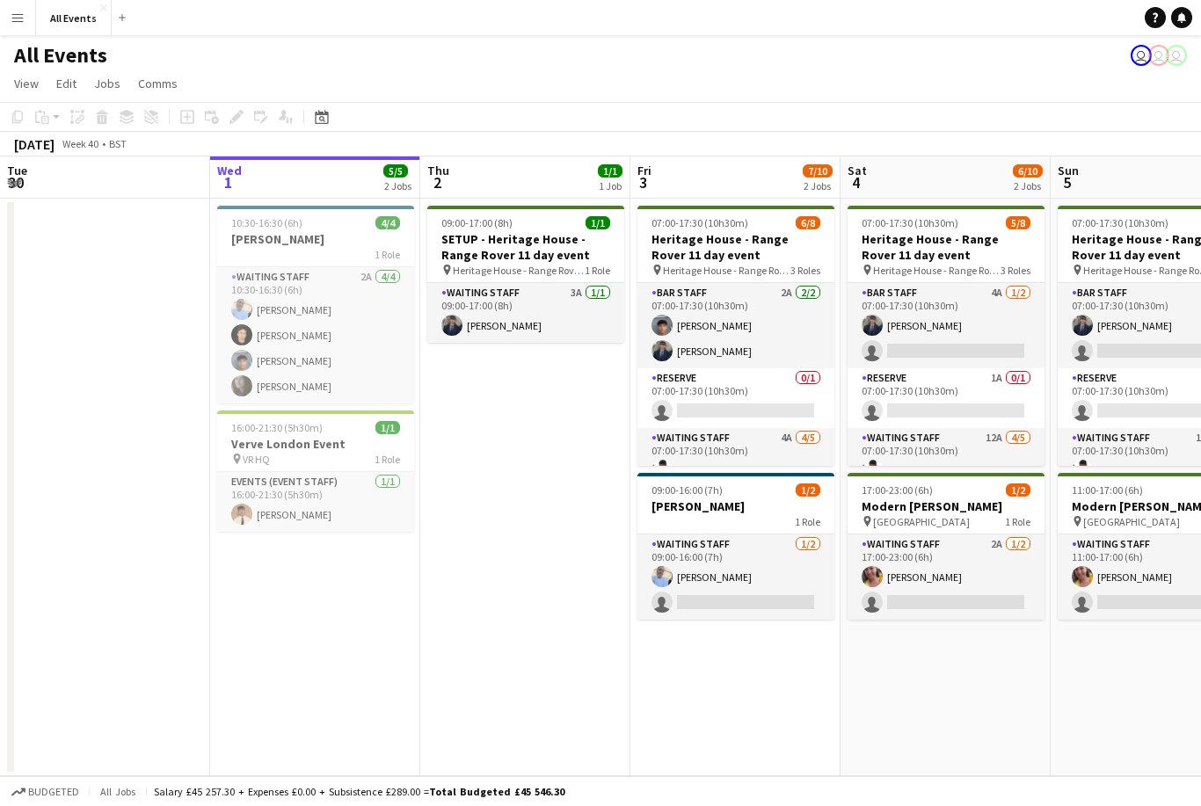
click at [21, 22] on app-icon "Menu" at bounding box center [18, 18] width 14 height 14
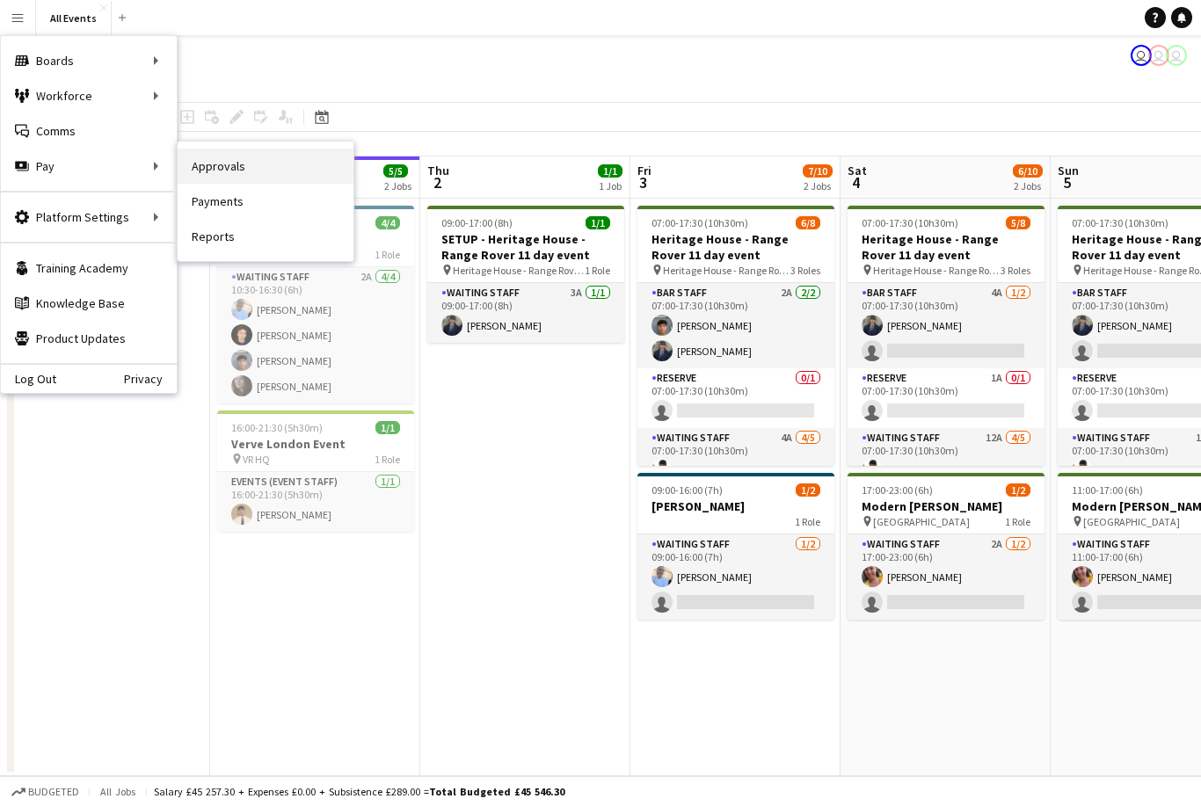
click at [236, 171] on link "Approvals" at bounding box center [266, 166] width 176 height 35
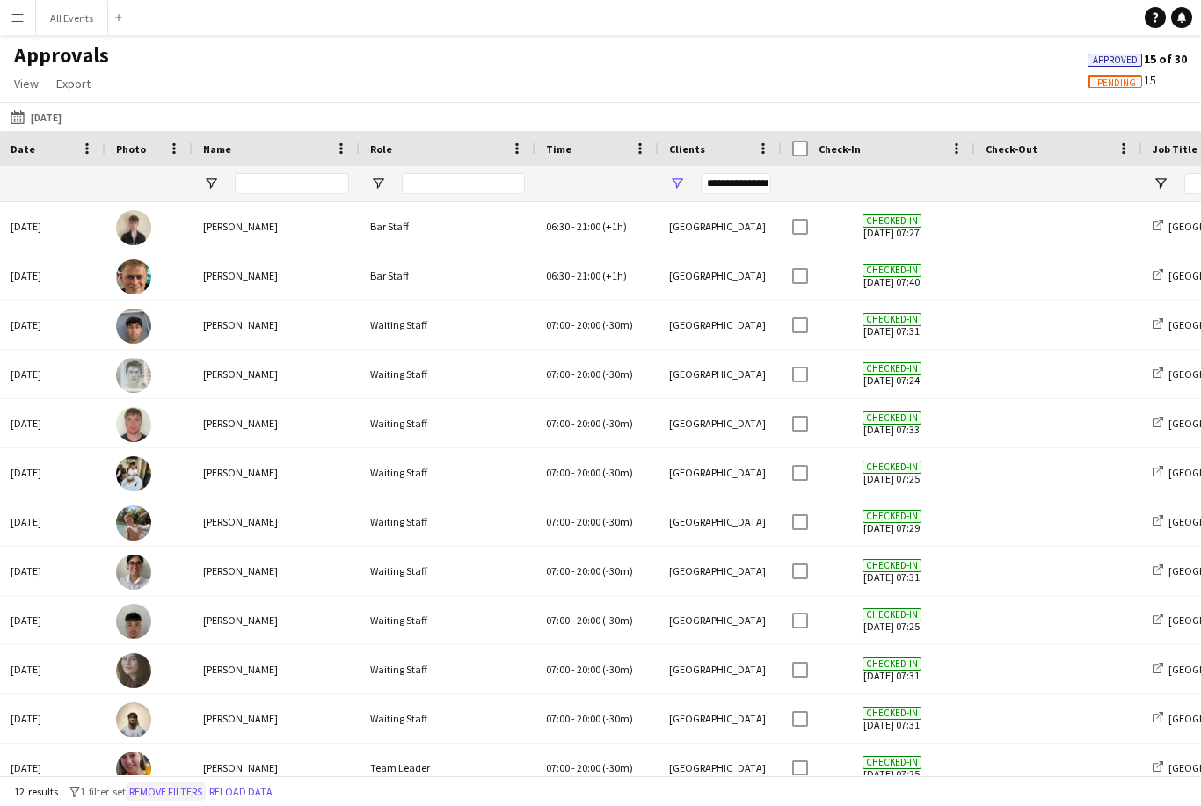
click at [192, 802] on button "Remove filters" at bounding box center [166, 791] width 80 height 19
click at [57, 116] on button "11-09-2025 11-09-2025" at bounding box center [36, 116] width 58 height 21
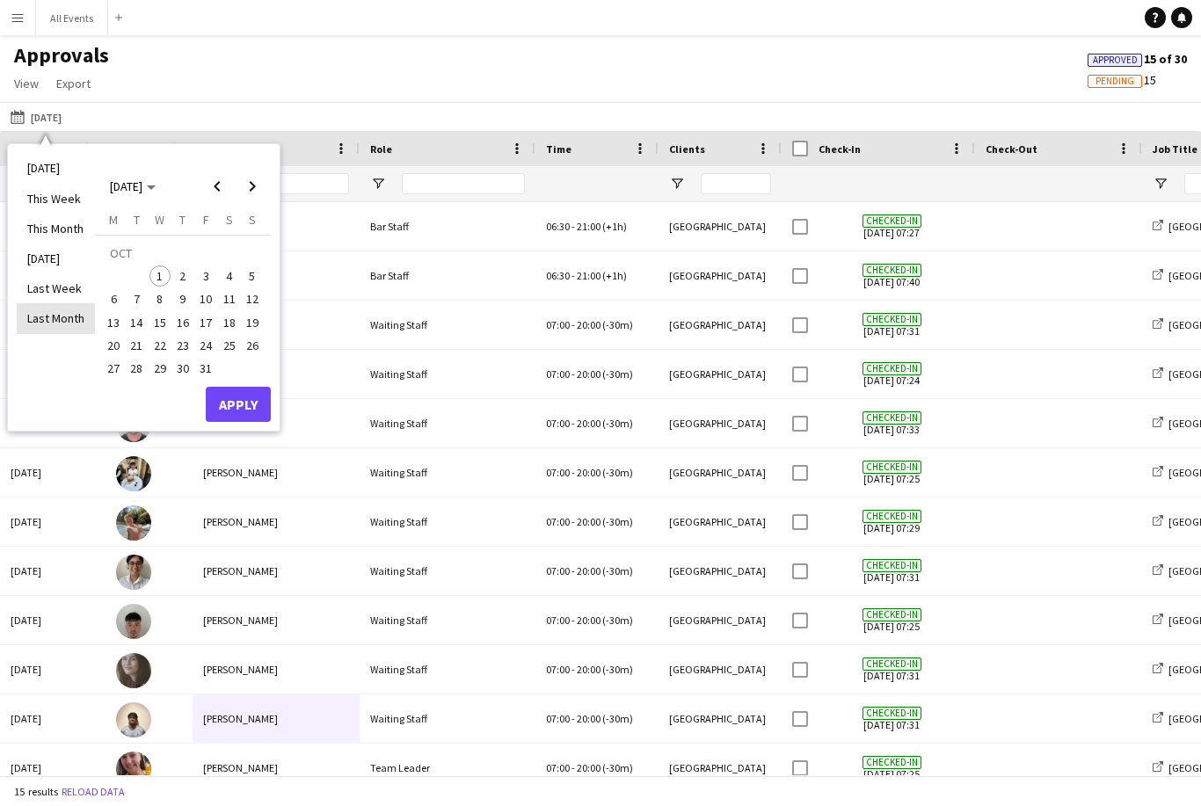
click at [75, 313] on li "Last Month" at bounding box center [56, 318] width 78 height 30
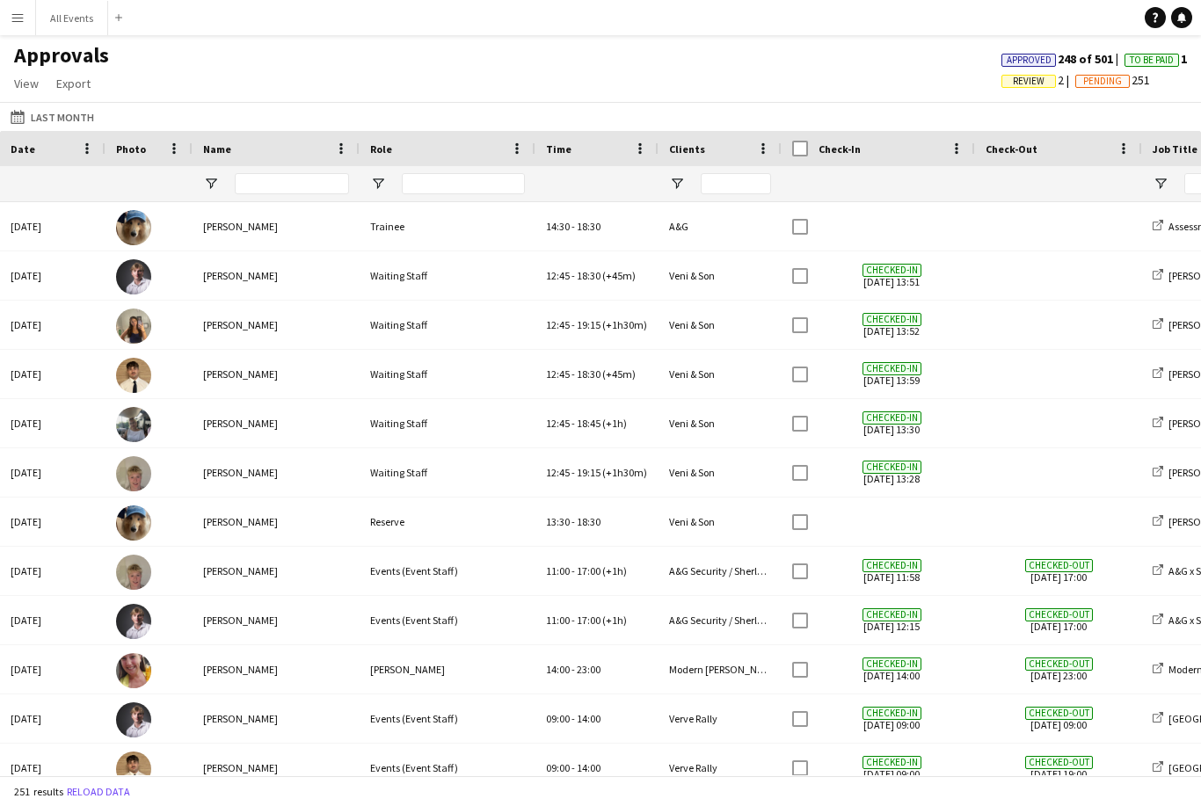
click at [21, 13] on app-icon "Menu" at bounding box center [18, 18] width 14 height 14
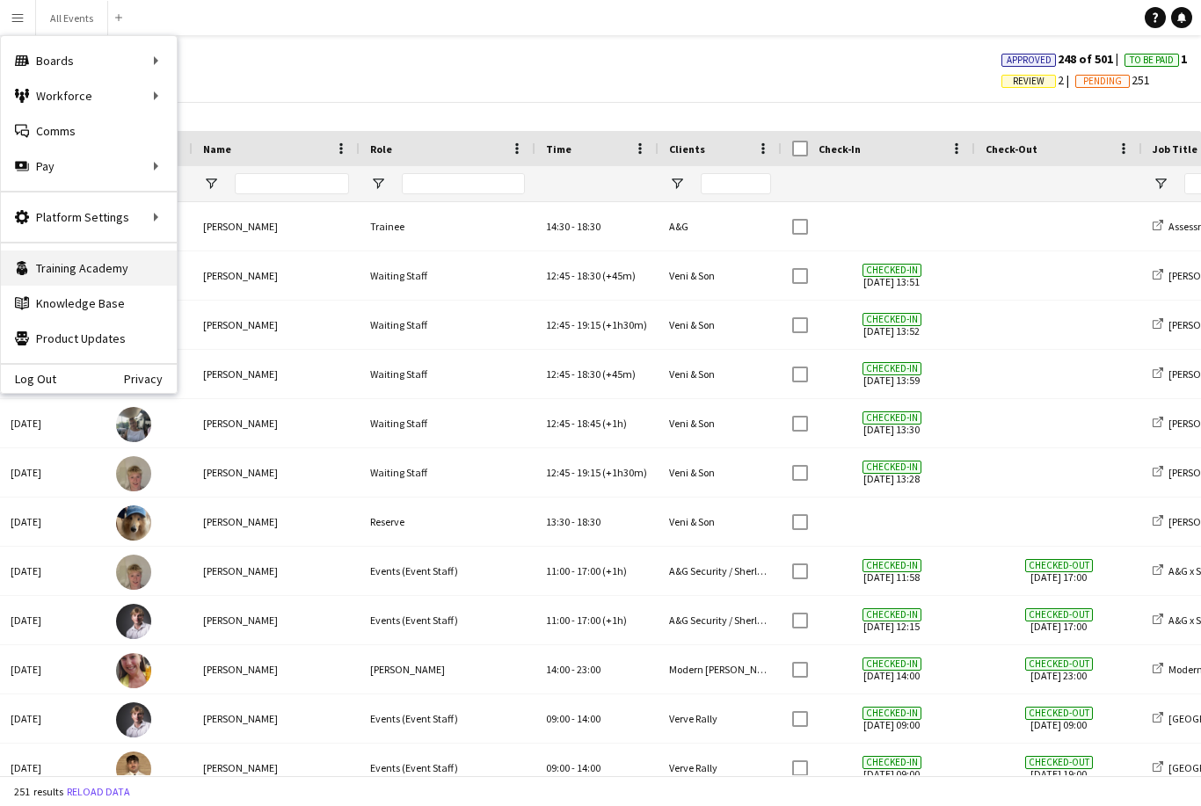
click at [138, 270] on link "Training Academy Training Academy" at bounding box center [89, 268] width 176 height 35
